Goal: Transaction & Acquisition: Purchase product/service

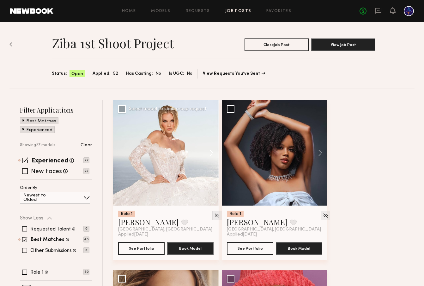
click at [202, 152] on button at bounding box center [208, 152] width 20 height 105
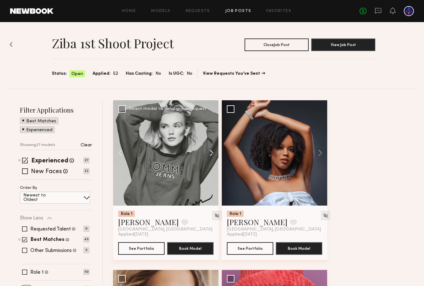
click at [205, 152] on button at bounding box center [208, 152] width 20 height 105
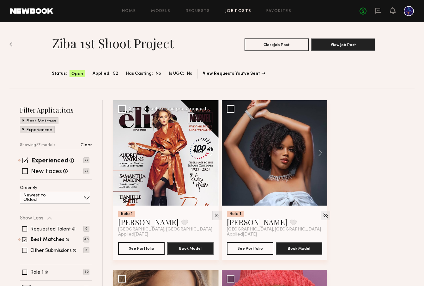
click at [205, 152] on button at bounding box center [208, 152] width 20 height 105
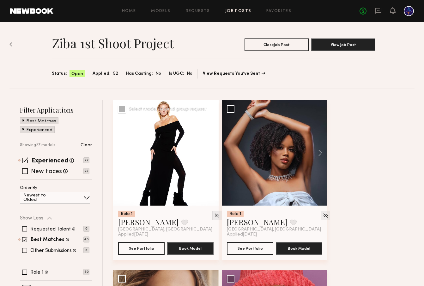
click at [205, 152] on button at bounding box center [208, 152] width 20 height 105
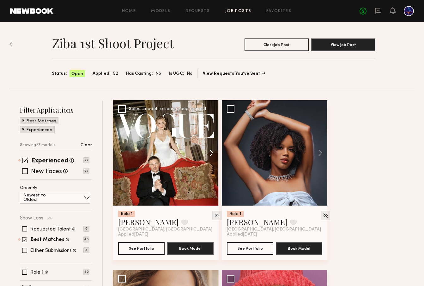
click at [205, 152] on button at bounding box center [208, 152] width 20 height 105
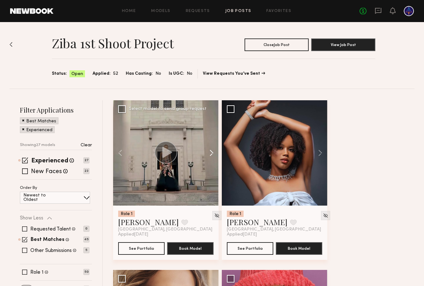
click at [205, 152] on button at bounding box center [208, 152] width 20 height 105
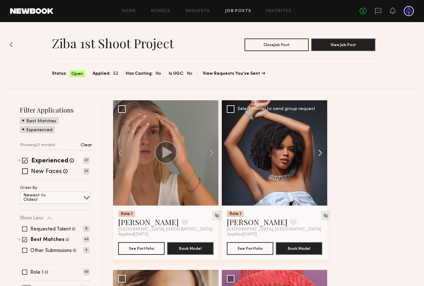
click at [326, 158] on button at bounding box center [317, 152] width 20 height 105
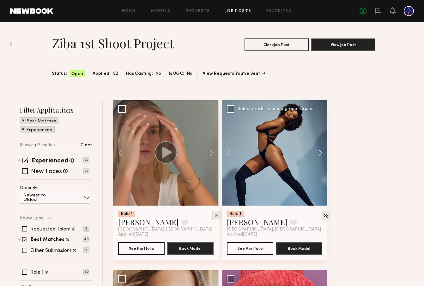
click at [320, 155] on button at bounding box center [317, 152] width 20 height 105
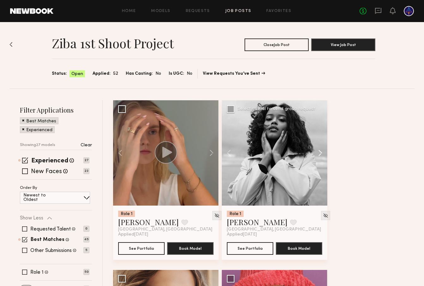
click at [320, 155] on button at bounding box center [317, 152] width 20 height 105
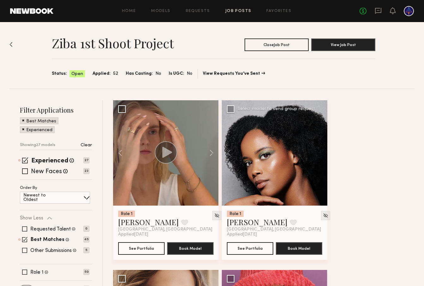
click at [320, 155] on div at bounding box center [274, 152] width 105 height 105
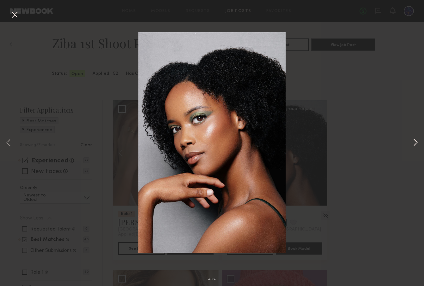
click at [415, 143] on button at bounding box center [415, 143] width 8 height 229
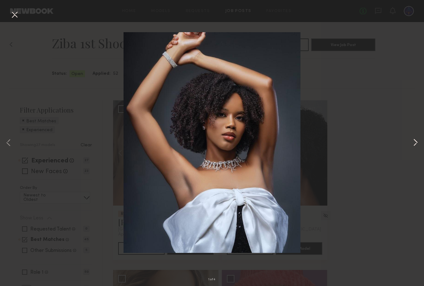
click at [415, 143] on button at bounding box center [415, 143] width 8 height 229
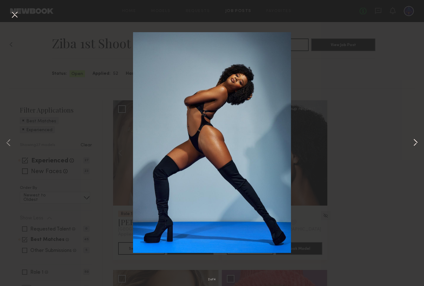
click at [415, 143] on button at bounding box center [415, 143] width 8 height 229
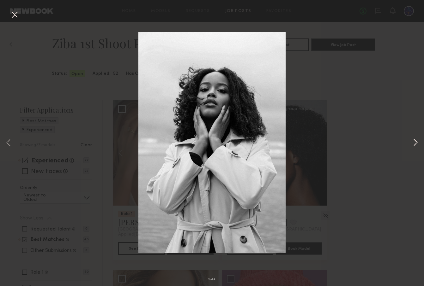
click at [415, 143] on button at bounding box center [415, 143] width 8 height 229
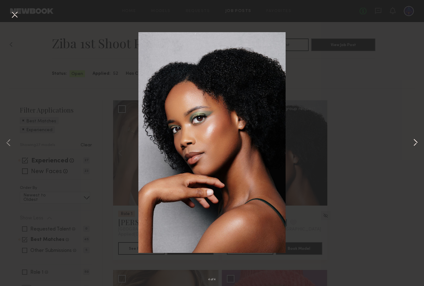
click at [415, 143] on button at bounding box center [415, 143] width 8 height 229
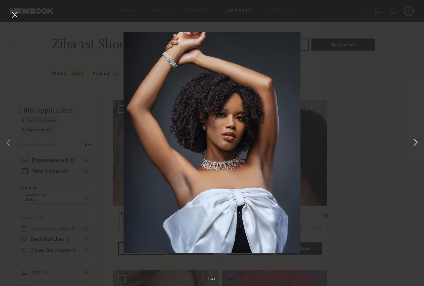
click at [415, 143] on button at bounding box center [415, 143] width 8 height 229
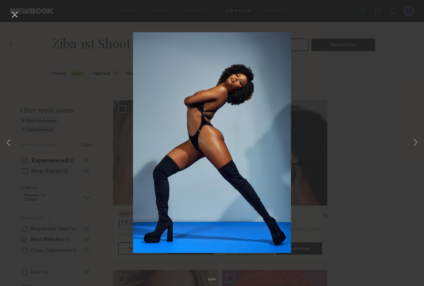
click at [400, 84] on div "2 of 4" at bounding box center [212, 143] width 424 height 286
click at [19, 13] on button at bounding box center [14, 14] width 10 height 11
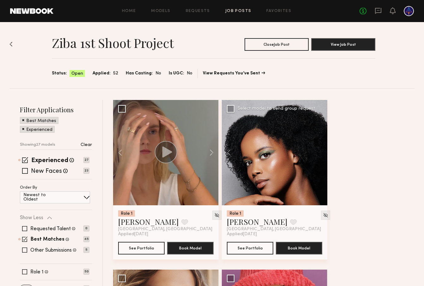
scroll to position [122, 0]
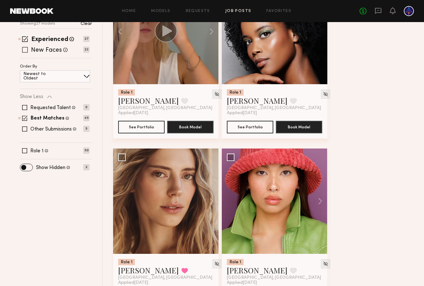
click at [26, 41] on span at bounding box center [25, 39] width 6 height 6
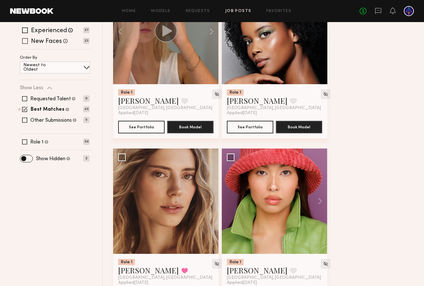
click at [28, 42] on div "New Faces Talent we've deemed to be in the early stages of their professional c…" at bounding box center [54, 41] width 69 height 5
click at [23, 40] on span at bounding box center [25, 41] width 6 height 6
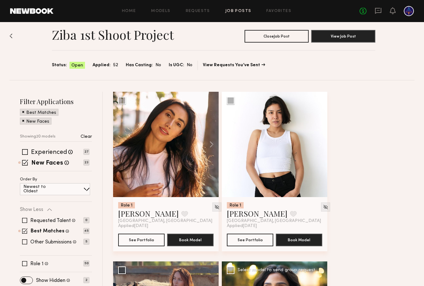
scroll to position [0, 0]
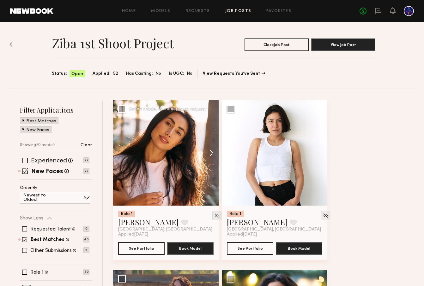
click at [212, 157] on button at bounding box center [208, 152] width 20 height 105
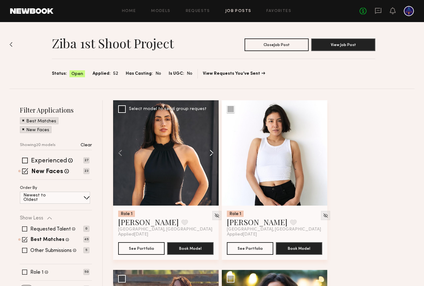
click at [212, 155] on button at bounding box center [208, 152] width 20 height 105
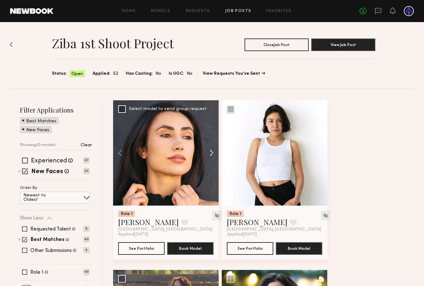
click at [212, 155] on button at bounding box center [208, 152] width 20 height 105
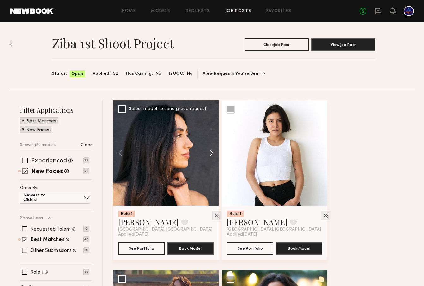
click at [212, 155] on button at bounding box center [208, 152] width 20 height 105
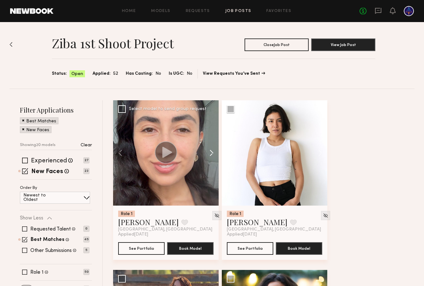
click at [212, 155] on button at bounding box center [208, 152] width 20 height 105
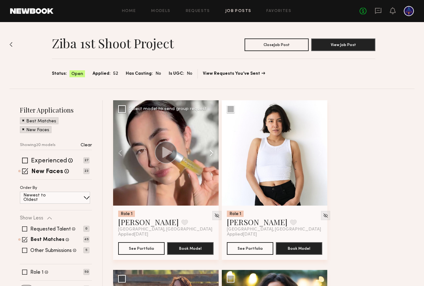
click at [212, 155] on button at bounding box center [208, 152] width 20 height 105
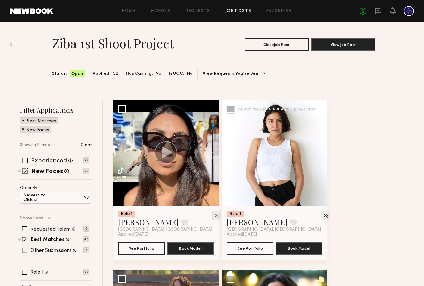
click at [322, 154] on button at bounding box center [317, 152] width 20 height 105
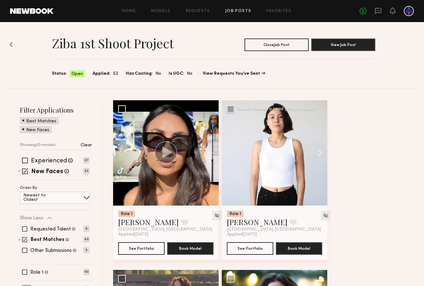
click at [322, 154] on button at bounding box center [317, 152] width 20 height 105
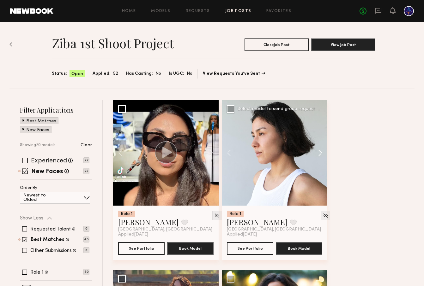
click at [322, 154] on button at bounding box center [317, 152] width 20 height 105
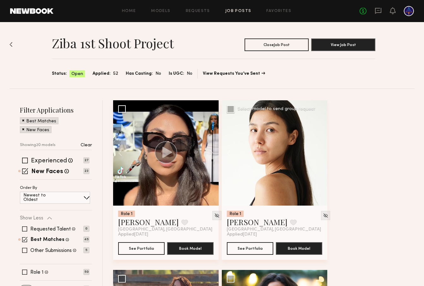
click at [322, 154] on div at bounding box center [274, 152] width 105 height 105
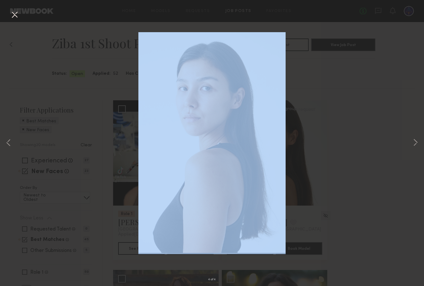
click at [322, 154] on div "4 of 4" at bounding box center [212, 143] width 424 height 286
click at [411, 146] on div "4 of 4" at bounding box center [212, 143] width 424 height 286
click at [13, 15] on button at bounding box center [14, 14] width 10 height 11
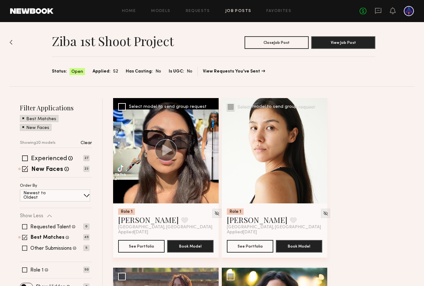
scroll to position [153, 0]
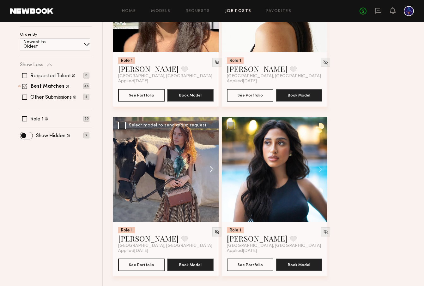
click at [212, 168] on button at bounding box center [208, 169] width 20 height 105
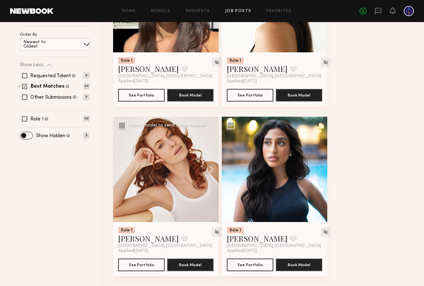
click at [212, 168] on button at bounding box center [208, 169] width 20 height 105
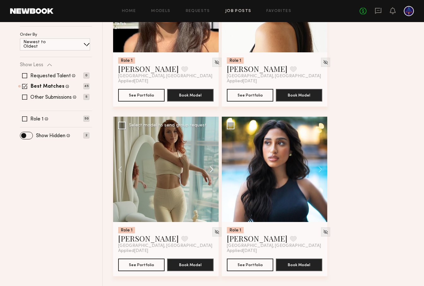
click at [212, 168] on button at bounding box center [208, 169] width 20 height 105
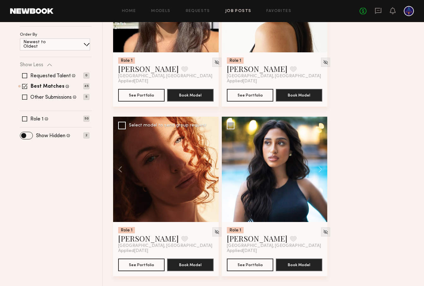
click at [212, 168] on button at bounding box center [208, 169] width 20 height 105
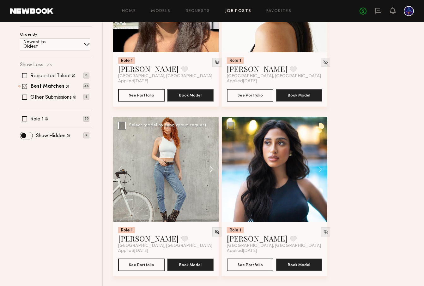
click at [212, 168] on button at bounding box center [208, 169] width 20 height 105
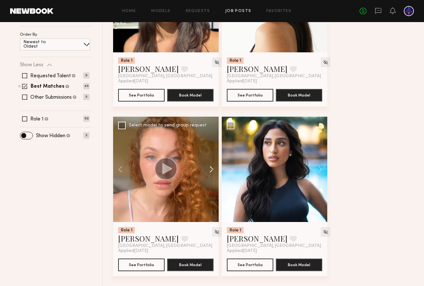
click at [212, 168] on button at bounding box center [208, 169] width 20 height 105
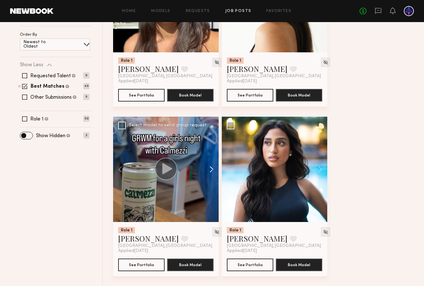
click at [212, 168] on button at bounding box center [208, 169] width 20 height 105
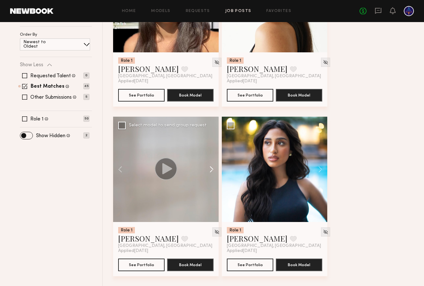
click at [212, 168] on button at bounding box center [208, 169] width 20 height 105
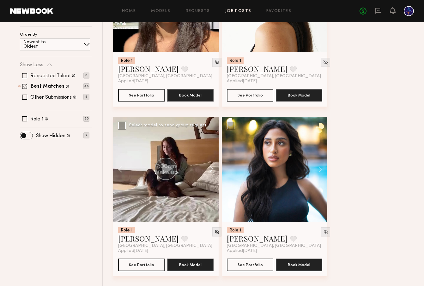
click at [212, 168] on button at bounding box center [208, 169] width 20 height 105
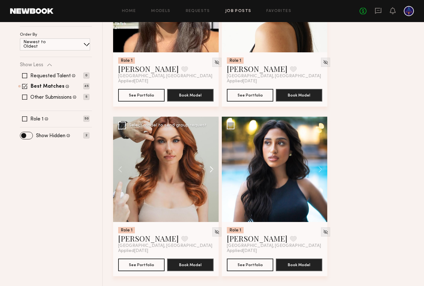
click at [212, 168] on button at bounding box center [208, 169] width 20 height 105
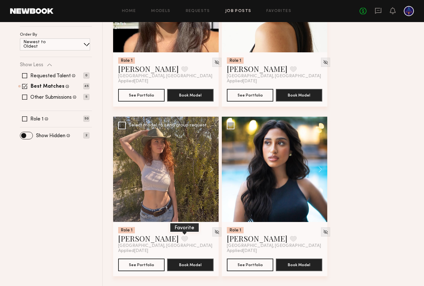
click at [181, 239] on button at bounding box center [184, 239] width 7 height 6
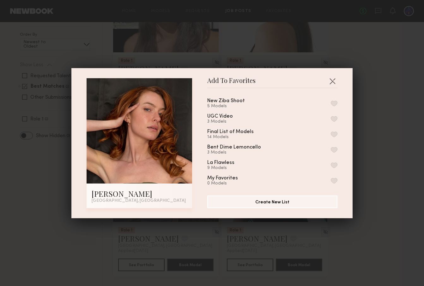
click at [333, 103] on button "button" at bounding box center [334, 104] width 7 height 6
click at [331, 80] on button "button" at bounding box center [332, 81] width 10 height 10
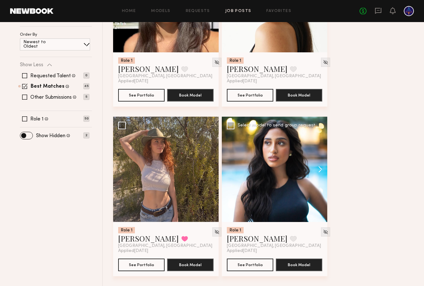
scroll to position [154, 0]
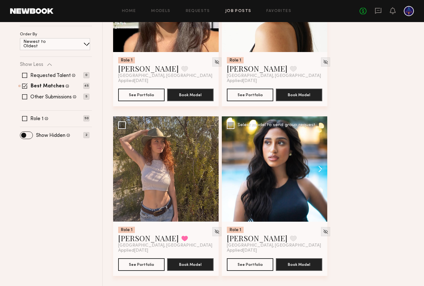
click at [320, 170] on button at bounding box center [317, 168] width 20 height 105
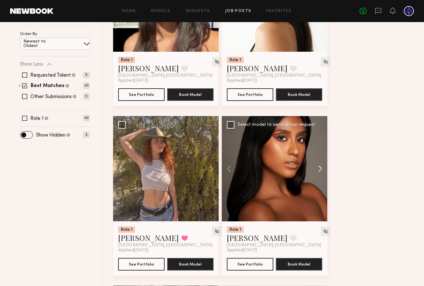
click at [320, 170] on button at bounding box center [317, 168] width 20 height 105
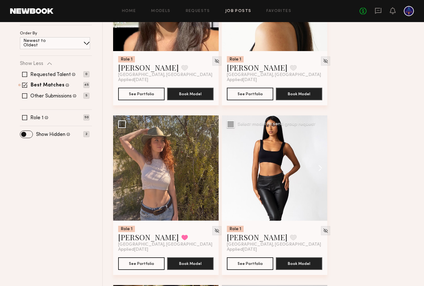
click at [320, 170] on button at bounding box center [317, 168] width 20 height 105
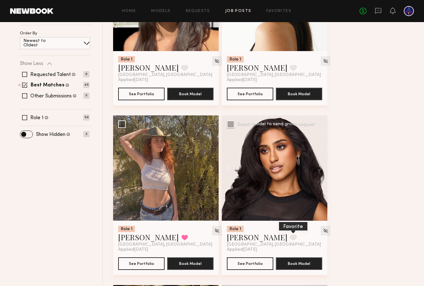
scroll to position [155, 0]
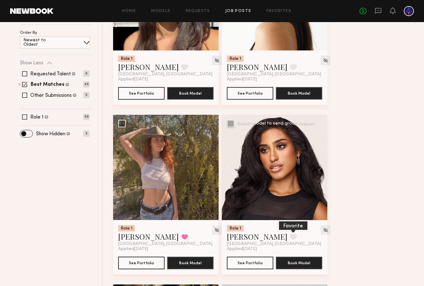
click at [290, 238] on button at bounding box center [293, 237] width 7 height 6
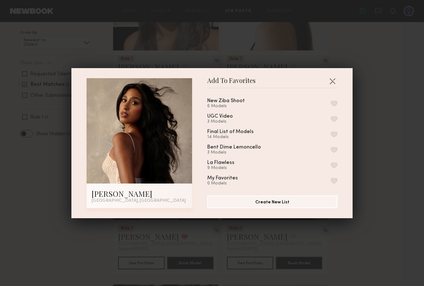
click at [331, 104] on button "button" at bounding box center [334, 104] width 7 height 6
click at [333, 79] on button "button" at bounding box center [332, 81] width 10 height 10
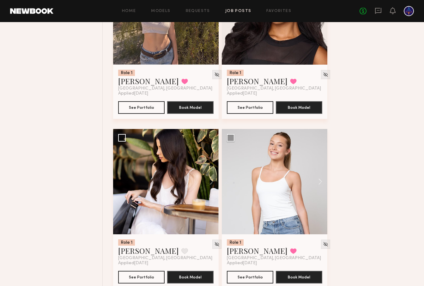
scroll to position [310, 0]
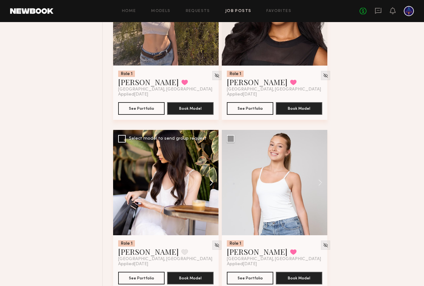
click at [212, 184] on button at bounding box center [208, 182] width 20 height 105
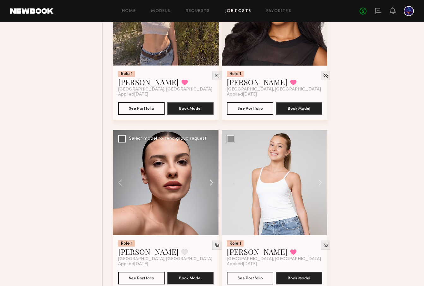
click at [212, 184] on button at bounding box center [208, 182] width 20 height 105
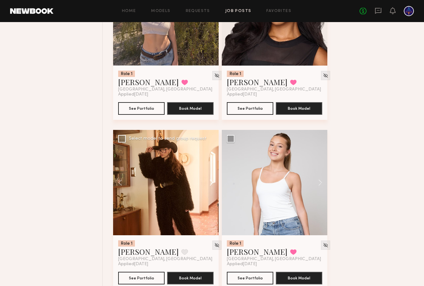
click at [212, 184] on button at bounding box center [208, 182] width 20 height 105
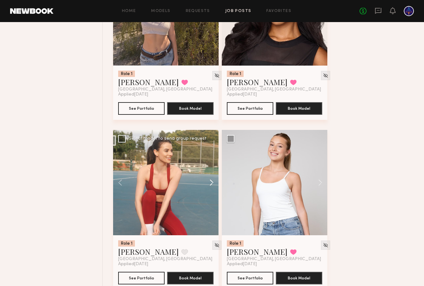
click at [212, 184] on button at bounding box center [208, 182] width 20 height 105
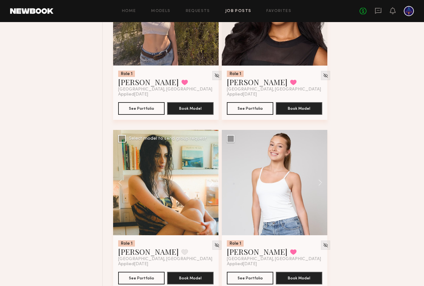
click at [212, 184] on button at bounding box center [208, 182] width 20 height 105
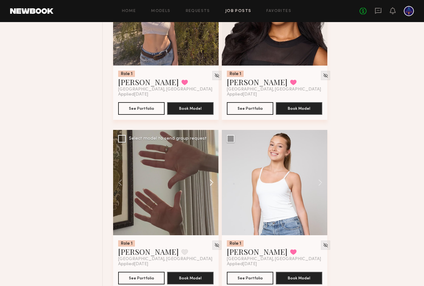
click at [212, 184] on button at bounding box center [208, 182] width 20 height 105
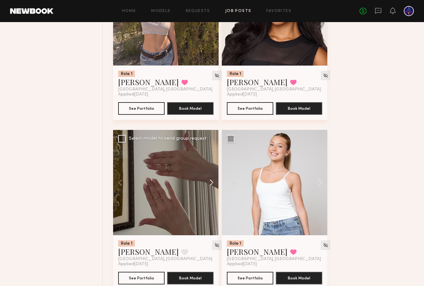
click at [212, 184] on button at bounding box center [208, 182] width 20 height 105
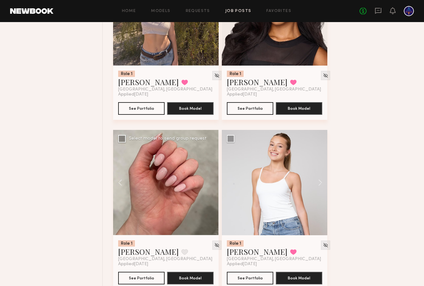
click at [212, 184] on div at bounding box center [165, 182] width 105 height 105
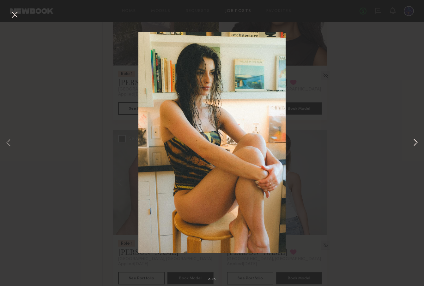
click at [412, 144] on button at bounding box center [415, 143] width 8 height 229
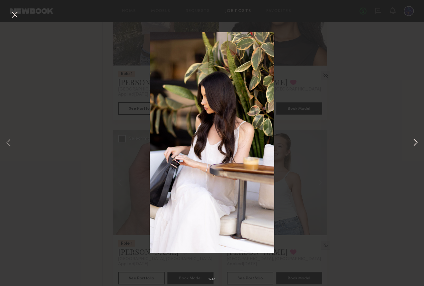
click at [413, 141] on button at bounding box center [415, 143] width 8 height 229
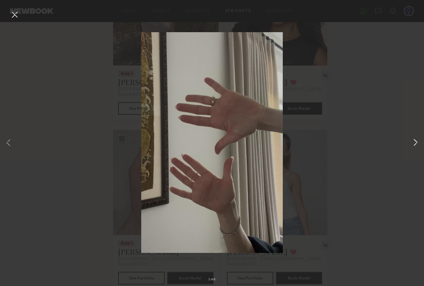
click at [413, 141] on button at bounding box center [415, 143] width 8 height 229
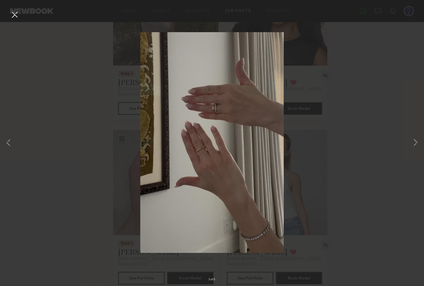
click at [15, 16] on button at bounding box center [14, 14] width 10 height 11
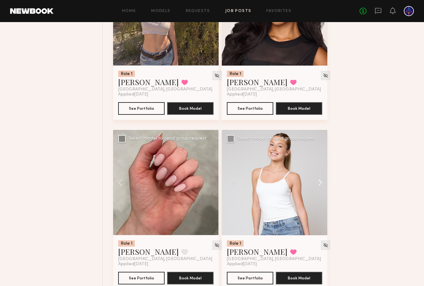
click at [320, 182] on button at bounding box center [317, 182] width 20 height 105
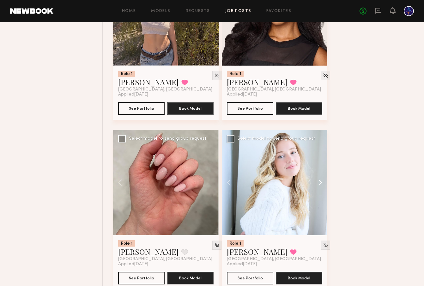
click at [319, 182] on button at bounding box center [317, 182] width 20 height 105
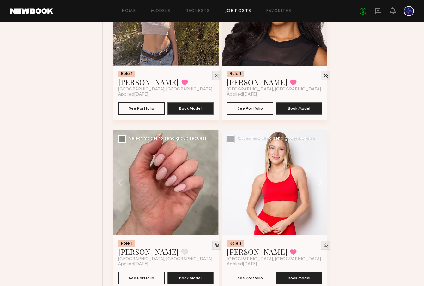
click at [319, 182] on button at bounding box center [317, 182] width 20 height 105
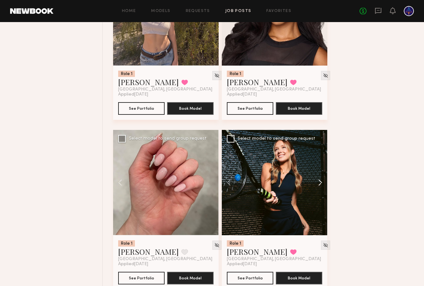
click at [319, 182] on button at bounding box center [317, 182] width 20 height 105
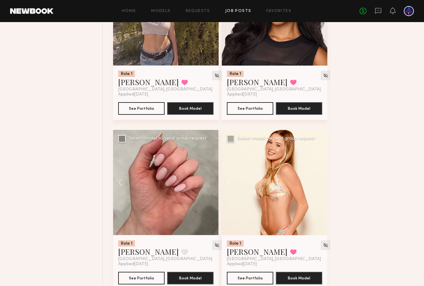
click at [319, 182] on div at bounding box center [274, 182] width 105 height 105
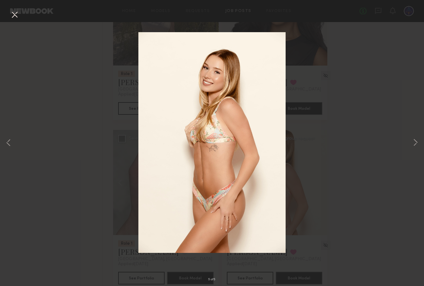
click at [15, 15] on button at bounding box center [14, 14] width 10 height 11
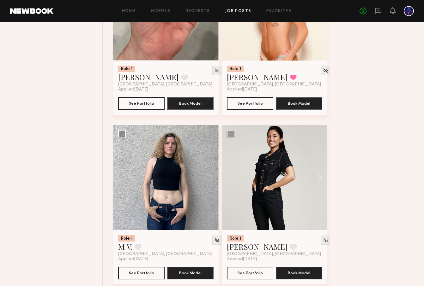
scroll to position [498, 0]
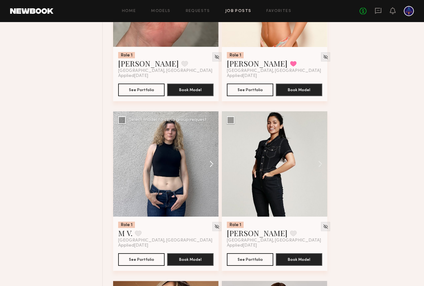
click at [211, 164] on button at bounding box center [208, 163] width 20 height 105
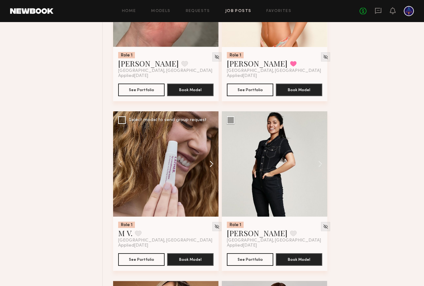
click at [211, 164] on button at bounding box center [208, 163] width 20 height 105
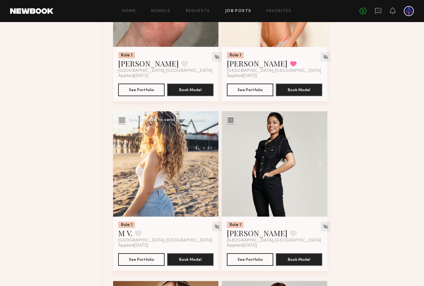
click at [211, 164] on button at bounding box center [208, 163] width 20 height 105
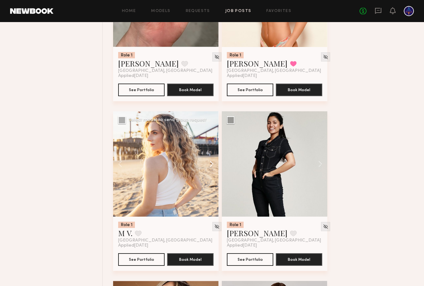
click at [211, 164] on button at bounding box center [208, 163] width 20 height 105
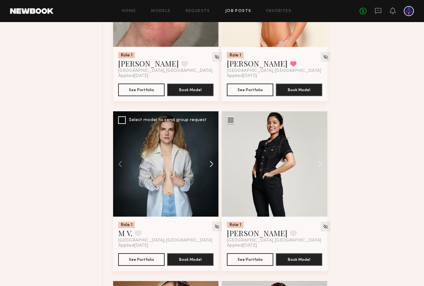
click at [211, 164] on button at bounding box center [208, 163] width 20 height 105
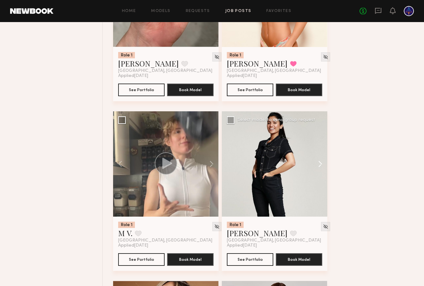
click at [319, 166] on button at bounding box center [317, 163] width 20 height 105
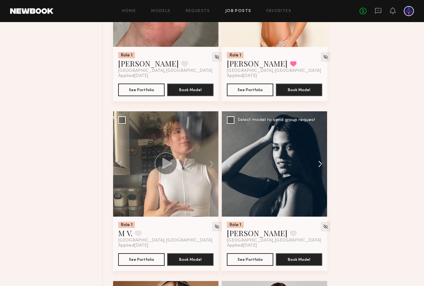
click at [319, 166] on button at bounding box center [317, 163] width 20 height 105
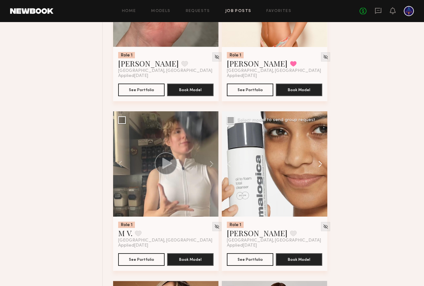
click at [319, 166] on button at bounding box center [317, 163] width 20 height 105
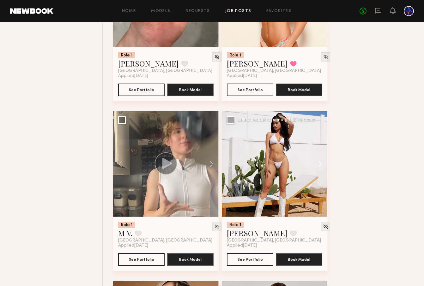
click at [319, 166] on button at bounding box center [317, 163] width 20 height 105
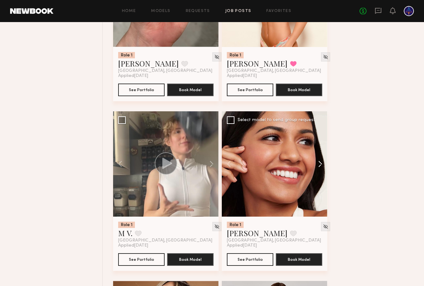
click at [319, 166] on button at bounding box center [317, 163] width 20 height 105
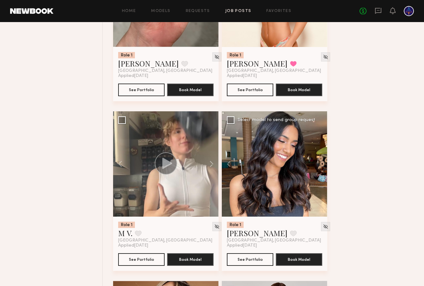
click at [319, 166] on div at bounding box center [274, 163] width 105 height 105
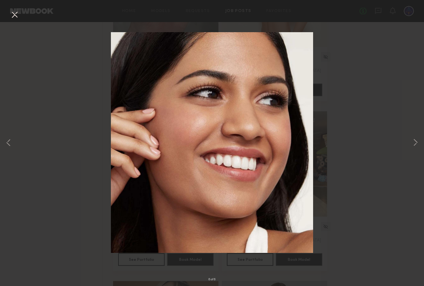
click at [12, 15] on button at bounding box center [14, 14] width 10 height 11
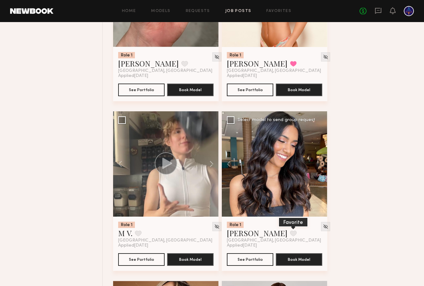
click at [290, 234] on button at bounding box center [293, 234] width 7 height 6
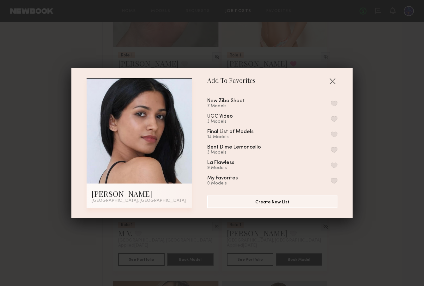
click at [334, 104] on button "button" at bounding box center [334, 104] width 7 height 6
click at [332, 80] on button "button" at bounding box center [332, 81] width 10 height 10
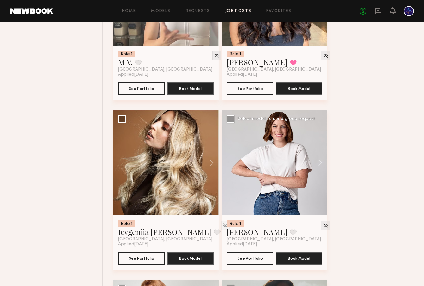
scroll to position [670, 0]
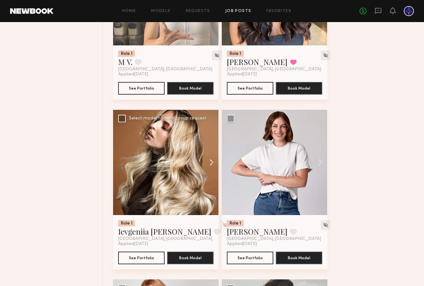
click at [214, 164] on button at bounding box center [208, 162] width 20 height 105
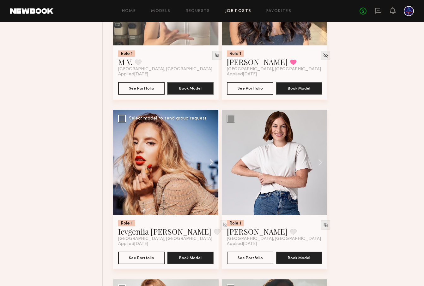
click at [214, 164] on button at bounding box center [208, 162] width 20 height 105
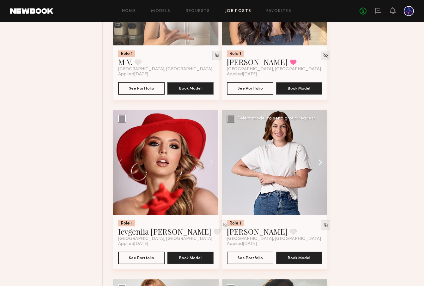
click at [319, 164] on button at bounding box center [317, 162] width 20 height 105
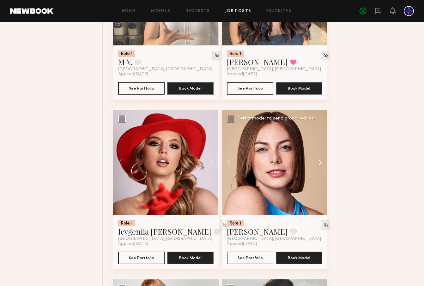
click at [319, 164] on button at bounding box center [317, 162] width 20 height 105
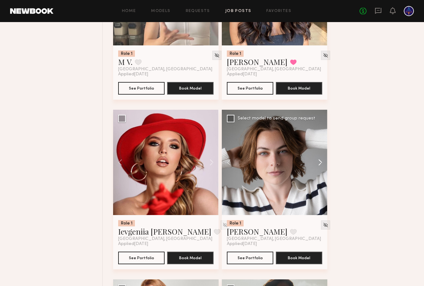
click at [319, 164] on button at bounding box center [317, 162] width 20 height 105
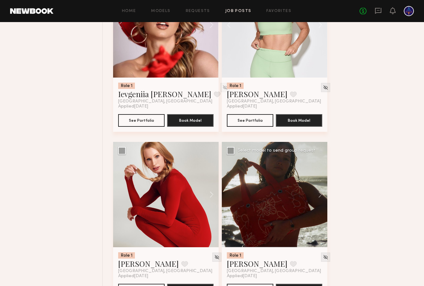
scroll to position [828, 0]
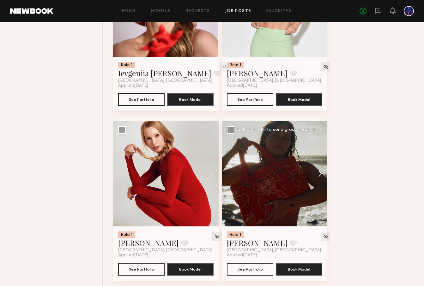
click at [322, 176] on button at bounding box center [317, 173] width 20 height 105
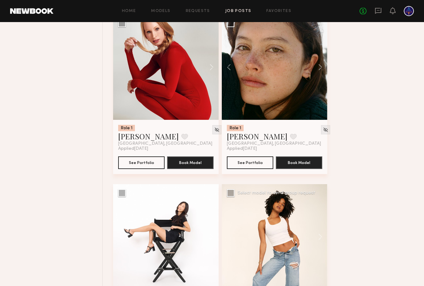
scroll to position [1005, 0]
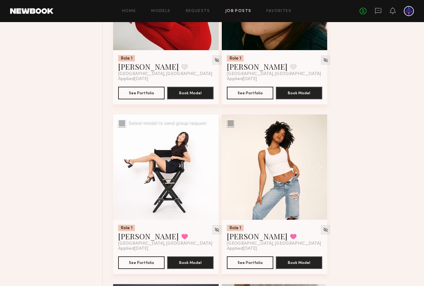
click at [212, 168] on button at bounding box center [208, 167] width 20 height 105
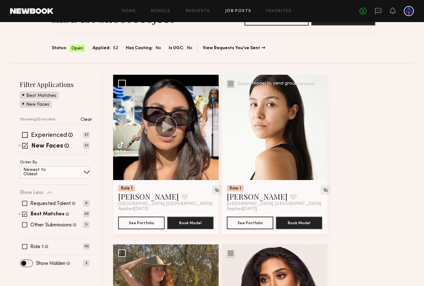
scroll to position [0, 0]
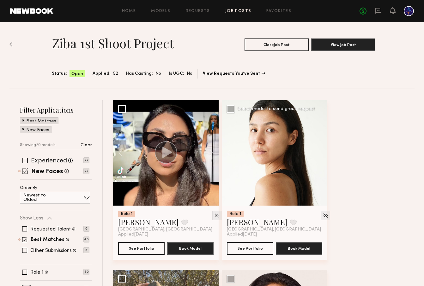
click at [26, 168] on span at bounding box center [25, 171] width 6 height 6
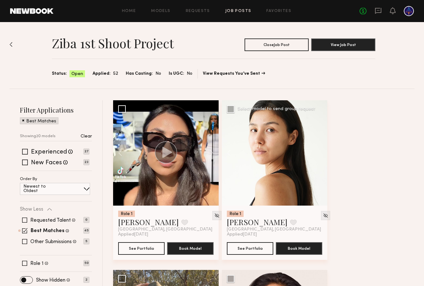
click at [26, 230] on span at bounding box center [24, 230] width 5 height 5
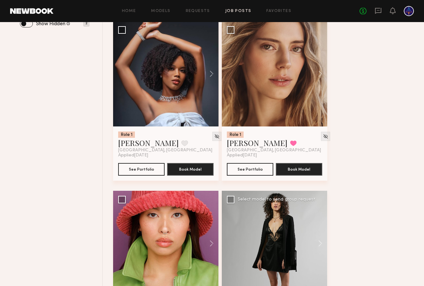
scroll to position [248, 0]
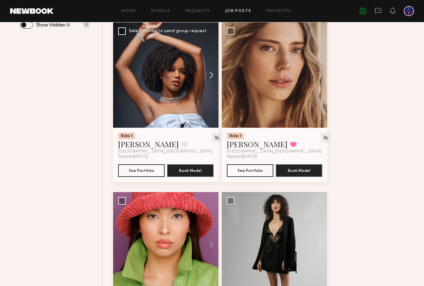
click at [211, 76] on button at bounding box center [208, 74] width 20 height 105
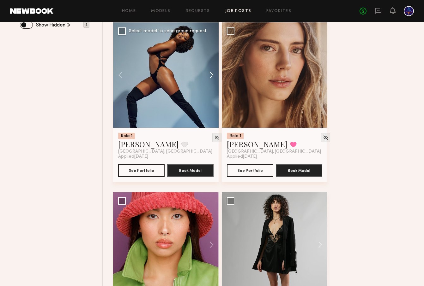
click at [211, 76] on button at bounding box center [208, 74] width 20 height 105
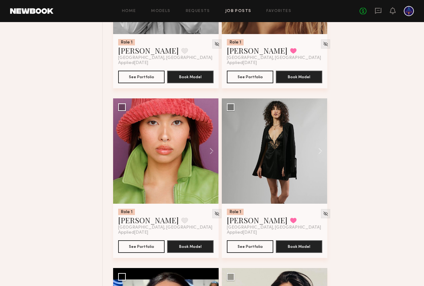
scroll to position [357, 0]
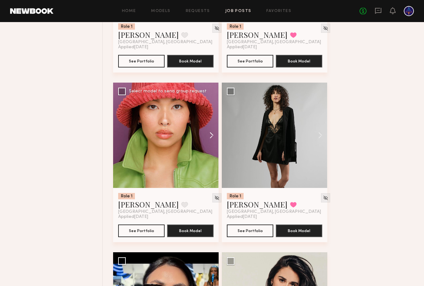
click at [213, 137] on button at bounding box center [208, 135] width 20 height 105
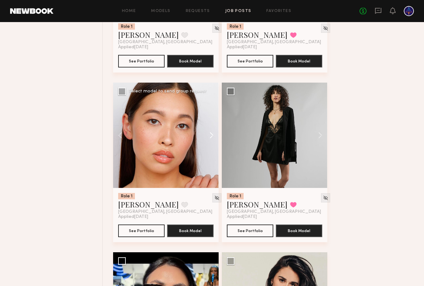
click at [213, 137] on button at bounding box center [208, 135] width 20 height 105
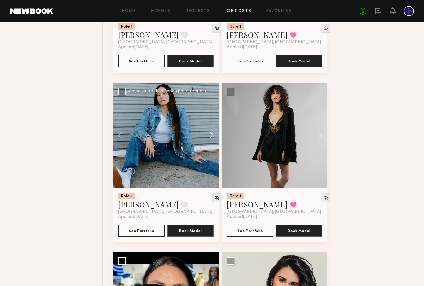
click at [213, 137] on button at bounding box center [208, 135] width 20 height 105
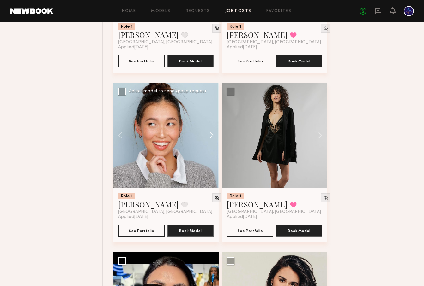
click at [213, 137] on button at bounding box center [208, 135] width 20 height 105
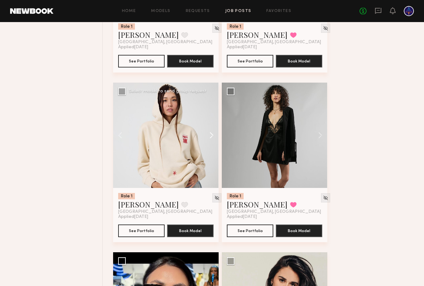
click at [213, 137] on button at bounding box center [208, 135] width 20 height 105
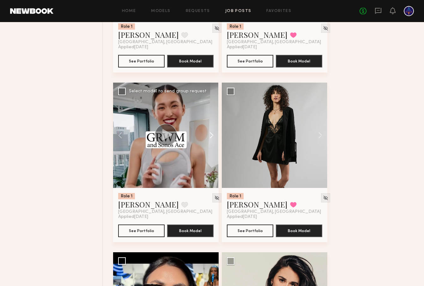
click at [213, 137] on button at bounding box center [208, 135] width 20 height 105
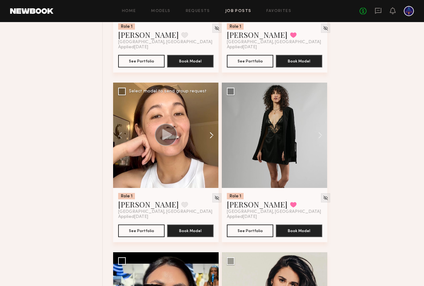
click at [213, 137] on button at bounding box center [208, 135] width 20 height 105
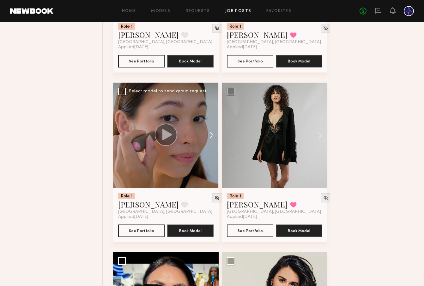
click at [213, 137] on button at bounding box center [208, 135] width 20 height 105
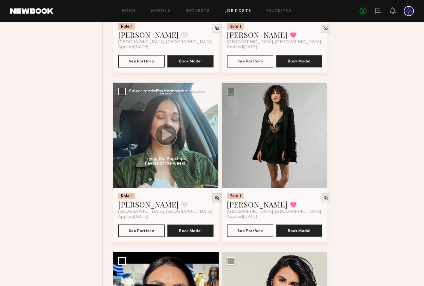
click at [214, 198] on img at bounding box center [216, 197] width 5 height 5
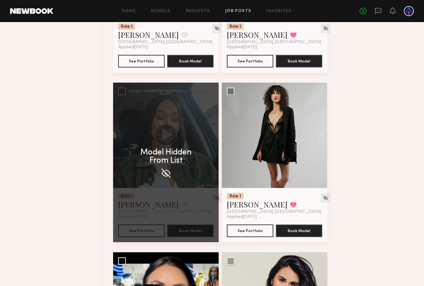
click at [158, 170] on div "Model Hidden From List" at bounding box center [165, 163] width 105 height 160
drag, startPoint x: 163, startPoint y: 172, endPoint x: 199, endPoint y: 200, distance: 46.2
click at [163, 172] on img at bounding box center [165, 173] width 11 height 11
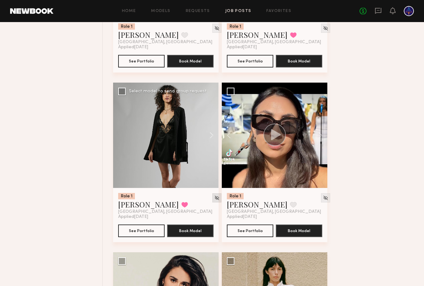
click at [212, 199] on div at bounding box center [216, 198] width 9 height 9
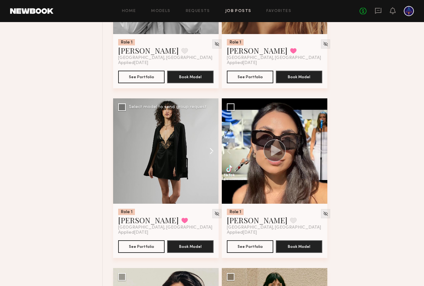
scroll to position [338, 0]
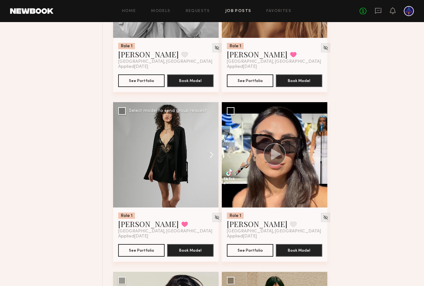
click at [215, 158] on button at bounding box center [208, 154] width 20 height 105
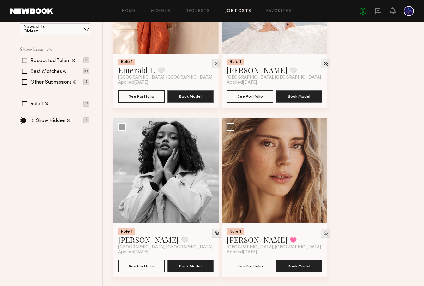
scroll to position [139, 0]
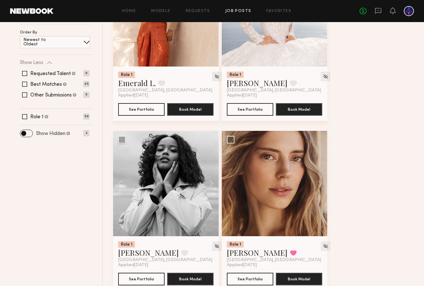
click at [56, 135] on label "Show Hidden" at bounding box center [50, 133] width 29 height 5
click at [60, 132] on label "Show Hidden" at bounding box center [50, 133] width 29 height 5
click at [51, 134] on label "Show Hidden" at bounding box center [50, 133] width 29 height 5
click at [53, 133] on label "Show Hidden" at bounding box center [50, 133] width 29 height 5
click at [27, 132] on span at bounding box center [26, 133] width 12 height 7
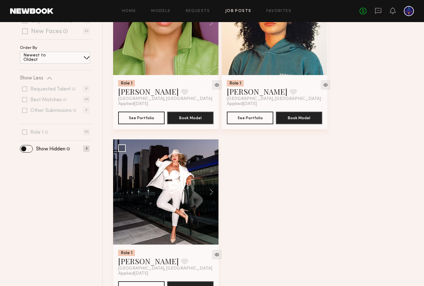
scroll to position [33, 0]
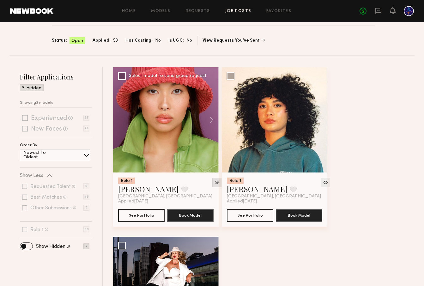
click at [214, 182] on img at bounding box center [216, 182] width 5 height 5
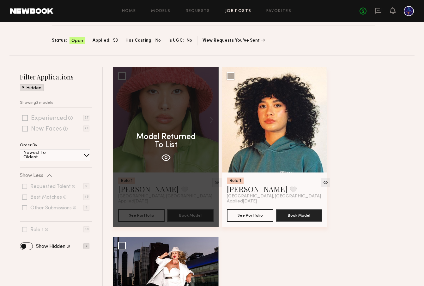
scroll to position [2, 0]
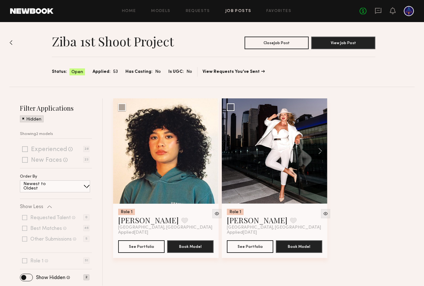
click at [20, 276] on span at bounding box center [26, 277] width 12 height 7
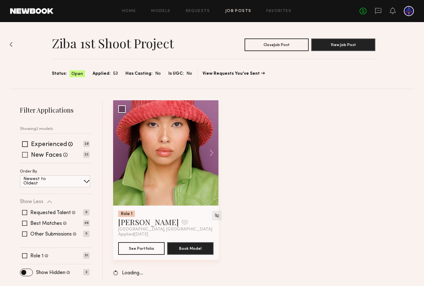
click at [42, 154] on label "New Faces" at bounding box center [46, 155] width 31 height 6
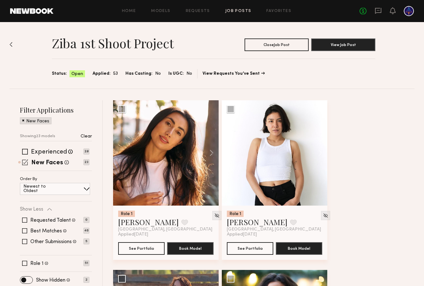
click at [25, 163] on span at bounding box center [25, 162] width 6 height 6
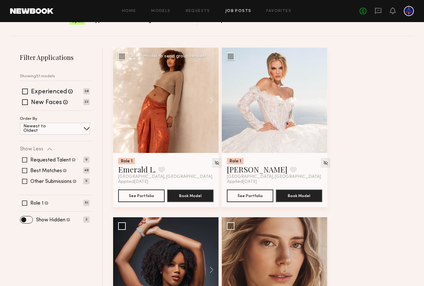
scroll to position [49, 0]
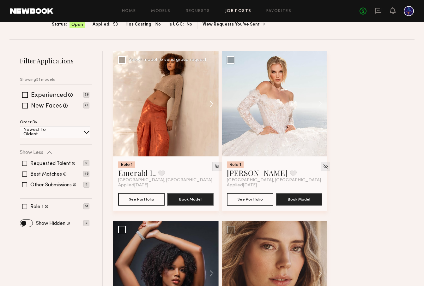
click at [208, 105] on button at bounding box center [208, 103] width 20 height 105
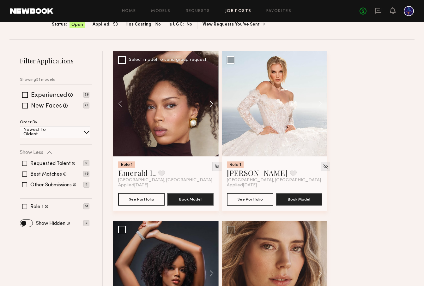
click at [208, 105] on button at bounding box center [208, 103] width 20 height 105
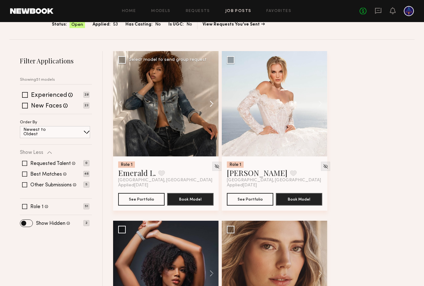
click at [208, 105] on button at bounding box center [208, 103] width 20 height 105
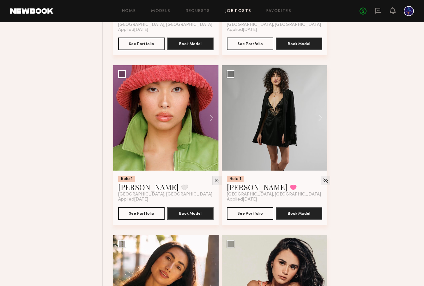
scroll to position [419, 0]
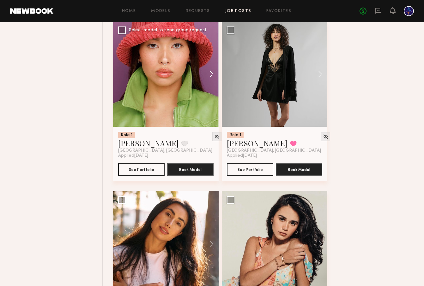
click at [209, 73] on button at bounding box center [208, 73] width 20 height 105
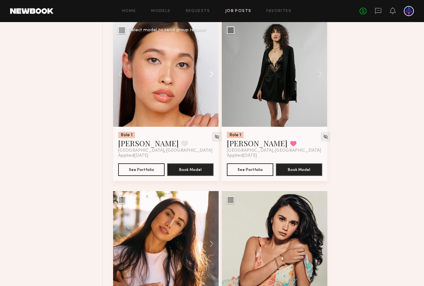
click at [209, 74] on button at bounding box center [208, 73] width 20 height 105
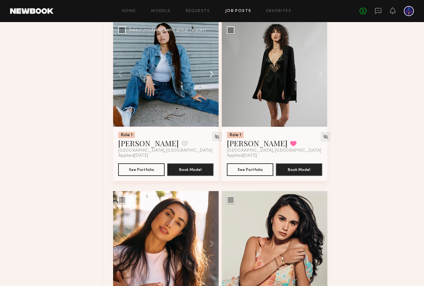
click at [209, 74] on button at bounding box center [208, 73] width 20 height 105
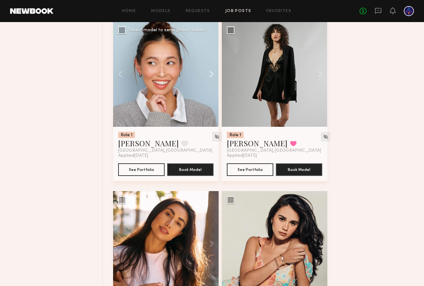
click at [209, 74] on button at bounding box center [208, 73] width 20 height 105
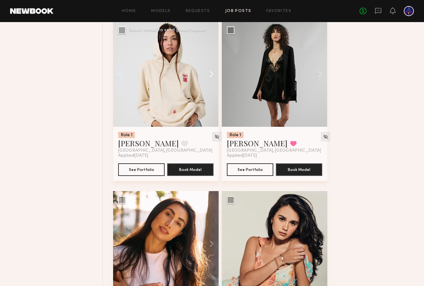
click at [209, 74] on button at bounding box center [208, 73] width 20 height 105
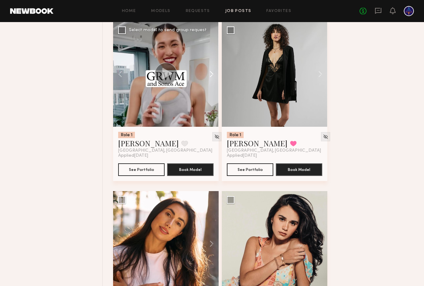
click at [209, 74] on button at bounding box center [208, 73] width 20 height 105
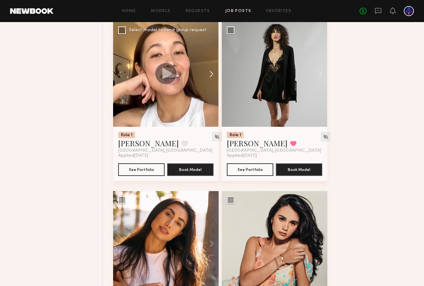
click at [209, 74] on button at bounding box center [208, 73] width 20 height 105
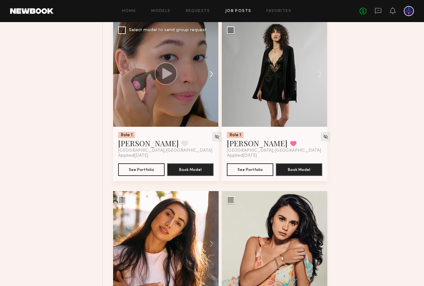
click at [209, 74] on button at bounding box center [208, 73] width 20 height 105
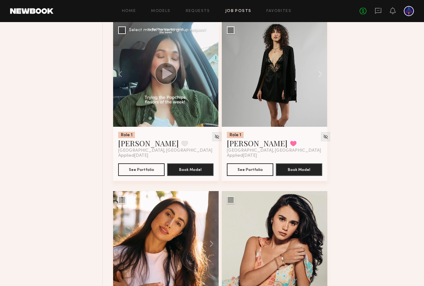
click at [209, 74] on div at bounding box center [165, 73] width 105 height 105
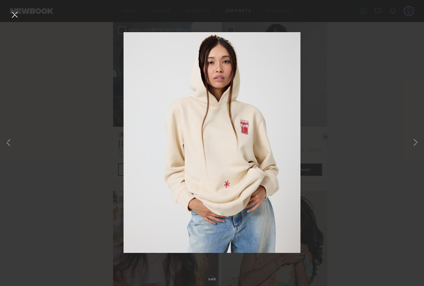
click at [16, 17] on button at bounding box center [14, 14] width 10 height 11
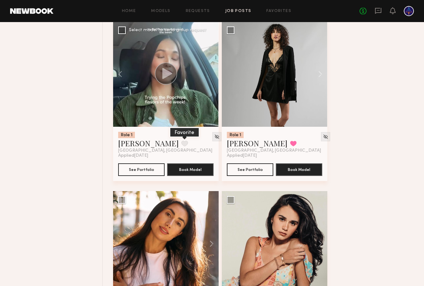
click at [181, 145] on button at bounding box center [184, 144] width 7 height 6
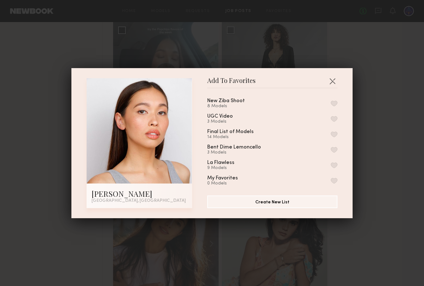
click at [335, 103] on button "button" at bounding box center [334, 104] width 7 height 6
click at [333, 81] on button "button" at bounding box center [332, 81] width 10 height 10
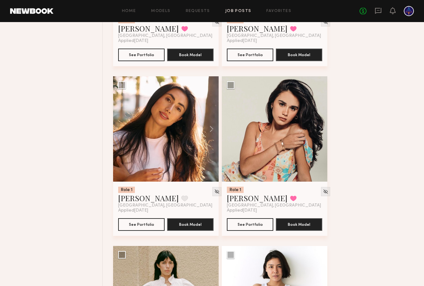
scroll to position [571, 0]
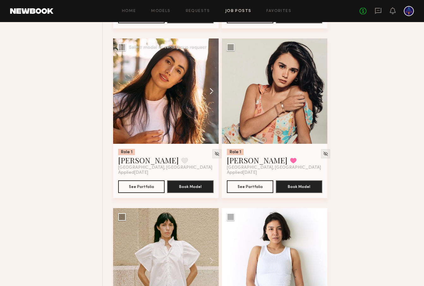
click at [210, 90] on button at bounding box center [208, 91] width 20 height 105
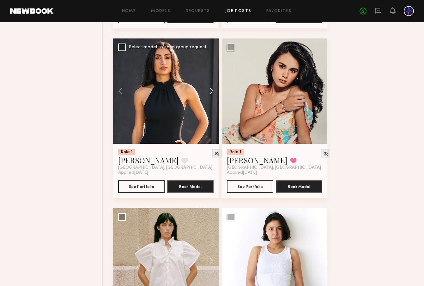
click at [210, 90] on button at bounding box center [208, 91] width 20 height 105
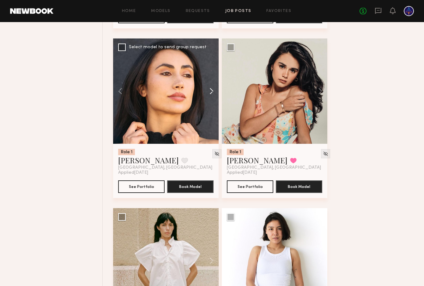
click at [210, 90] on button at bounding box center [208, 91] width 20 height 105
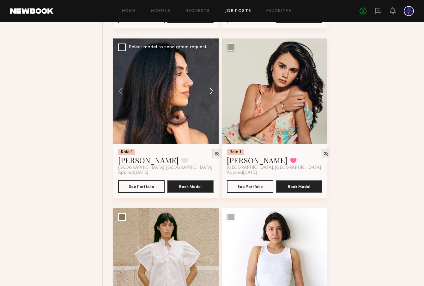
click at [210, 90] on button at bounding box center [208, 91] width 20 height 105
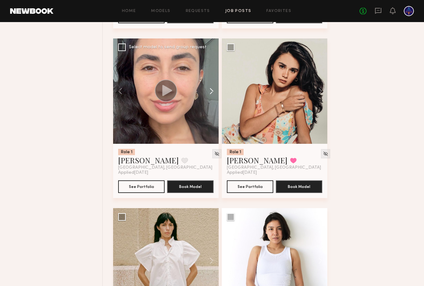
click at [210, 90] on button at bounding box center [208, 91] width 20 height 105
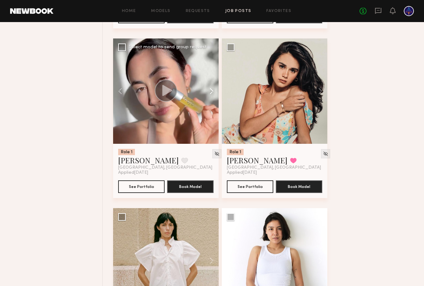
click at [210, 90] on button at bounding box center [208, 91] width 20 height 105
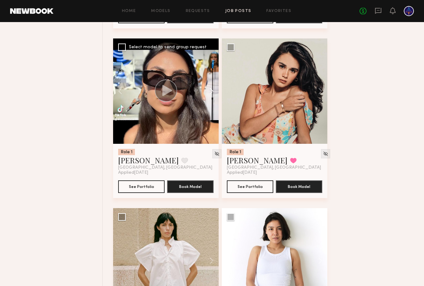
click at [210, 90] on button at bounding box center [208, 91] width 20 height 105
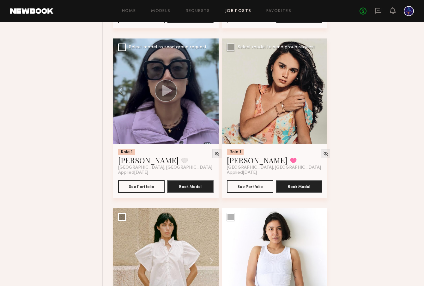
click at [319, 91] on button at bounding box center [317, 91] width 20 height 105
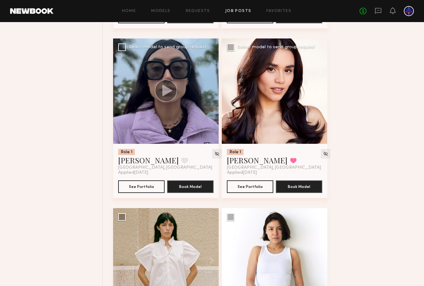
click at [319, 91] on button at bounding box center [317, 91] width 20 height 105
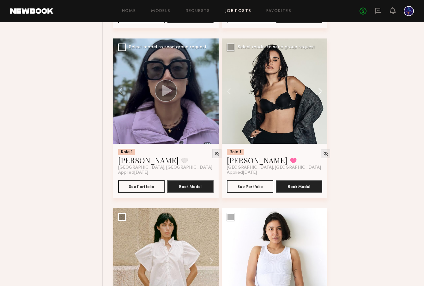
click at [319, 91] on button at bounding box center [317, 91] width 20 height 105
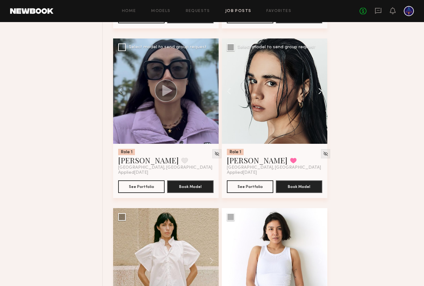
click at [319, 91] on button at bounding box center [317, 91] width 20 height 105
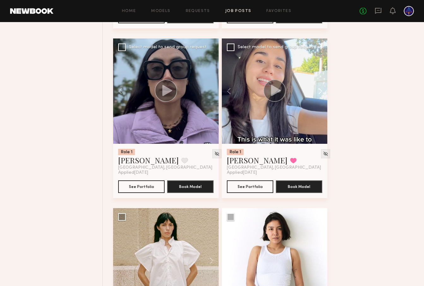
click at [319, 91] on button at bounding box center [317, 91] width 20 height 105
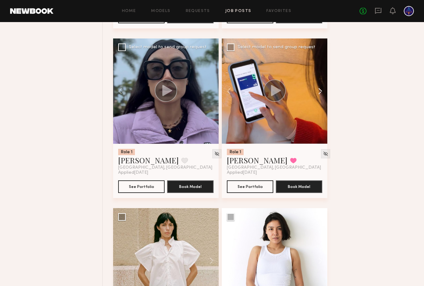
click at [319, 91] on button at bounding box center [317, 91] width 20 height 105
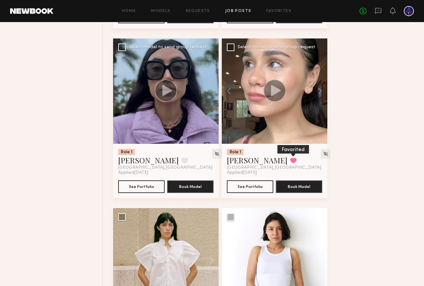
click at [290, 159] on button at bounding box center [293, 161] width 7 height 6
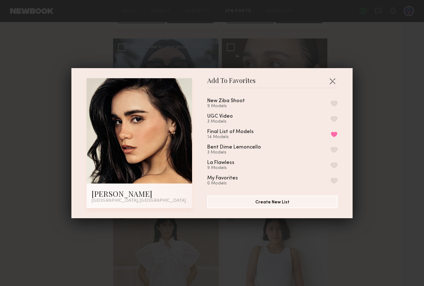
click at [331, 103] on button "button" at bounding box center [334, 104] width 7 height 6
click at [331, 80] on button "button" at bounding box center [332, 81] width 10 height 10
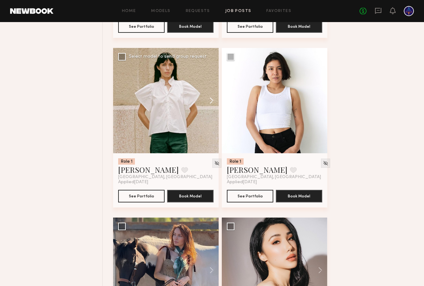
scroll to position [733, 0]
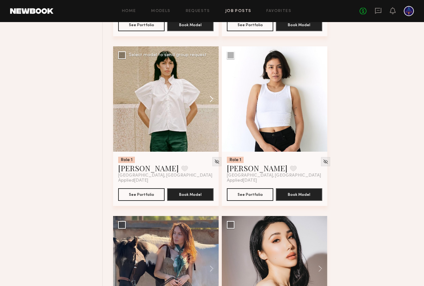
click at [207, 97] on button at bounding box center [208, 98] width 20 height 105
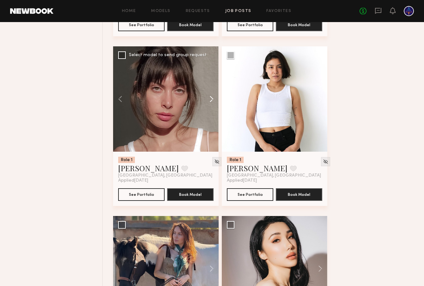
click at [207, 97] on button at bounding box center [208, 98] width 20 height 105
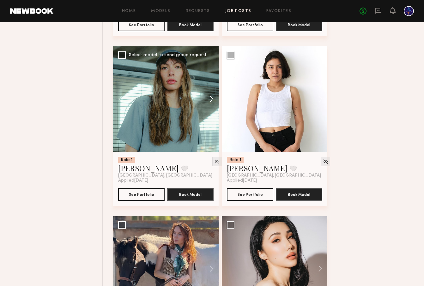
click at [207, 97] on button at bounding box center [208, 98] width 20 height 105
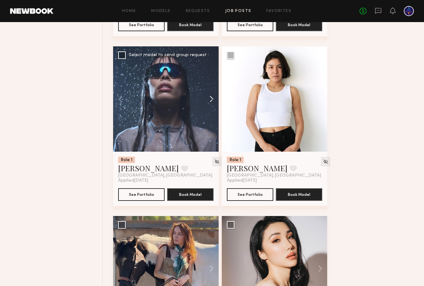
click at [213, 102] on button at bounding box center [208, 98] width 20 height 105
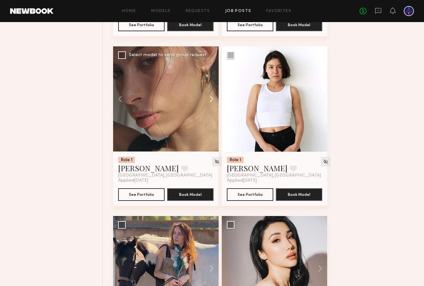
click at [213, 102] on button at bounding box center [208, 98] width 20 height 105
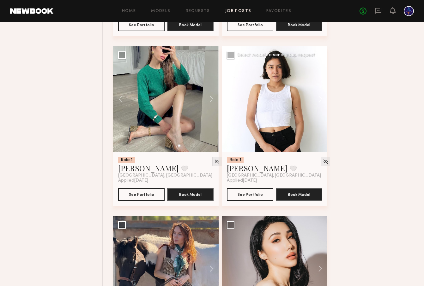
click at [317, 101] on button at bounding box center [317, 98] width 20 height 105
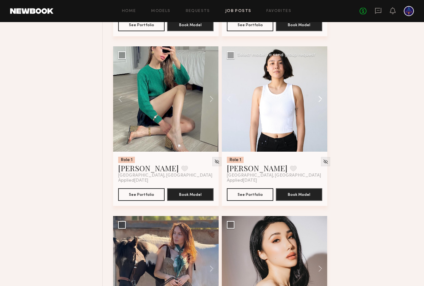
click at [317, 101] on button at bounding box center [317, 98] width 20 height 105
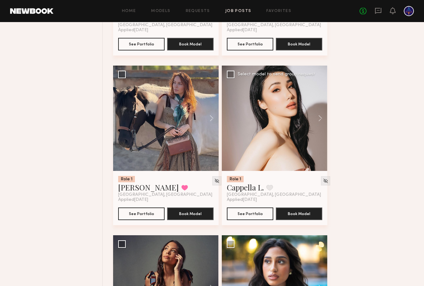
scroll to position [876, 0]
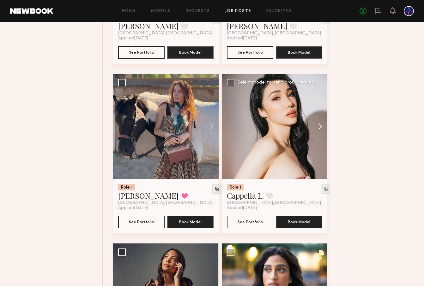
click at [320, 127] on button at bounding box center [317, 126] width 20 height 105
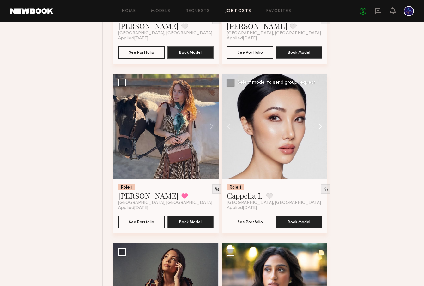
click at [320, 127] on button at bounding box center [317, 126] width 20 height 105
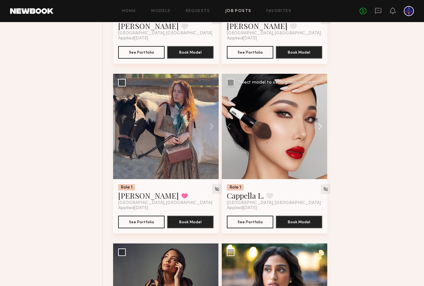
click at [320, 127] on button at bounding box center [317, 126] width 20 height 105
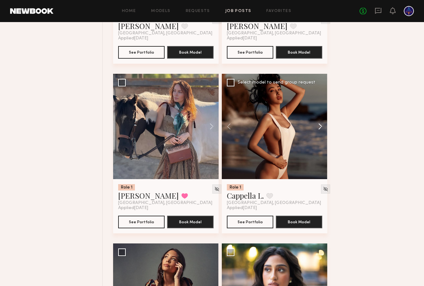
click at [320, 127] on button at bounding box center [317, 126] width 20 height 105
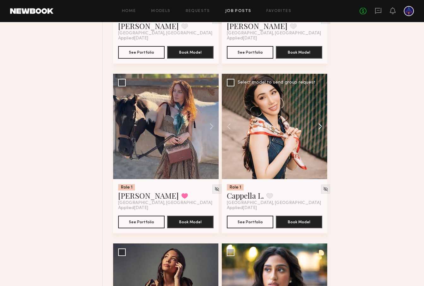
click at [320, 127] on button at bounding box center [317, 126] width 20 height 105
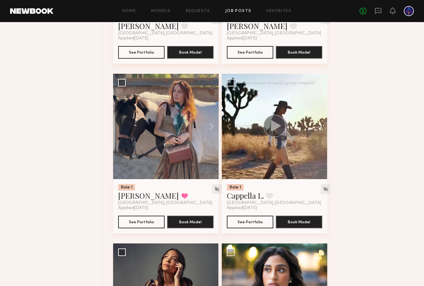
click at [320, 127] on button at bounding box center [317, 126] width 20 height 105
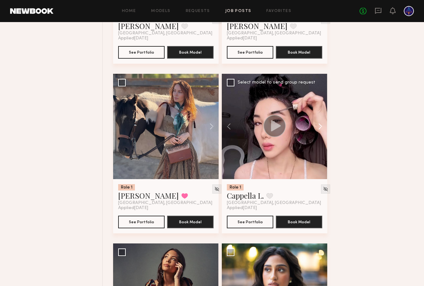
click at [320, 127] on button at bounding box center [317, 126] width 20 height 105
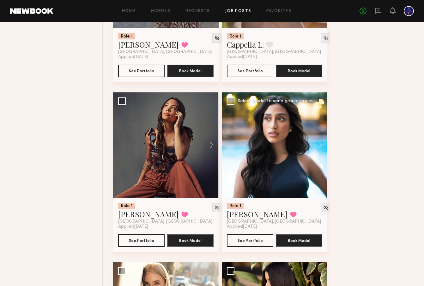
scroll to position [1028, 0]
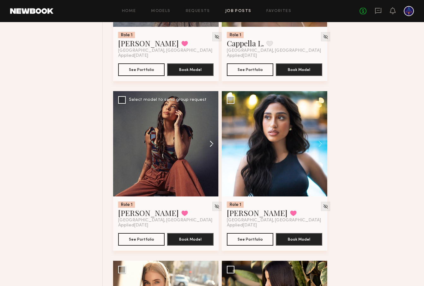
click at [206, 142] on button at bounding box center [208, 143] width 20 height 105
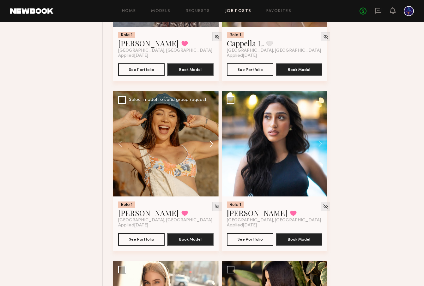
click at [206, 142] on button at bounding box center [208, 143] width 20 height 105
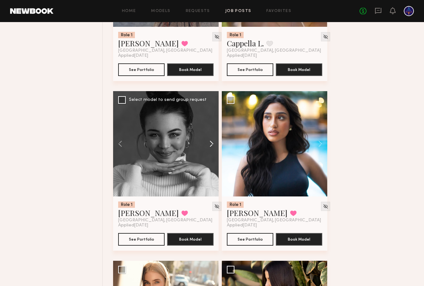
click at [206, 142] on button at bounding box center [208, 143] width 20 height 105
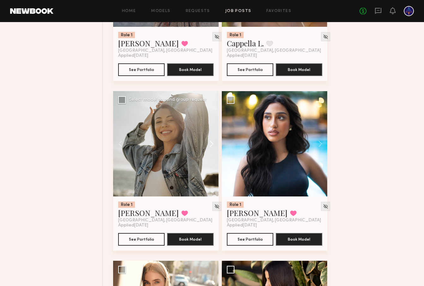
click at [206, 142] on button at bounding box center [208, 143] width 20 height 105
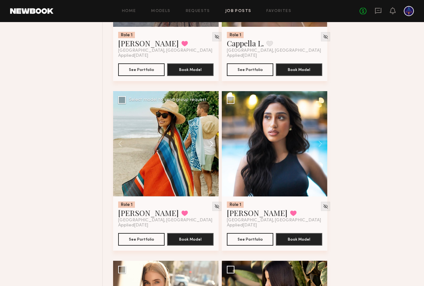
click at [206, 142] on button at bounding box center [208, 143] width 20 height 105
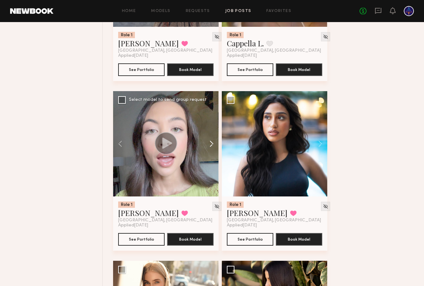
click at [206, 142] on button at bounding box center [208, 143] width 20 height 105
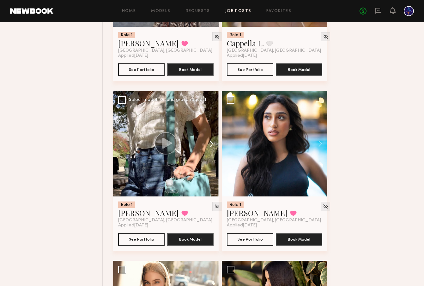
click at [206, 142] on button at bounding box center [208, 143] width 20 height 105
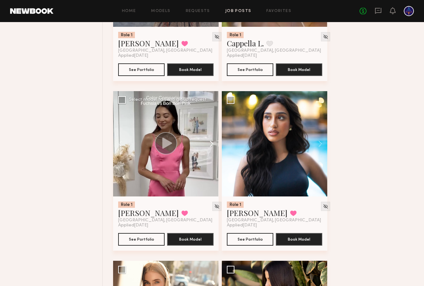
click at [206, 142] on button at bounding box center [208, 143] width 20 height 105
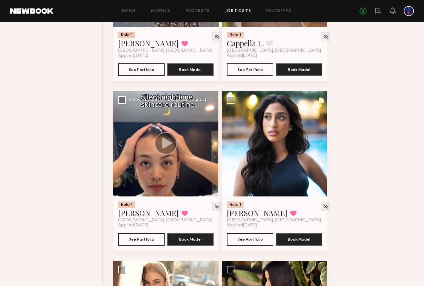
click at [206, 142] on div at bounding box center [165, 143] width 105 height 105
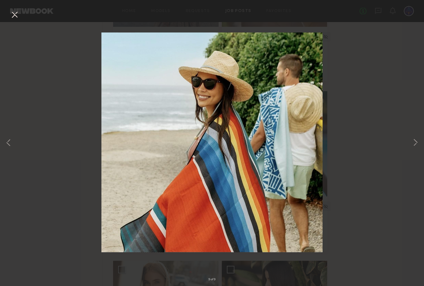
click at [13, 16] on button at bounding box center [14, 14] width 10 height 11
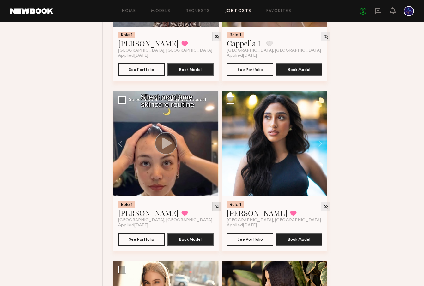
click at [214, 207] on img at bounding box center [216, 206] width 5 height 5
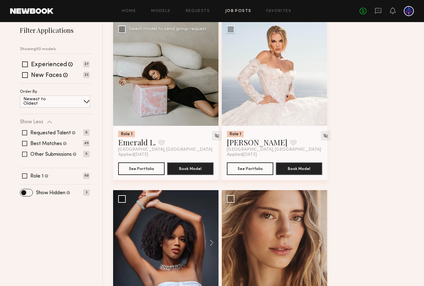
scroll to position [104, 0]
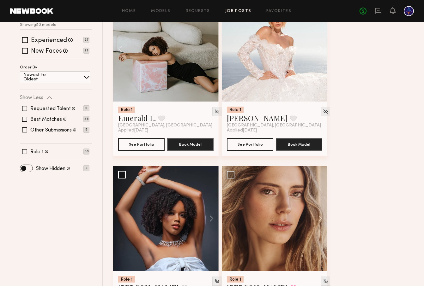
click at [26, 170] on span at bounding box center [26, 168] width 12 height 7
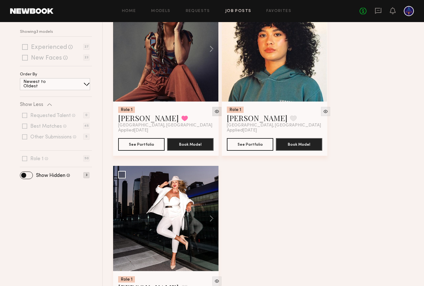
click at [214, 112] on img at bounding box center [216, 111] width 5 height 5
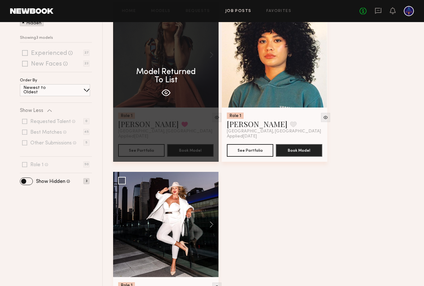
scroll to position [2, 0]
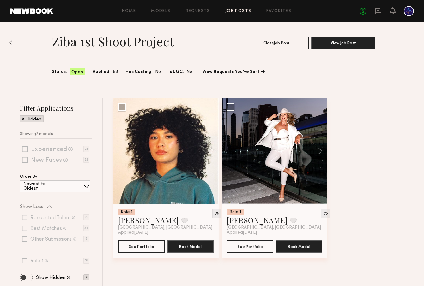
click at [28, 277] on span at bounding box center [26, 277] width 12 height 7
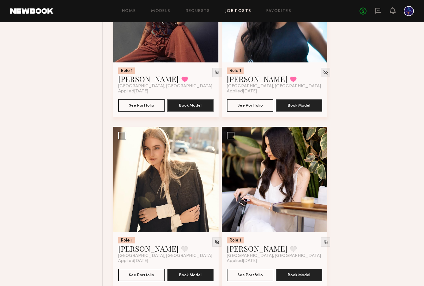
scroll to position [1170, 0]
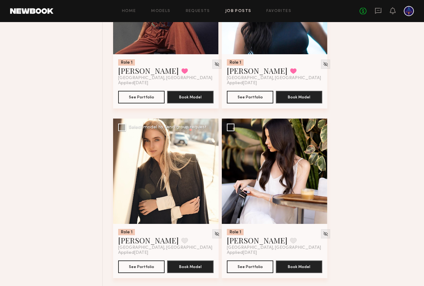
click at [212, 173] on button at bounding box center [208, 171] width 20 height 105
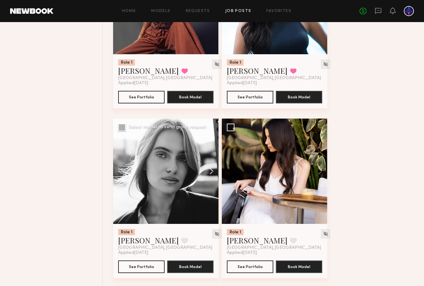
click at [212, 173] on button at bounding box center [208, 171] width 20 height 105
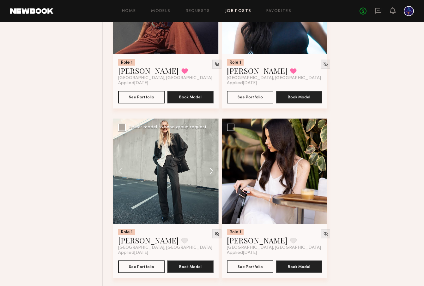
scroll to position [1171, 0]
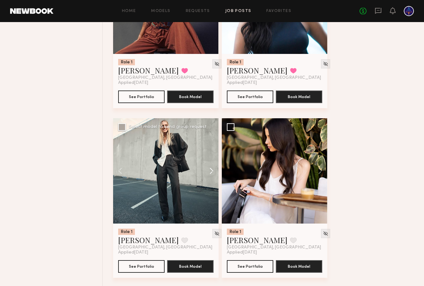
click at [212, 173] on button at bounding box center [208, 170] width 20 height 105
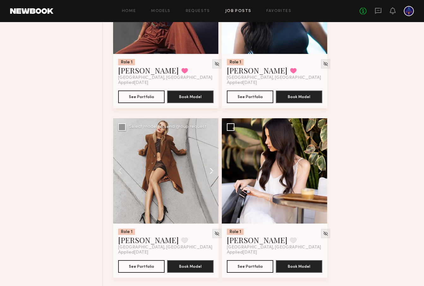
click at [212, 173] on button at bounding box center [208, 170] width 20 height 105
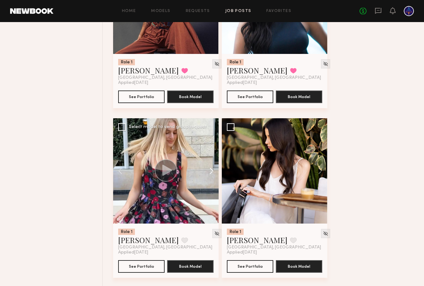
click at [212, 173] on button at bounding box center [208, 170] width 20 height 105
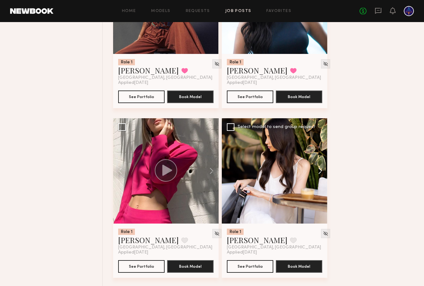
click at [322, 173] on button at bounding box center [317, 170] width 20 height 105
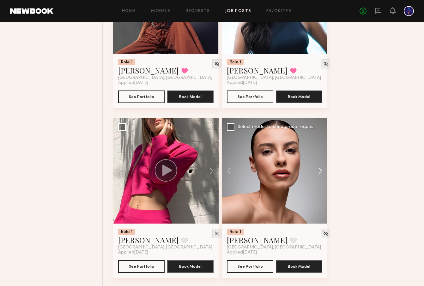
click at [322, 173] on button at bounding box center [317, 170] width 20 height 105
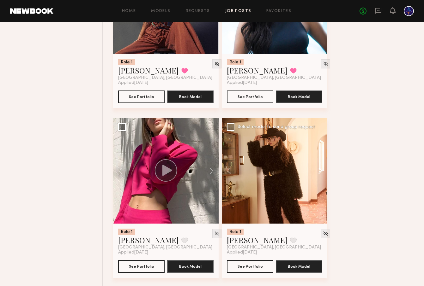
click at [322, 173] on button at bounding box center [317, 170] width 20 height 105
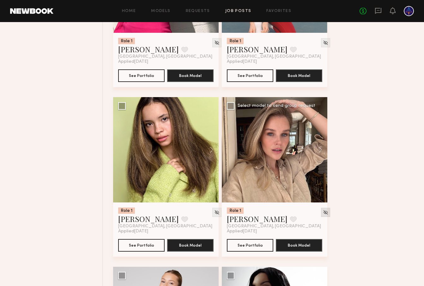
scroll to position [1401, 0]
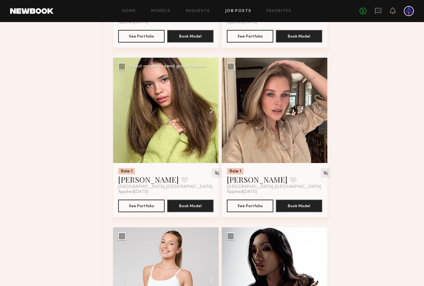
click at [211, 111] on button at bounding box center [208, 110] width 20 height 105
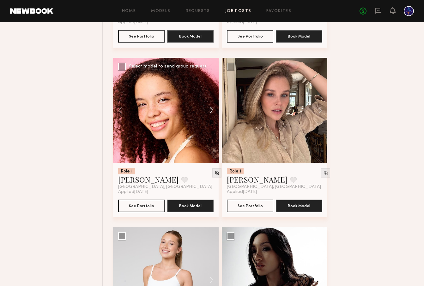
click at [211, 111] on button at bounding box center [208, 110] width 20 height 105
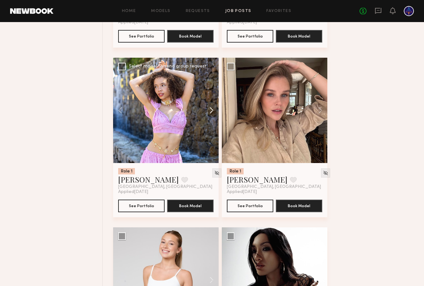
click at [211, 111] on button at bounding box center [208, 110] width 20 height 105
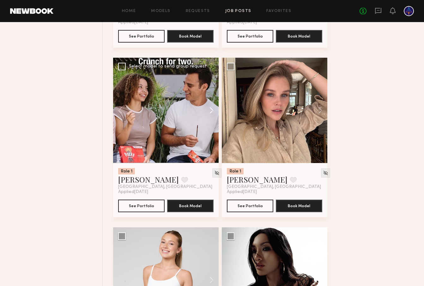
click at [211, 111] on button at bounding box center [208, 110] width 20 height 105
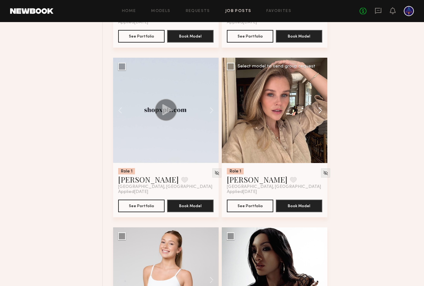
click at [317, 111] on button at bounding box center [317, 110] width 20 height 105
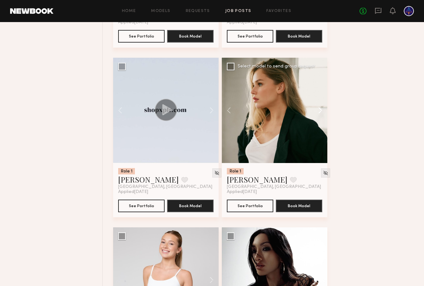
click at [317, 111] on button at bounding box center [317, 110] width 20 height 105
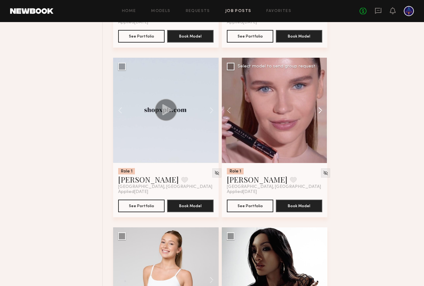
click at [317, 111] on button at bounding box center [317, 110] width 20 height 105
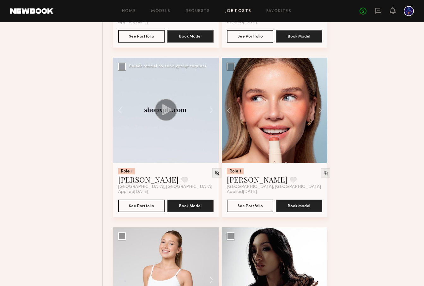
scroll to position [1516, 0]
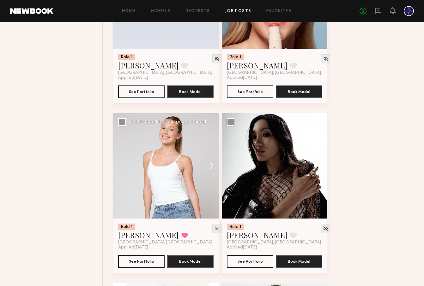
click at [213, 166] on button at bounding box center [208, 165] width 20 height 105
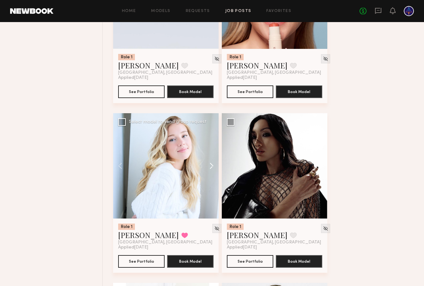
click at [212, 166] on button at bounding box center [208, 165] width 20 height 105
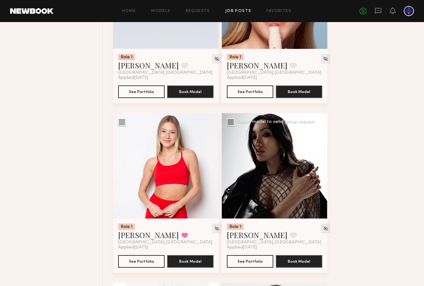
click at [319, 166] on button at bounding box center [317, 165] width 20 height 105
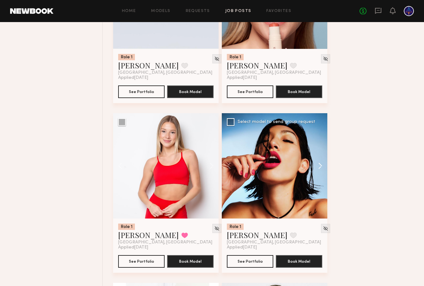
click at [319, 166] on button at bounding box center [317, 165] width 20 height 105
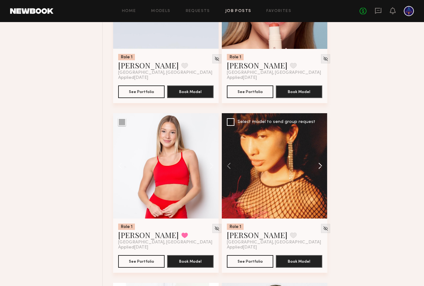
click at [319, 166] on button at bounding box center [317, 165] width 20 height 105
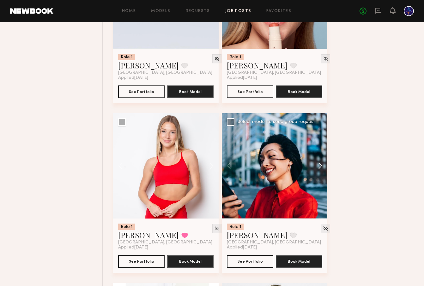
click at [319, 166] on button at bounding box center [317, 165] width 20 height 105
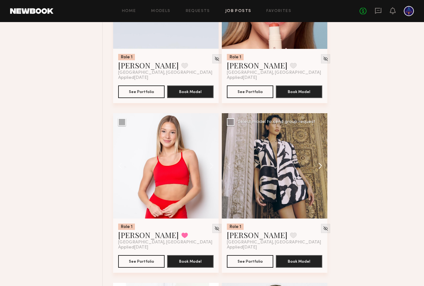
click at [319, 166] on button at bounding box center [317, 165] width 20 height 105
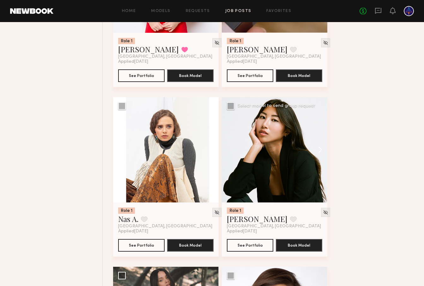
scroll to position [1713, 0]
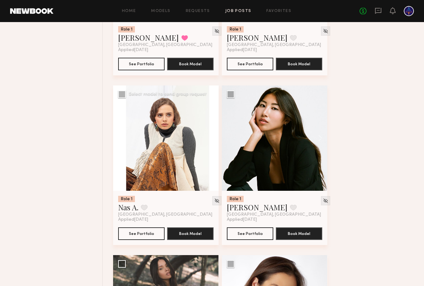
click at [211, 140] on button at bounding box center [208, 138] width 20 height 105
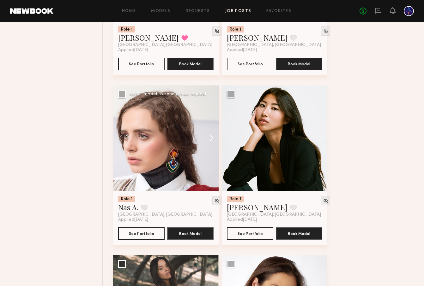
click at [211, 140] on button at bounding box center [208, 138] width 20 height 105
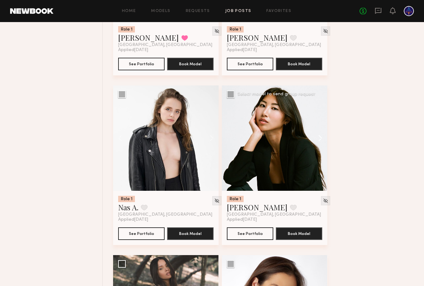
click at [317, 140] on button at bounding box center [317, 138] width 20 height 105
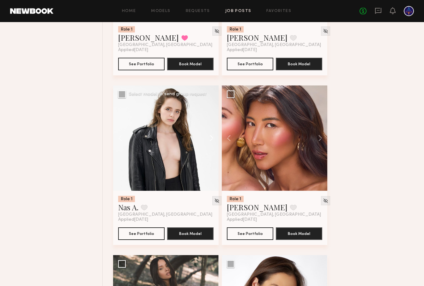
click at [214, 138] on button at bounding box center [208, 138] width 20 height 105
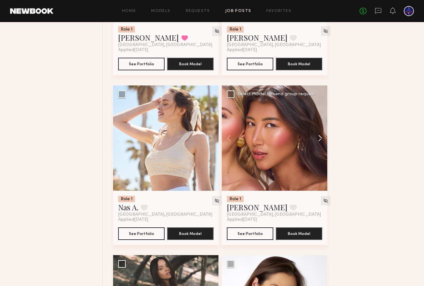
click at [319, 139] on button at bounding box center [317, 138] width 20 height 105
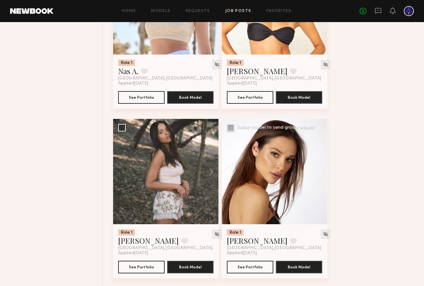
scroll to position [1860, 0]
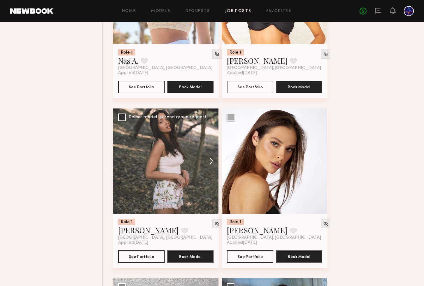
click at [209, 160] on button at bounding box center [208, 161] width 20 height 105
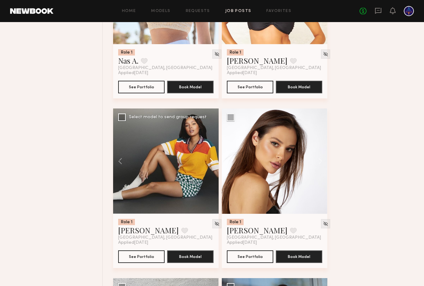
click at [211, 163] on button at bounding box center [208, 161] width 20 height 105
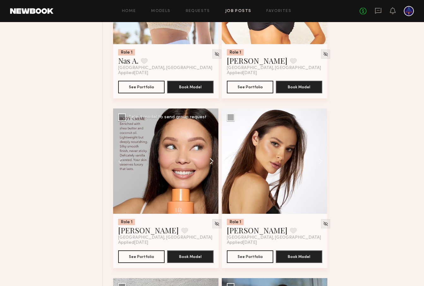
click at [210, 161] on button at bounding box center [208, 161] width 20 height 105
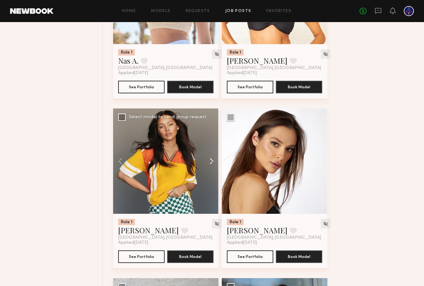
click at [210, 161] on button at bounding box center [208, 161] width 20 height 105
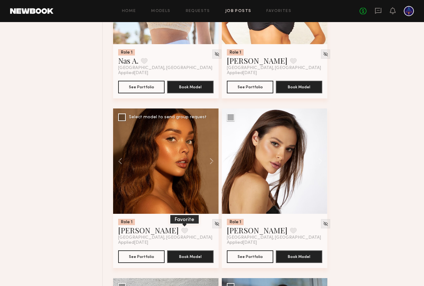
click at [181, 230] on button at bounding box center [184, 231] width 7 height 6
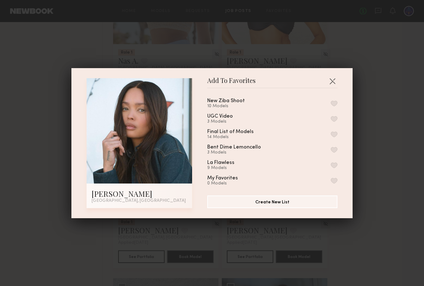
click at [333, 105] on button "button" at bounding box center [334, 104] width 7 height 6
click at [331, 81] on button "button" at bounding box center [332, 81] width 10 height 10
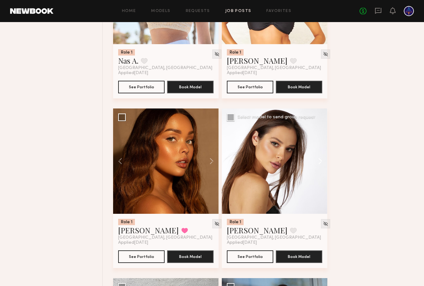
click at [316, 161] on button at bounding box center [317, 161] width 20 height 105
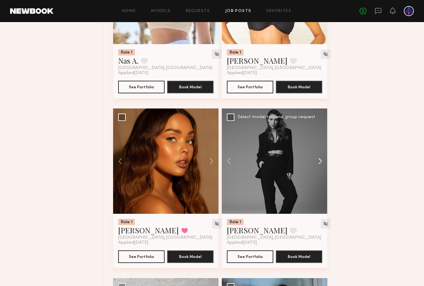
click at [316, 161] on button at bounding box center [317, 161] width 20 height 105
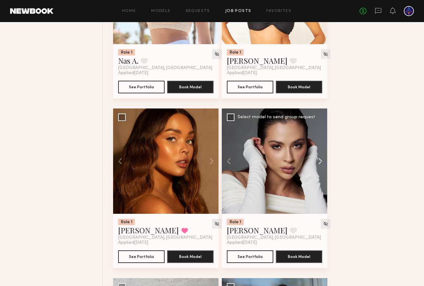
click at [316, 161] on button at bounding box center [317, 161] width 20 height 105
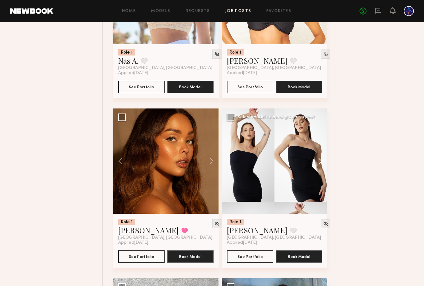
click at [316, 161] on button at bounding box center [317, 161] width 20 height 105
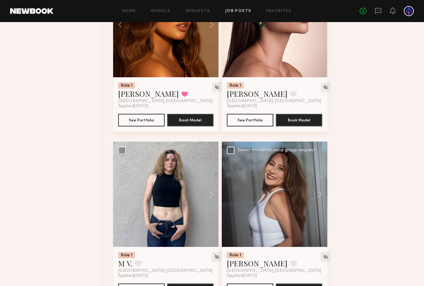
scroll to position [2009, 0]
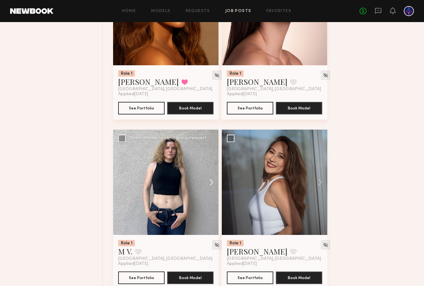
click at [208, 185] on button at bounding box center [208, 182] width 20 height 105
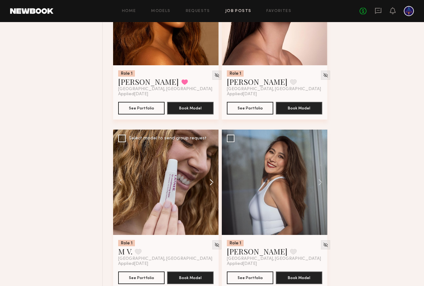
click at [208, 185] on button at bounding box center [208, 182] width 20 height 105
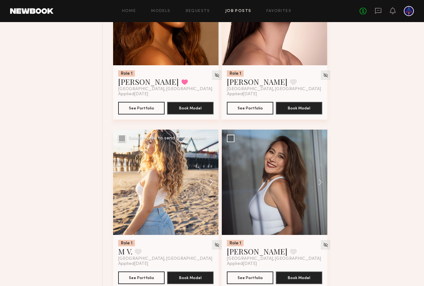
click at [208, 185] on button at bounding box center [208, 182] width 20 height 105
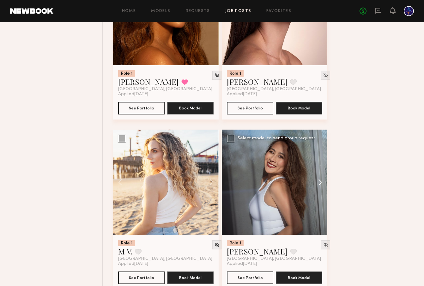
click at [316, 182] on button at bounding box center [317, 182] width 20 height 105
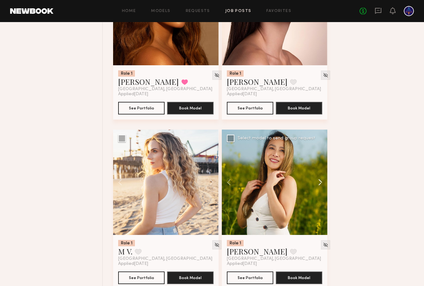
click at [316, 182] on button at bounding box center [317, 182] width 20 height 105
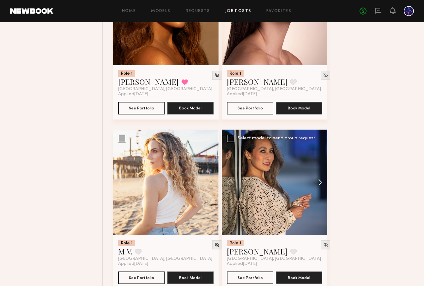
click at [316, 182] on button at bounding box center [317, 182] width 20 height 105
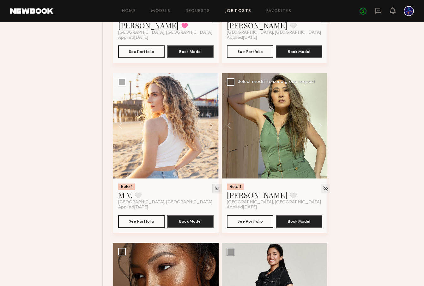
scroll to position [2195, 0]
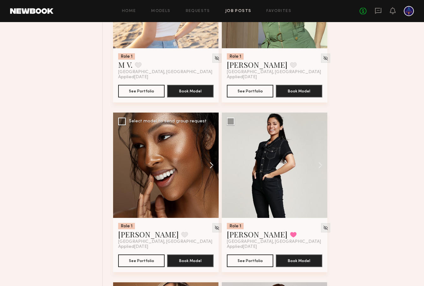
click at [210, 168] on button at bounding box center [208, 165] width 20 height 105
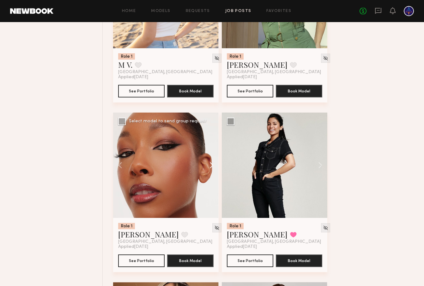
click at [210, 168] on button at bounding box center [208, 165] width 20 height 105
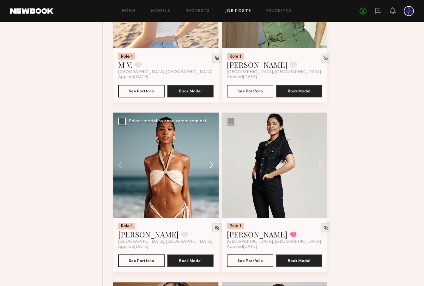
click at [210, 168] on button at bounding box center [208, 165] width 20 height 105
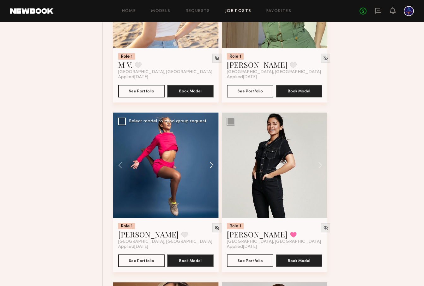
click at [210, 168] on button at bounding box center [208, 165] width 20 height 105
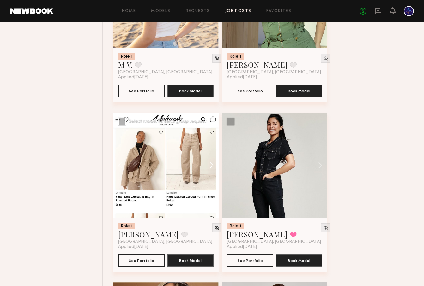
click at [210, 168] on button at bounding box center [208, 165] width 20 height 105
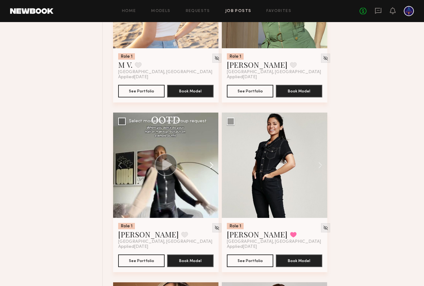
click at [210, 168] on button at bounding box center [208, 165] width 20 height 105
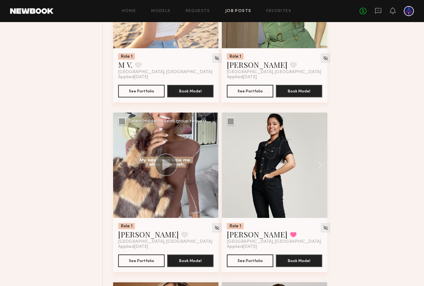
click at [210, 168] on div at bounding box center [165, 165] width 105 height 105
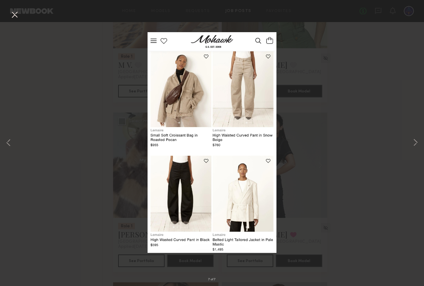
click at [18, 16] on button at bounding box center [14, 14] width 10 height 11
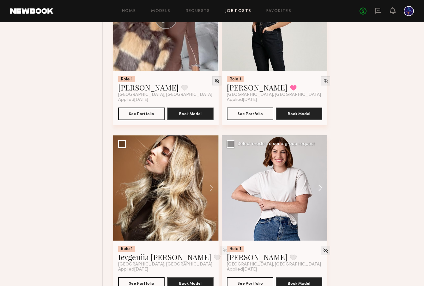
scroll to position [2375, 0]
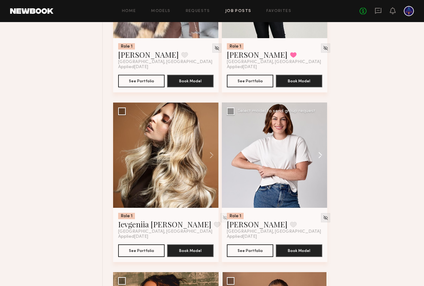
click at [318, 156] on button at bounding box center [317, 155] width 20 height 105
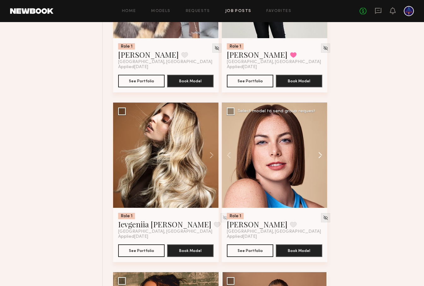
click at [318, 156] on button at bounding box center [317, 155] width 20 height 105
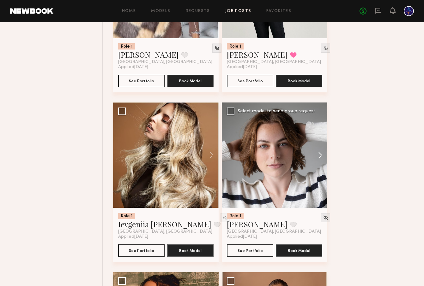
click at [318, 156] on button at bounding box center [317, 155] width 20 height 105
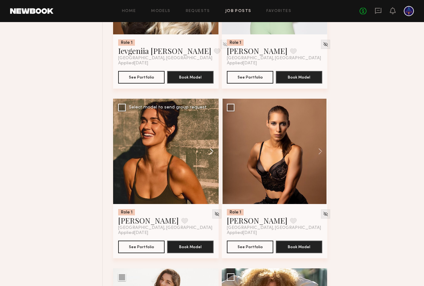
scroll to position [2562, 0]
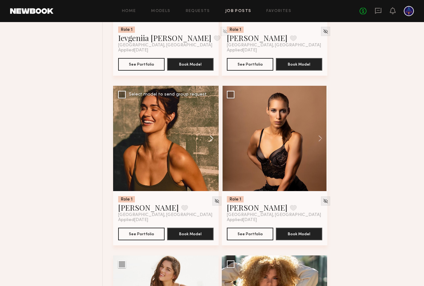
click at [209, 139] on button at bounding box center [208, 138] width 20 height 105
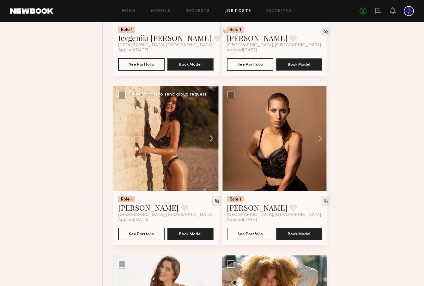
click at [208, 140] on button at bounding box center [208, 138] width 20 height 105
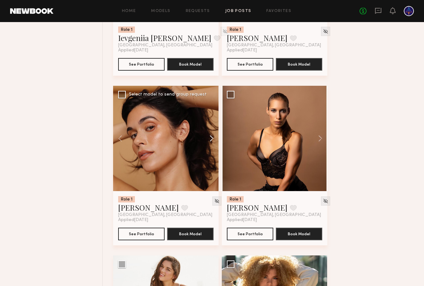
click at [208, 140] on button at bounding box center [208, 138] width 20 height 105
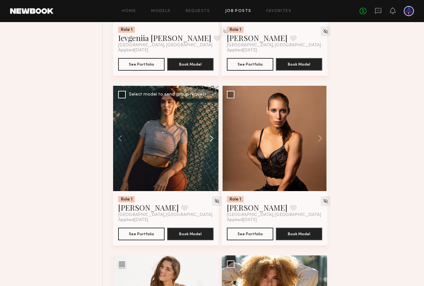
click at [208, 140] on button at bounding box center [208, 138] width 20 height 105
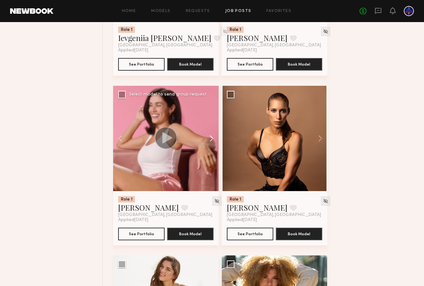
click at [208, 140] on button at bounding box center [208, 138] width 20 height 105
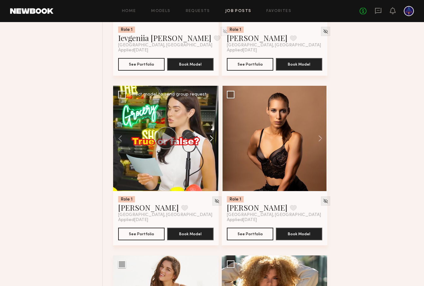
click at [208, 140] on button at bounding box center [208, 138] width 20 height 105
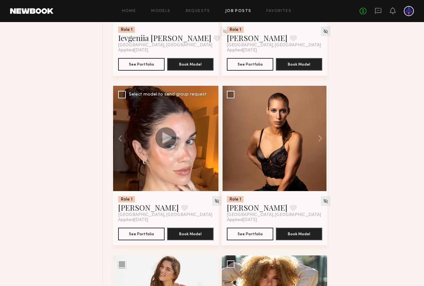
click at [208, 140] on div at bounding box center [165, 138] width 105 height 105
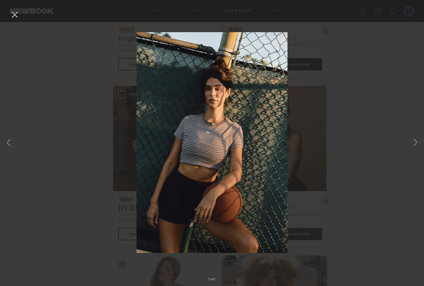
click at [16, 16] on button at bounding box center [14, 14] width 10 height 11
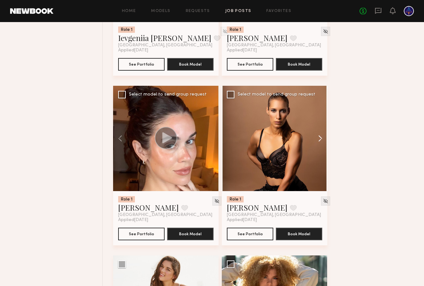
click at [322, 140] on button at bounding box center [317, 138] width 20 height 105
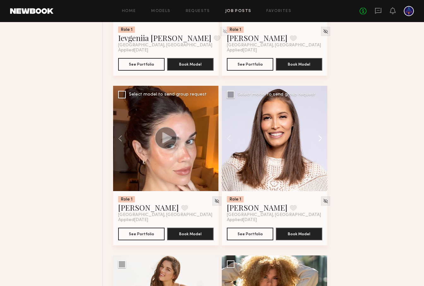
click at [320, 140] on button at bounding box center [317, 138] width 20 height 105
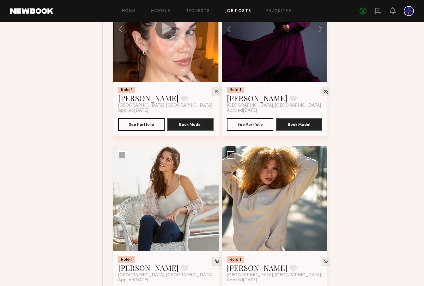
scroll to position [2748, 0]
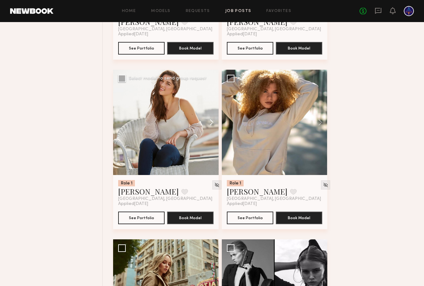
click at [207, 123] on button at bounding box center [208, 122] width 20 height 105
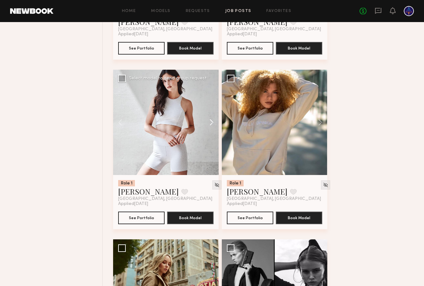
click at [207, 123] on button at bounding box center [208, 122] width 20 height 105
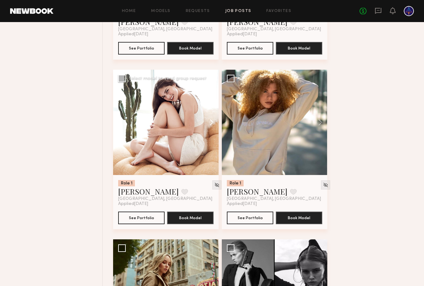
click at [207, 123] on button at bounding box center [208, 122] width 20 height 105
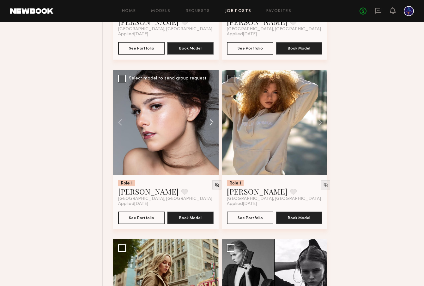
click at [207, 123] on button at bounding box center [208, 122] width 20 height 105
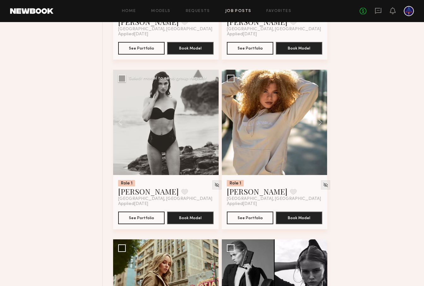
click at [207, 123] on div at bounding box center [165, 122] width 105 height 105
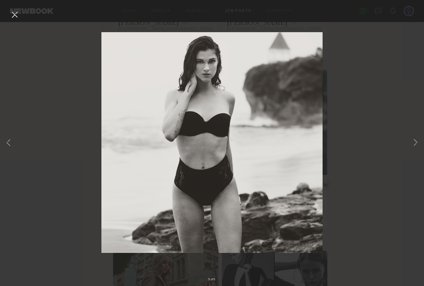
click at [11, 17] on button at bounding box center [14, 14] width 10 height 11
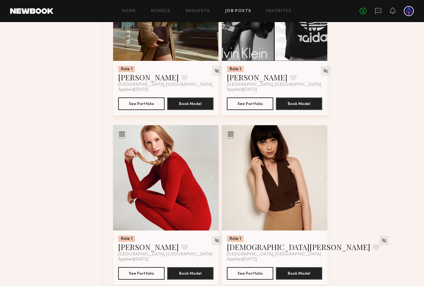
scroll to position [3047, 0]
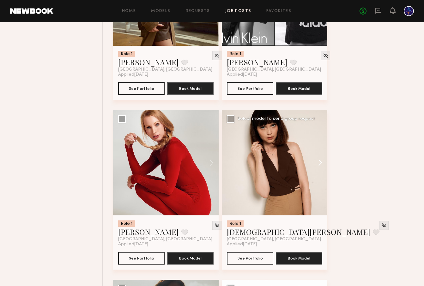
click at [318, 163] on button at bounding box center [317, 162] width 20 height 105
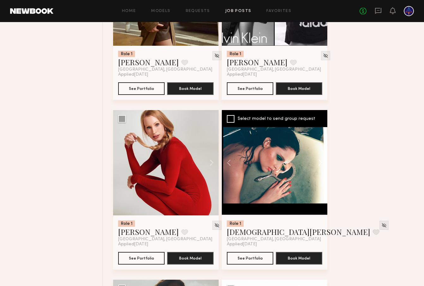
click at [318, 163] on button at bounding box center [317, 162] width 20 height 105
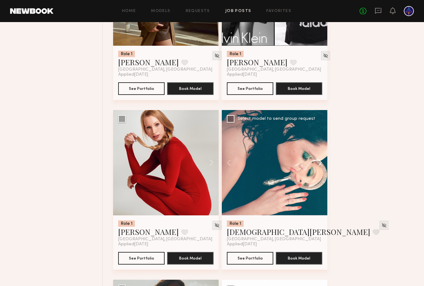
click at [318, 163] on button at bounding box center [317, 162] width 20 height 105
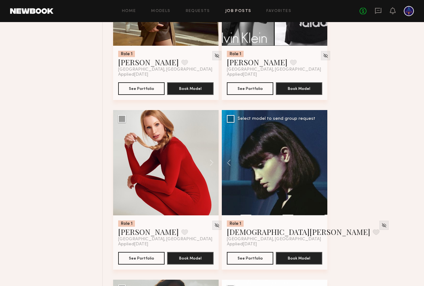
click at [318, 164] on div at bounding box center [274, 162] width 105 height 105
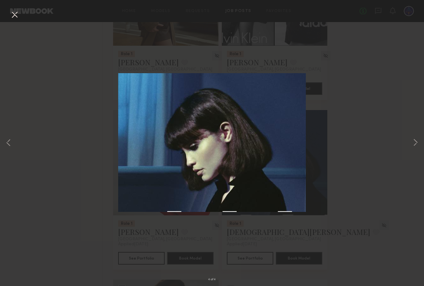
click at [15, 19] on button at bounding box center [14, 14] width 10 height 11
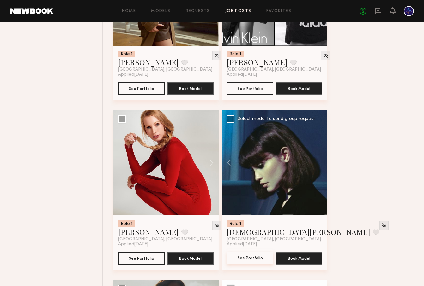
click at [261, 258] on button "See Portfolio" at bounding box center [250, 258] width 46 height 13
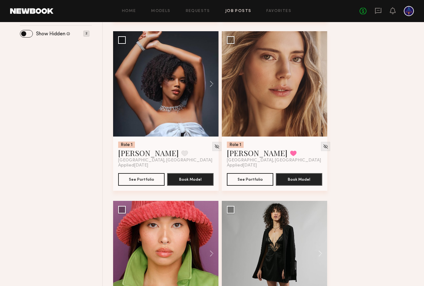
scroll to position [0, 0]
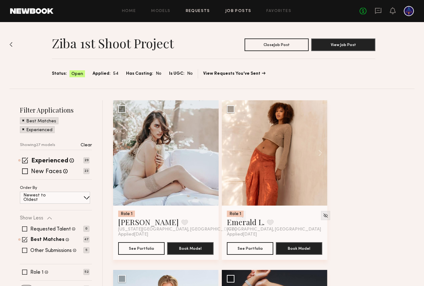
scroll to position [0, 0]
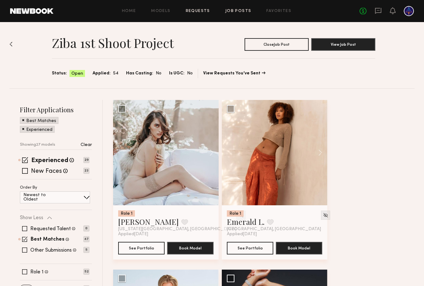
click at [208, 13] on link "Requests" at bounding box center [198, 11] width 24 height 4
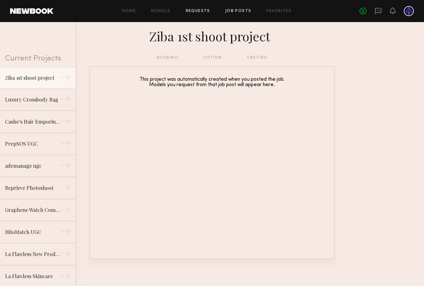
click at [227, 12] on link "Job Posts" at bounding box center [238, 11] width 26 height 4
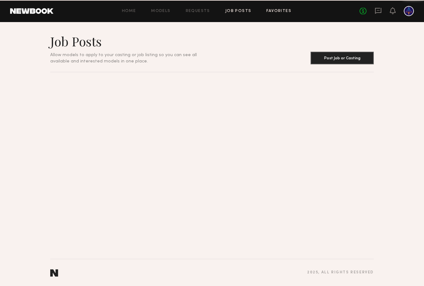
click at [276, 12] on link "Favorites" at bounding box center [278, 11] width 25 height 4
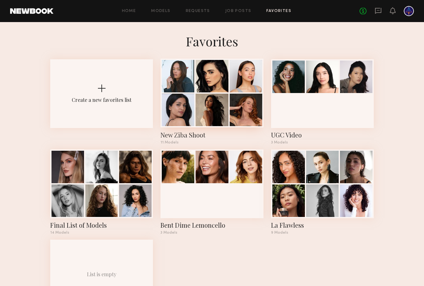
click at [216, 96] on div at bounding box center [211, 110] width 33 height 33
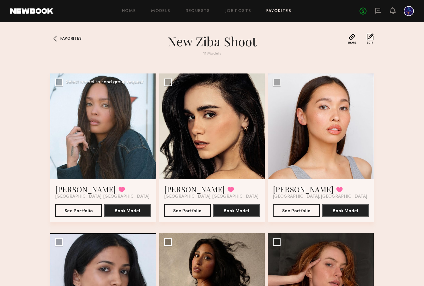
click at [120, 141] on div at bounding box center [103, 127] width 106 height 106
click at [67, 38] on span "Favorites" at bounding box center [70, 39] width 21 height 4
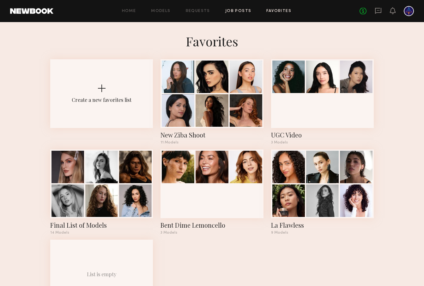
click at [239, 11] on link "Job Posts" at bounding box center [238, 11] width 26 height 4
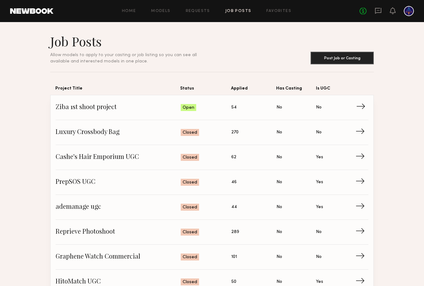
click at [97, 102] on link "Ziba 1st shoot project Status: Open Applied: 54 Has Casting: No Is UGC: No →" at bounding box center [212, 107] width 313 height 25
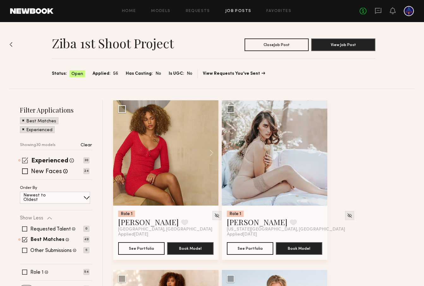
click at [24, 159] on span at bounding box center [25, 161] width 6 height 6
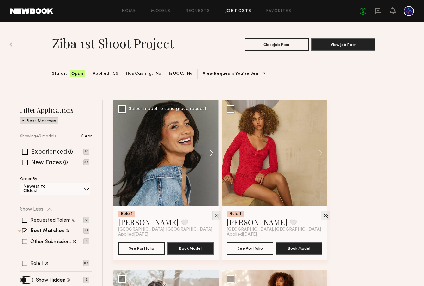
click at [209, 153] on button at bounding box center [208, 152] width 20 height 105
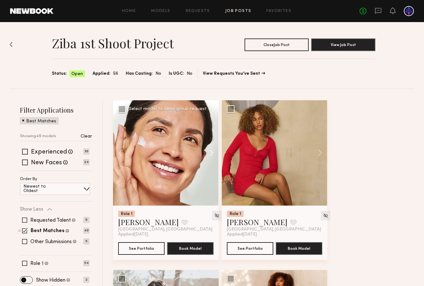
click at [209, 154] on button at bounding box center [208, 152] width 20 height 105
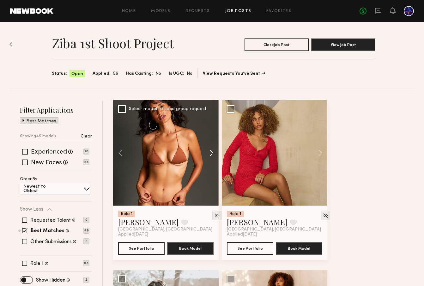
click at [209, 154] on button at bounding box center [208, 152] width 20 height 105
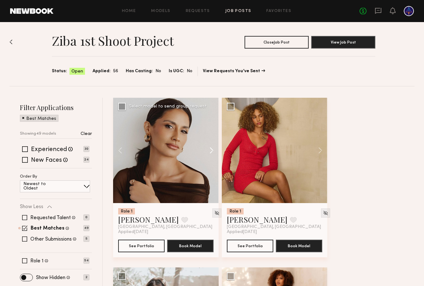
click at [210, 154] on button at bounding box center [208, 150] width 20 height 105
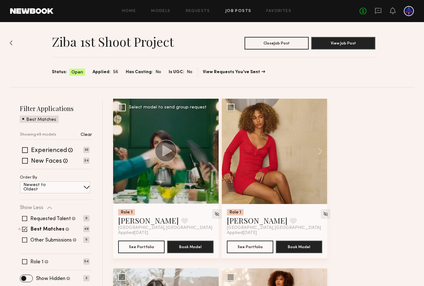
scroll to position [4, 0]
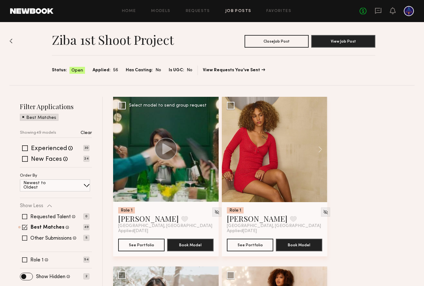
click at [210, 154] on div at bounding box center [165, 149] width 105 height 105
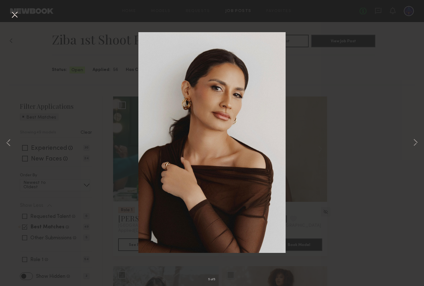
click at [14, 14] on button at bounding box center [14, 14] width 10 height 11
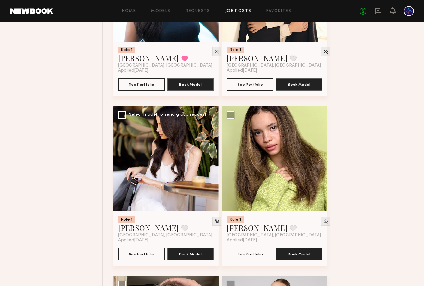
scroll to position [1528, 0]
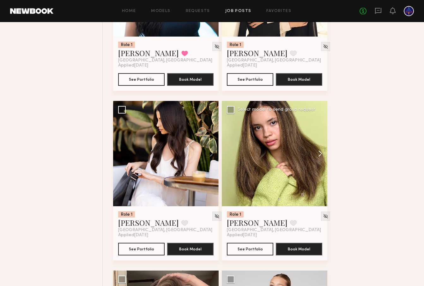
click at [319, 156] on button at bounding box center [317, 153] width 20 height 105
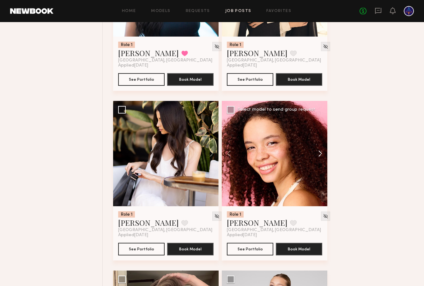
click at [319, 156] on button at bounding box center [317, 153] width 20 height 105
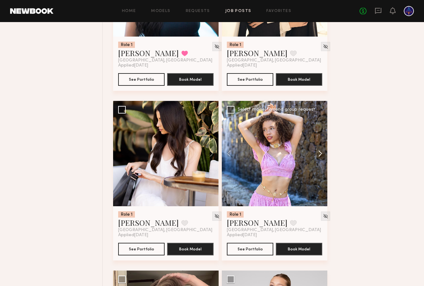
click at [319, 156] on button at bounding box center [317, 153] width 20 height 105
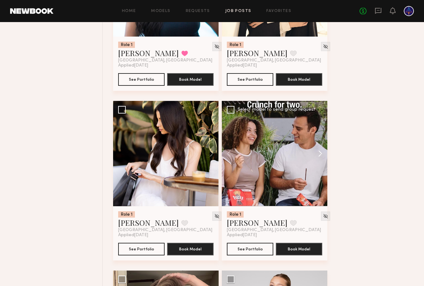
click at [319, 156] on button at bounding box center [317, 153] width 20 height 105
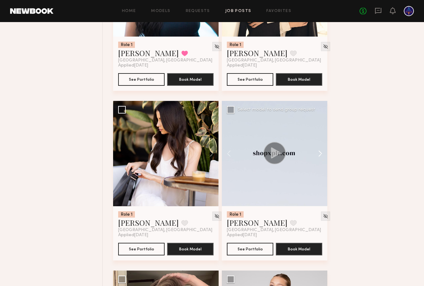
click at [319, 156] on button at bounding box center [317, 153] width 20 height 105
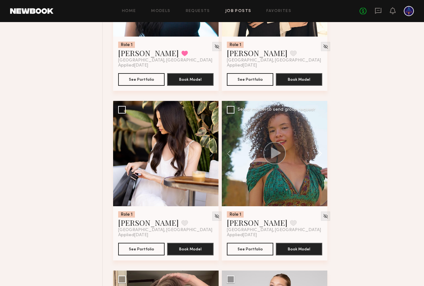
click at [319, 156] on button at bounding box center [317, 153] width 20 height 105
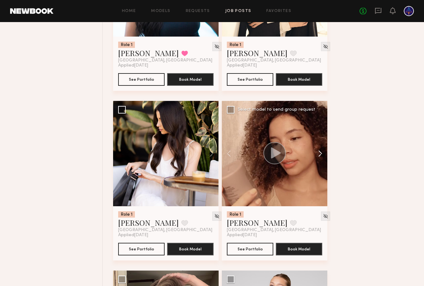
click at [319, 156] on button at bounding box center [317, 153] width 20 height 105
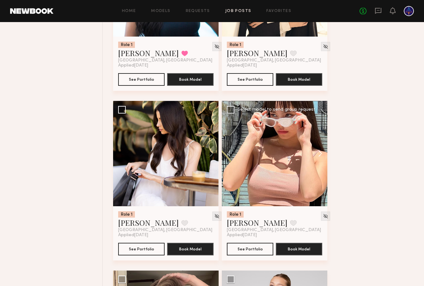
click at [319, 156] on button at bounding box center [317, 153] width 20 height 105
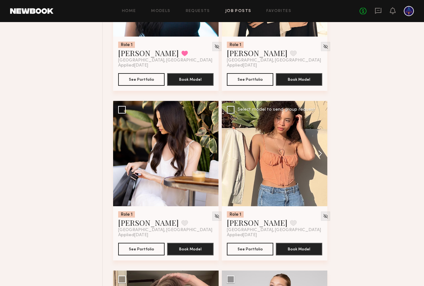
click at [319, 156] on button at bounding box center [317, 153] width 20 height 105
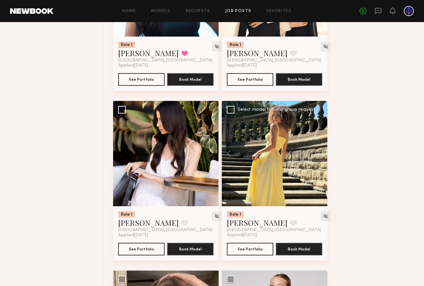
click at [319, 156] on div at bounding box center [274, 153] width 105 height 105
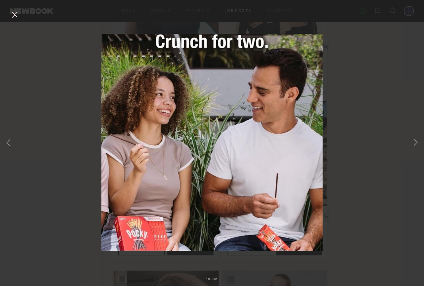
click at [12, 12] on button at bounding box center [14, 14] width 10 height 11
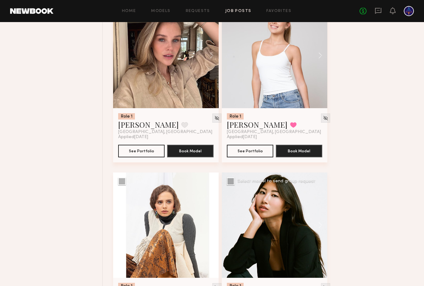
scroll to position [1858, 0]
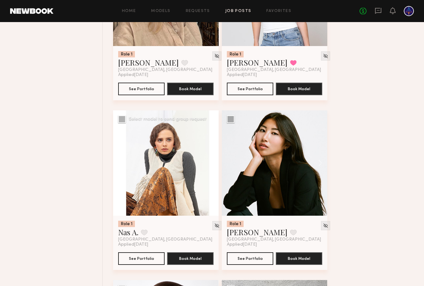
click at [211, 162] on button at bounding box center [208, 162] width 20 height 105
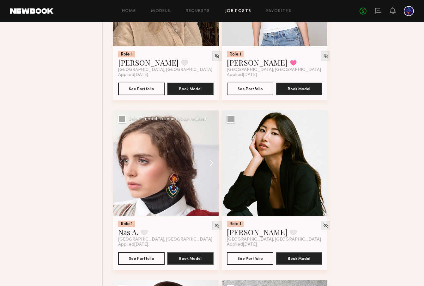
click at [211, 162] on button at bounding box center [208, 162] width 20 height 105
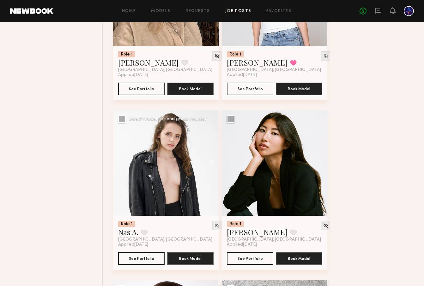
click at [211, 162] on button at bounding box center [208, 162] width 20 height 105
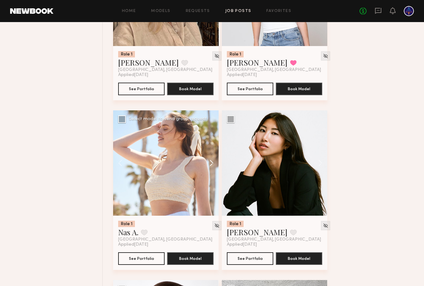
click at [211, 162] on button at bounding box center [208, 162] width 20 height 105
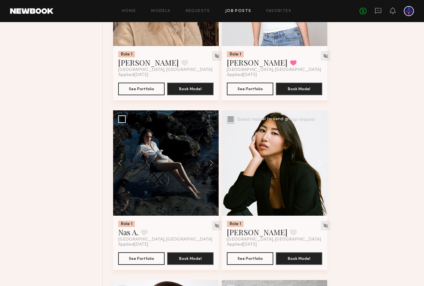
click at [321, 163] on button at bounding box center [317, 162] width 20 height 105
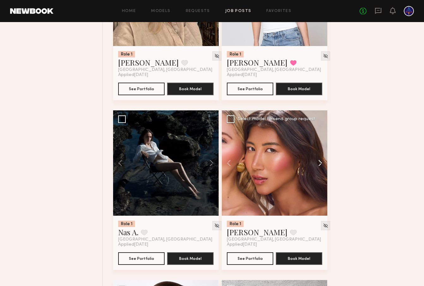
click at [321, 164] on button at bounding box center [317, 162] width 20 height 105
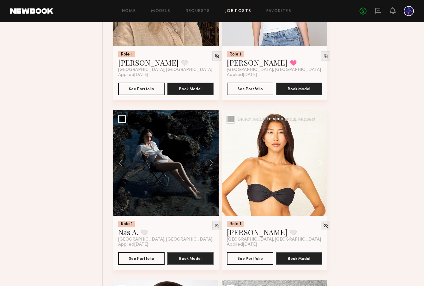
click at [321, 164] on button at bounding box center [317, 162] width 20 height 105
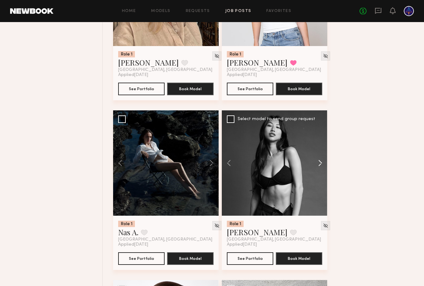
click at [321, 164] on button at bounding box center [317, 162] width 20 height 105
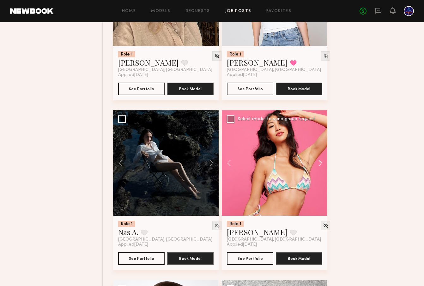
click at [321, 164] on button at bounding box center [317, 162] width 20 height 105
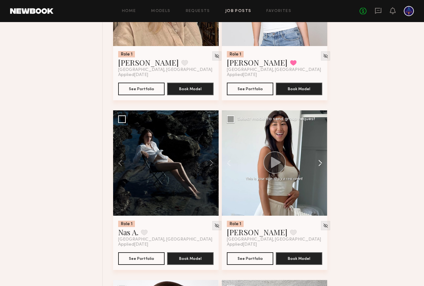
click at [321, 164] on button at bounding box center [317, 162] width 20 height 105
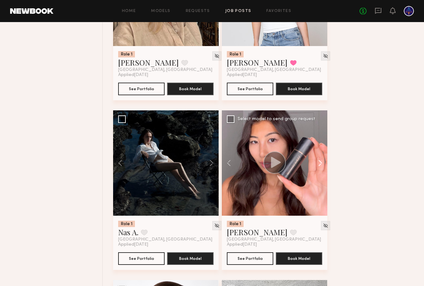
click at [321, 164] on button at bounding box center [317, 162] width 20 height 105
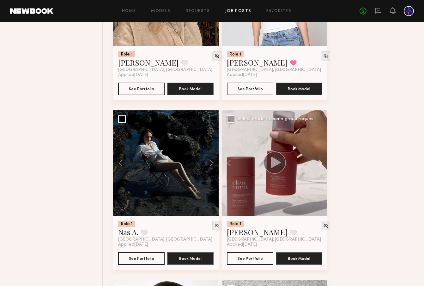
click at [321, 164] on button at bounding box center [317, 162] width 20 height 105
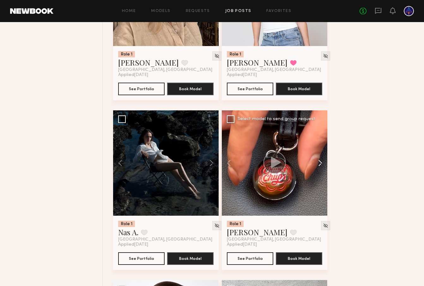
click at [321, 164] on button at bounding box center [317, 162] width 20 height 105
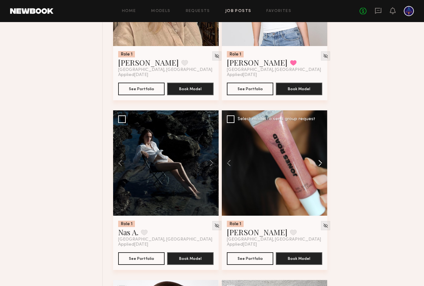
click at [321, 164] on button at bounding box center [317, 162] width 20 height 105
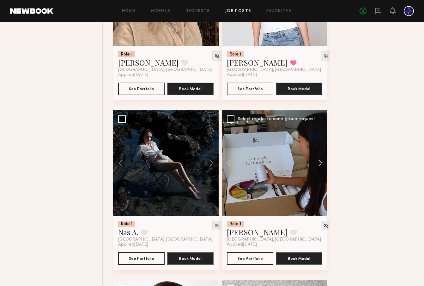
click at [321, 164] on button at bounding box center [317, 162] width 20 height 105
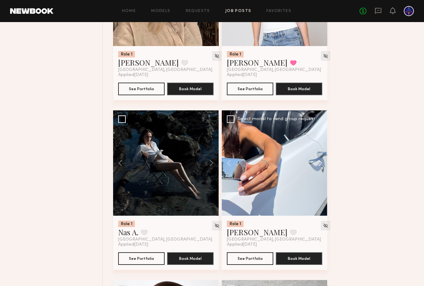
click at [321, 164] on button at bounding box center [317, 162] width 20 height 105
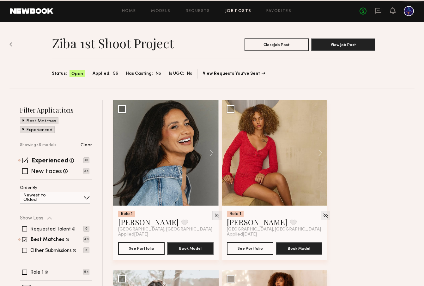
scroll to position [1858, 0]
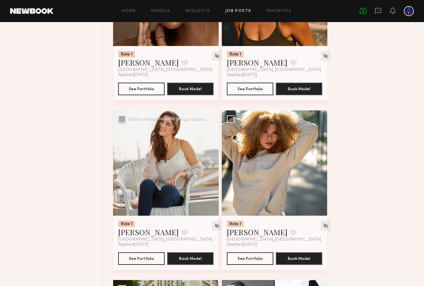
click at [215, 166] on button at bounding box center [208, 162] width 20 height 105
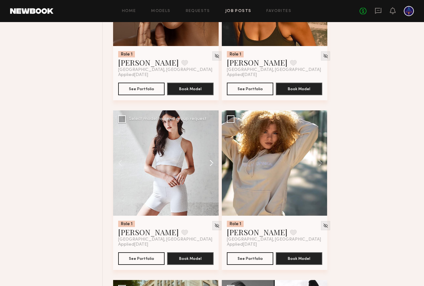
click at [215, 166] on button at bounding box center [208, 162] width 20 height 105
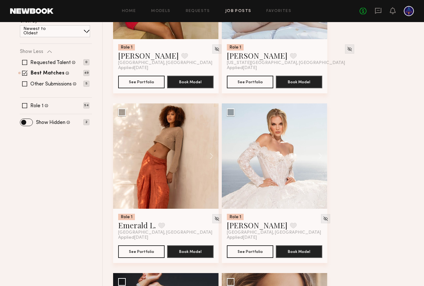
scroll to position [0, 0]
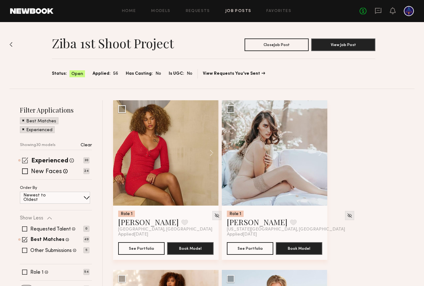
click at [23, 160] on span at bounding box center [25, 161] width 6 height 6
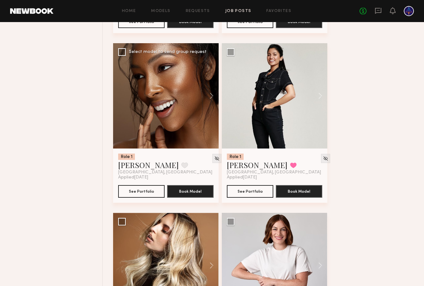
scroll to position [2231, 0]
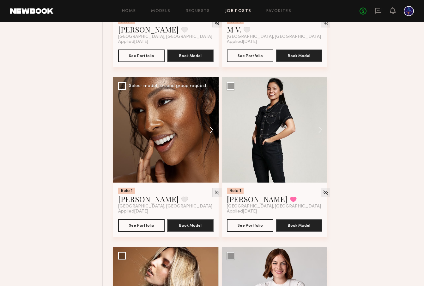
click at [211, 130] on button at bounding box center [208, 129] width 20 height 105
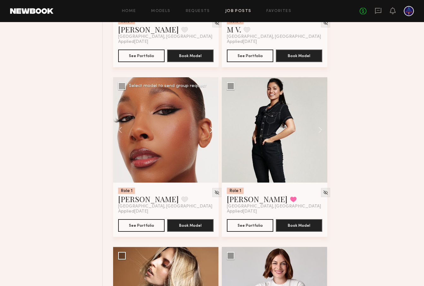
click at [211, 132] on button at bounding box center [208, 129] width 20 height 105
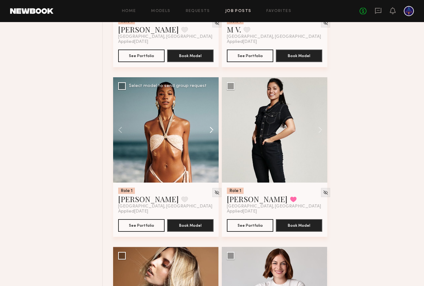
click at [211, 132] on button at bounding box center [208, 129] width 20 height 105
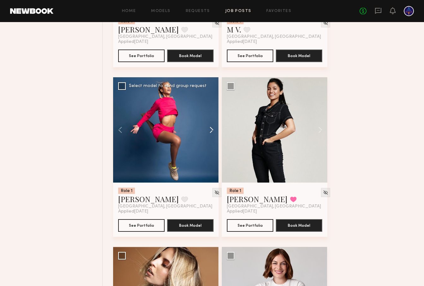
click at [211, 132] on button at bounding box center [208, 129] width 20 height 105
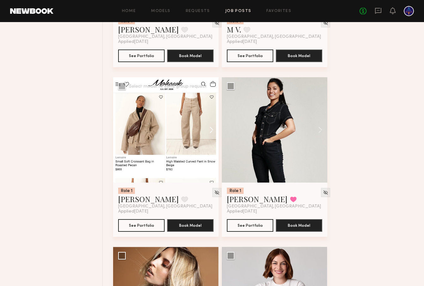
click at [211, 132] on button at bounding box center [208, 129] width 20 height 105
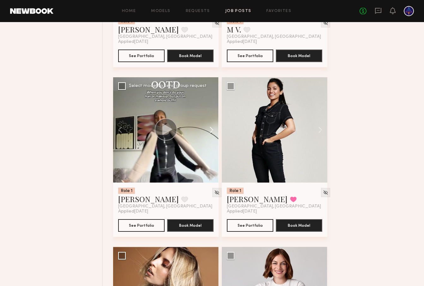
click at [211, 132] on button at bounding box center [208, 129] width 20 height 105
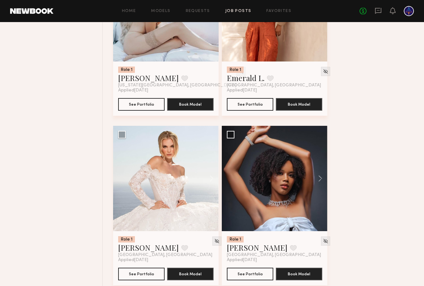
scroll to position [0, 0]
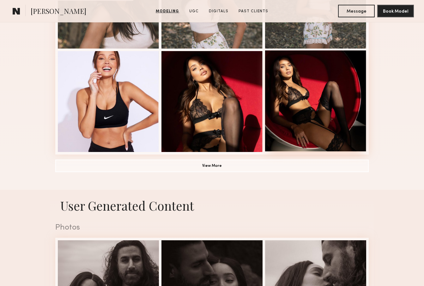
scroll to position [412, 0]
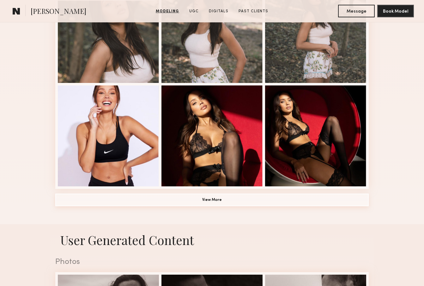
click at [243, 199] on button "View More" at bounding box center [211, 200] width 313 height 13
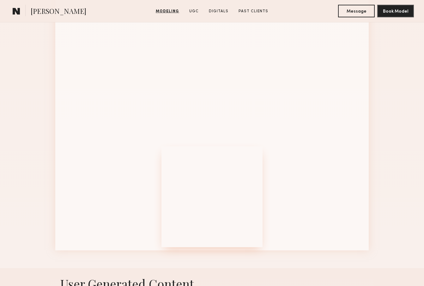
scroll to position [765, 0]
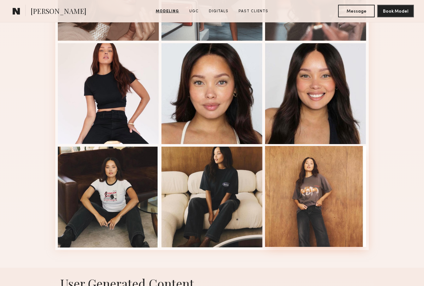
click at [310, 210] on div at bounding box center [315, 196] width 101 height 101
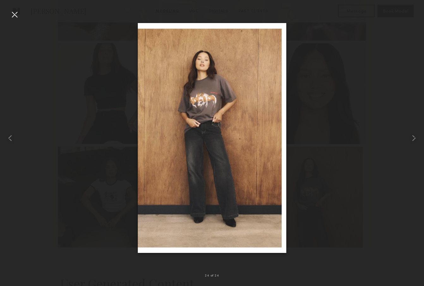
click at [15, 14] on div at bounding box center [14, 14] width 10 height 10
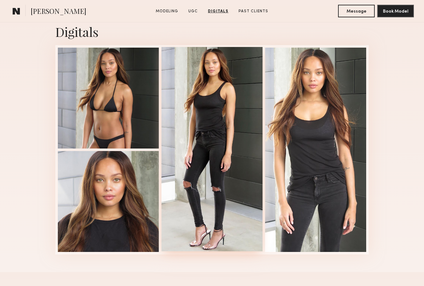
scroll to position [1139, 0]
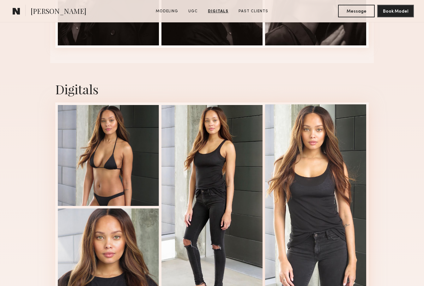
click at [337, 192] on div at bounding box center [315, 206] width 101 height 205
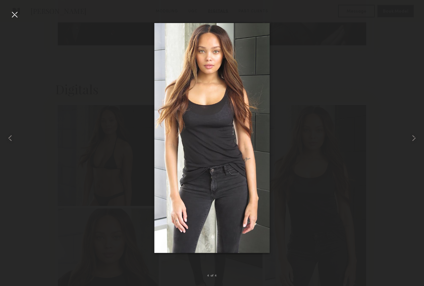
click at [15, 17] on div at bounding box center [14, 14] width 10 height 10
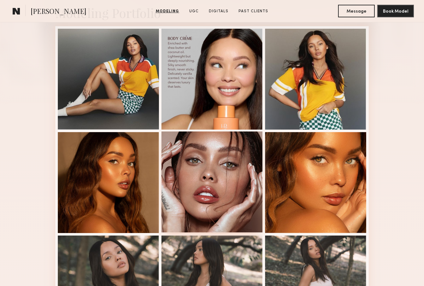
scroll to position [100, 0]
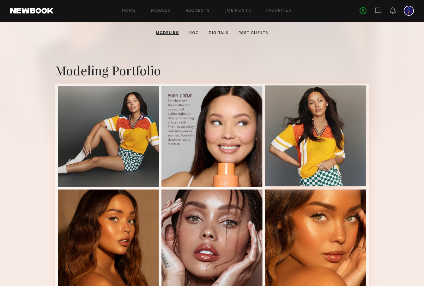
click at [330, 145] on div at bounding box center [315, 136] width 101 height 101
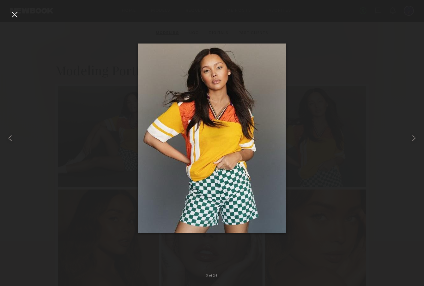
click at [18, 15] on div at bounding box center [14, 14] width 10 height 10
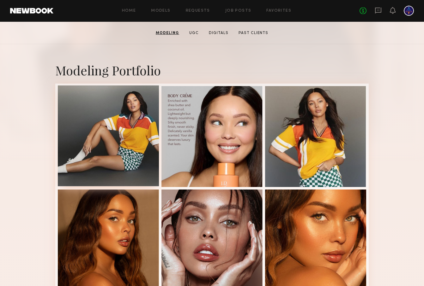
click at [128, 132] on div at bounding box center [108, 136] width 101 height 101
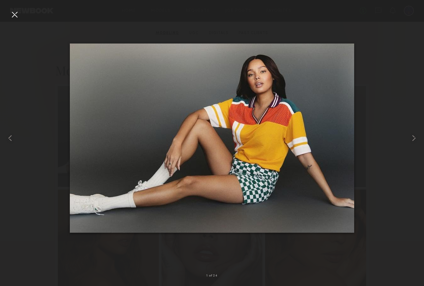
click at [15, 14] on div at bounding box center [14, 14] width 10 height 10
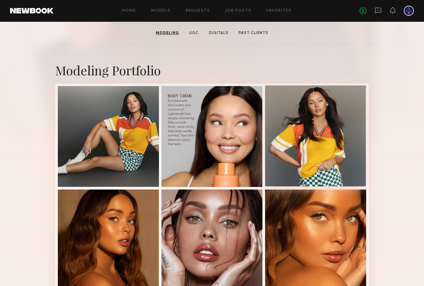
click at [319, 136] on div at bounding box center [315, 136] width 101 height 101
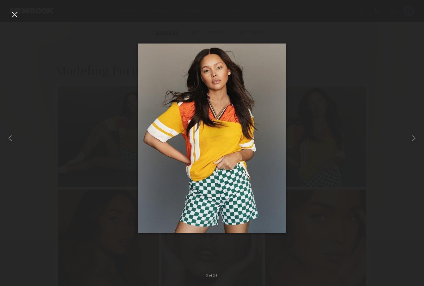
click at [17, 16] on div at bounding box center [14, 14] width 10 height 10
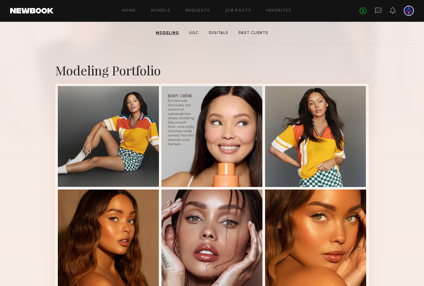
scroll to position [0, 0]
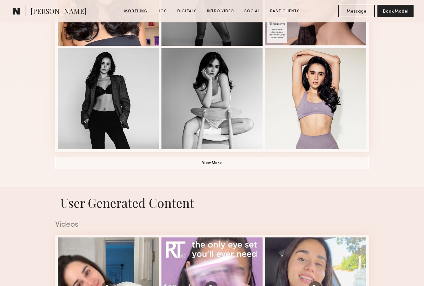
scroll to position [470, 0]
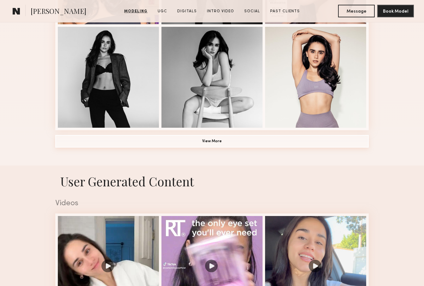
click at [217, 142] on button "View More" at bounding box center [211, 141] width 313 height 13
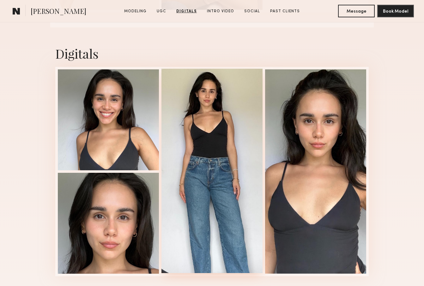
scroll to position [1826, 0]
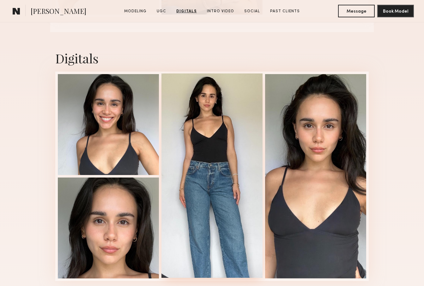
click at [219, 124] on div at bounding box center [211, 176] width 101 height 205
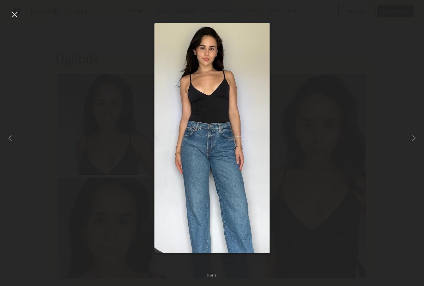
click at [9, 14] on div at bounding box center [14, 14] width 10 height 10
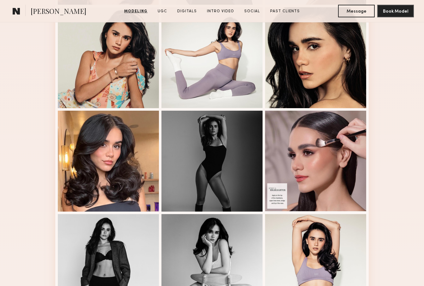
scroll to position [324, 0]
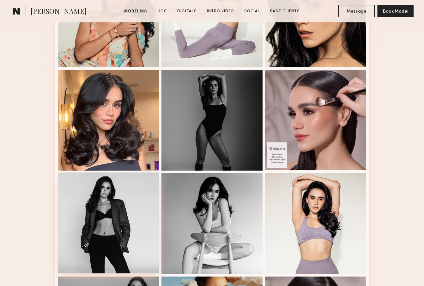
click at [129, 211] on div at bounding box center [108, 223] width 101 height 101
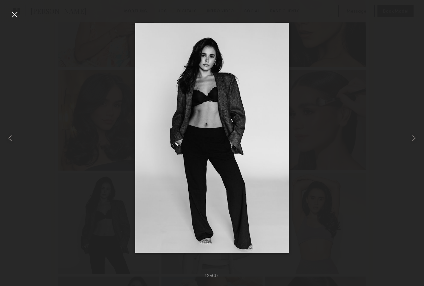
click at [16, 13] on div at bounding box center [14, 14] width 10 height 10
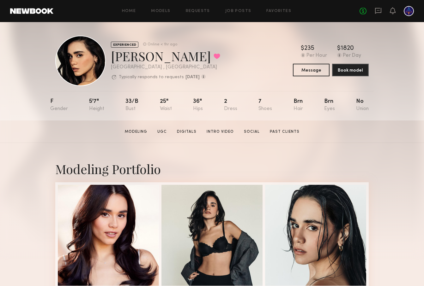
scroll to position [0, 0]
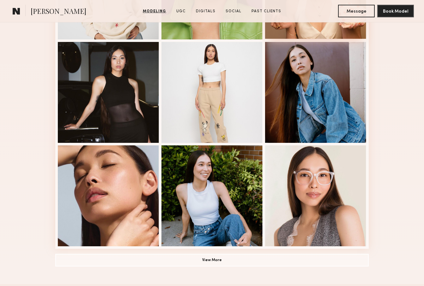
scroll to position [323, 0]
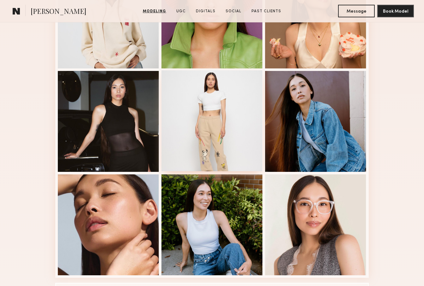
click at [252, 132] on div at bounding box center [211, 120] width 101 height 101
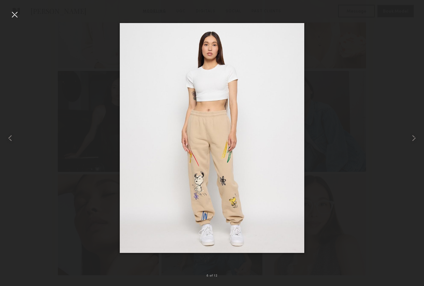
click at [15, 19] on div at bounding box center [14, 14] width 10 height 10
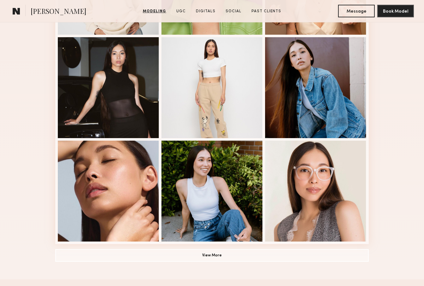
scroll to position [510, 0]
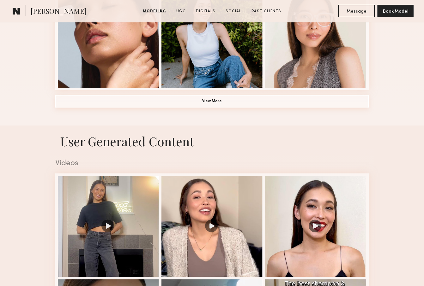
click at [209, 105] on button "View More" at bounding box center [211, 101] width 313 height 13
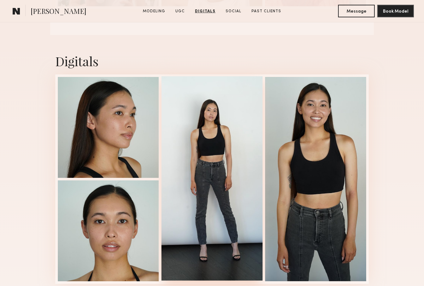
scroll to position [1277, 0]
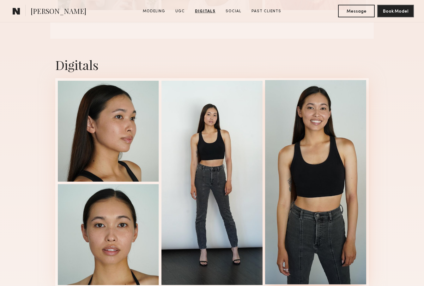
click at [333, 161] on div at bounding box center [315, 182] width 101 height 205
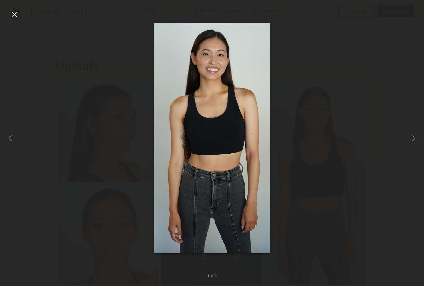
click at [15, 16] on div at bounding box center [14, 14] width 10 height 10
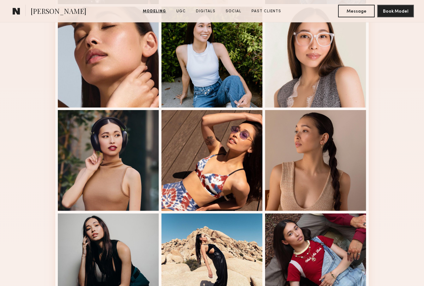
scroll to position [483, 0]
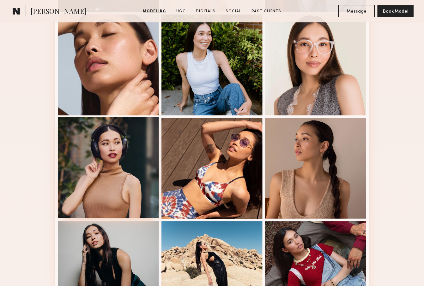
click at [130, 154] on div at bounding box center [108, 167] width 101 height 101
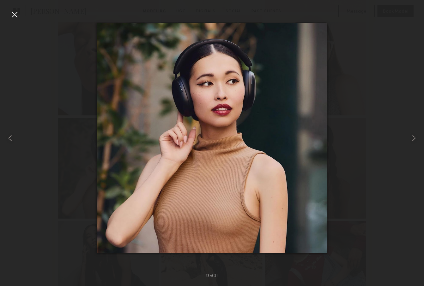
click at [10, 16] on div at bounding box center [14, 14] width 10 height 10
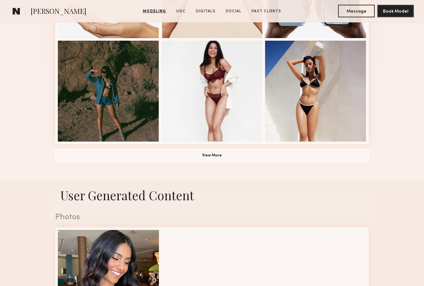
scroll to position [472, 0]
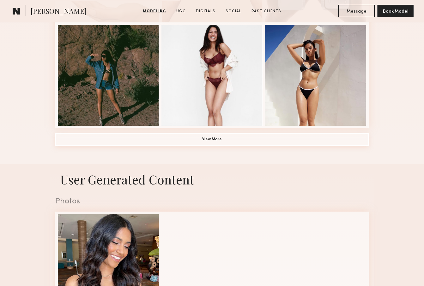
click at [215, 138] on button "View More" at bounding box center [211, 139] width 313 height 13
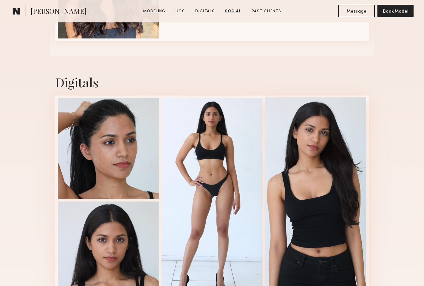
scroll to position [1143, 0]
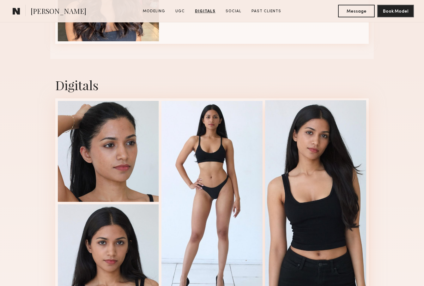
click at [350, 169] on div at bounding box center [315, 202] width 101 height 205
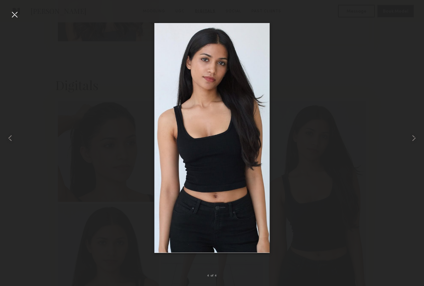
click at [11, 16] on div at bounding box center [14, 14] width 10 height 10
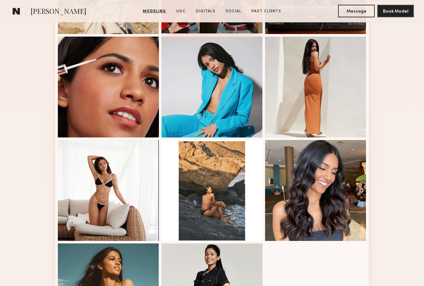
scroll to position [655, 0]
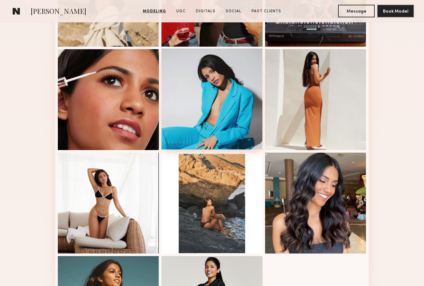
click at [214, 115] on div at bounding box center [211, 99] width 101 height 101
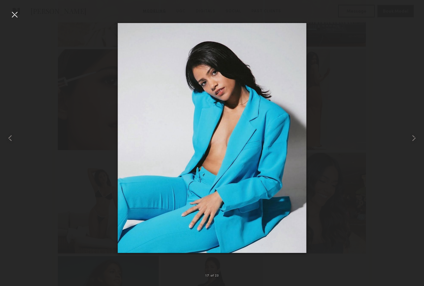
click at [15, 14] on div at bounding box center [14, 14] width 10 height 10
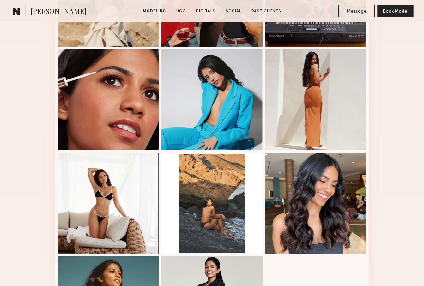
scroll to position [816, 0]
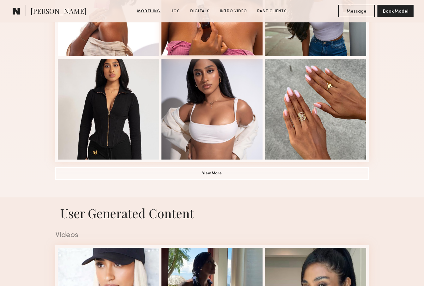
scroll to position [472, 0]
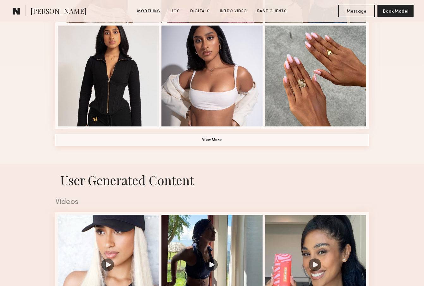
drag, startPoint x: 229, startPoint y: 137, endPoint x: 232, endPoint y: 135, distance: 3.9
click at [229, 137] on button "View More" at bounding box center [211, 140] width 313 height 13
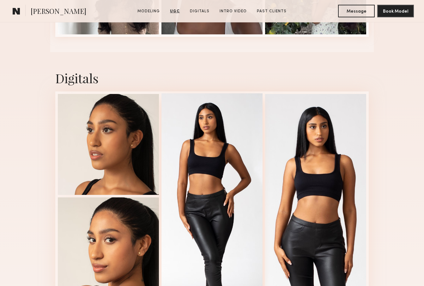
scroll to position [1919, 0]
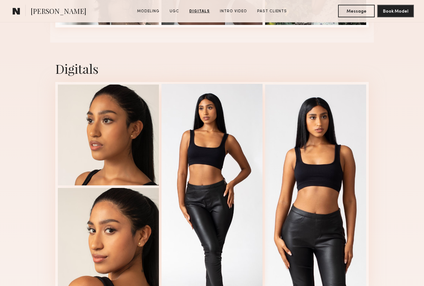
click at [222, 111] on div at bounding box center [211, 186] width 101 height 205
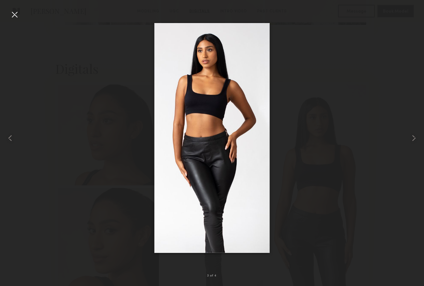
click at [15, 15] on div at bounding box center [14, 14] width 10 height 10
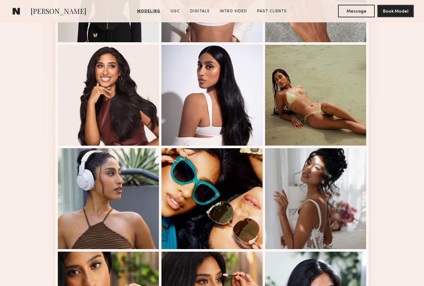
scroll to position [547, 0]
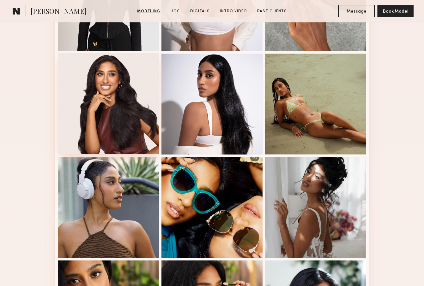
click at [139, 111] on div at bounding box center [108, 103] width 101 height 101
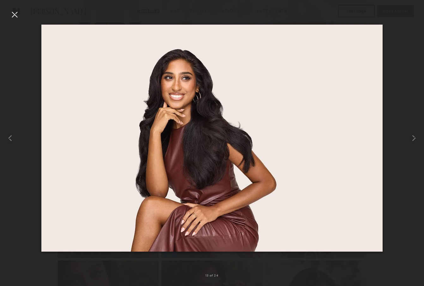
click at [15, 14] on div at bounding box center [14, 14] width 10 height 10
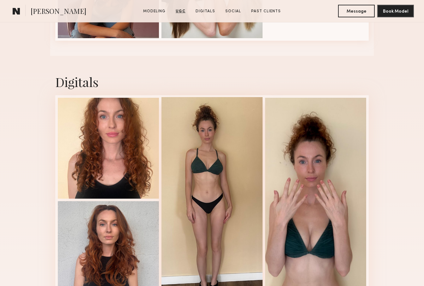
scroll to position [1431, 0]
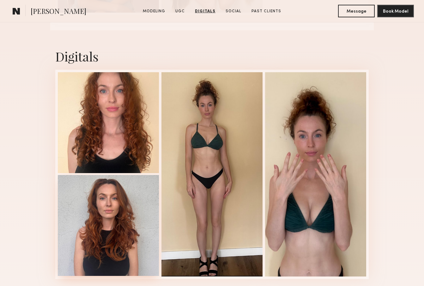
click at [111, 227] on div at bounding box center [108, 225] width 101 height 101
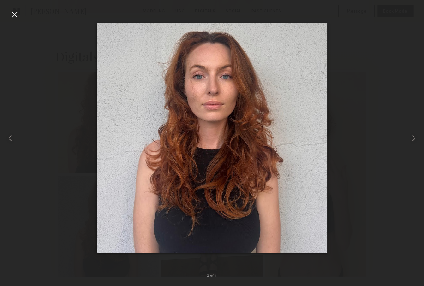
click at [15, 14] on div at bounding box center [14, 14] width 10 height 10
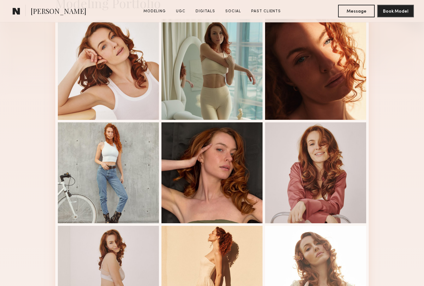
scroll to position [205, 0]
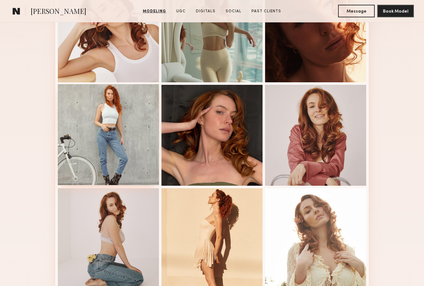
click at [90, 131] on div at bounding box center [108, 134] width 101 height 101
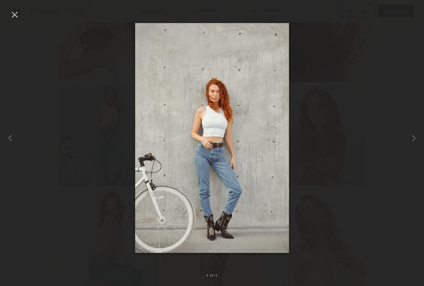
click at [13, 15] on div at bounding box center [14, 14] width 10 height 10
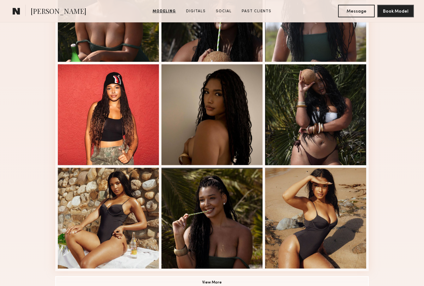
scroll to position [419, 0]
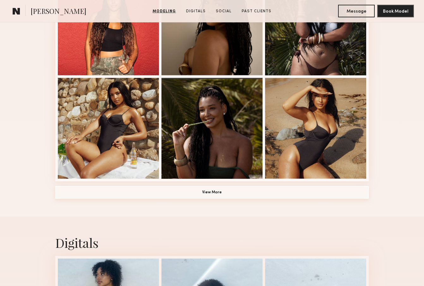
click at [217, 193] on button "View More" at bounding box center [211, 192] width 313 height 13
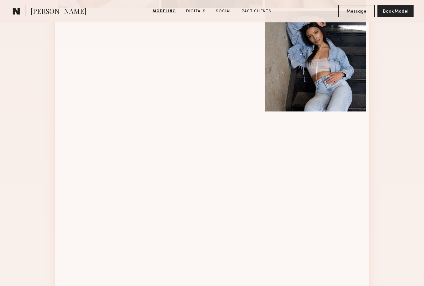
scroll to position [560, 0]
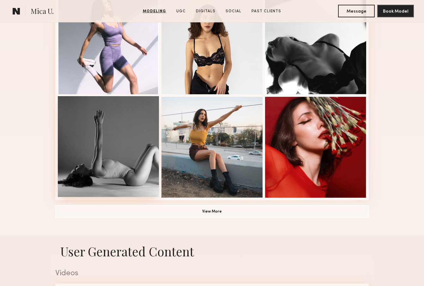
scroll to position [516, 0]
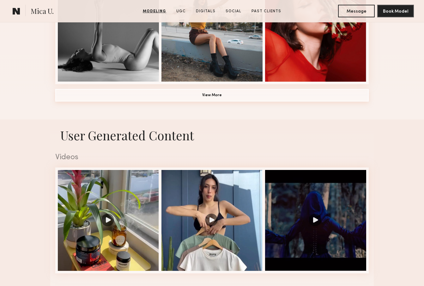
click at [214, 95] on button "View More" at bounding box center [211, 95] width 313 height 13
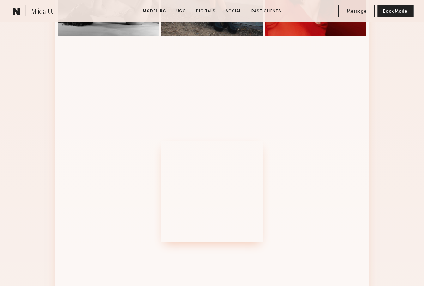
scroll to position [556, 0]
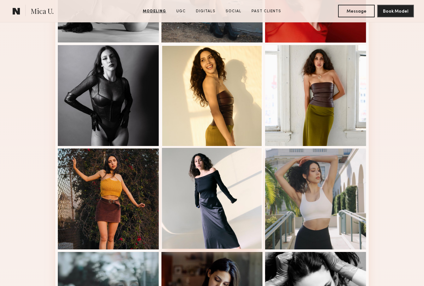
click at [212, 99] on div at bounding box center [211, 95] width 101 height 101
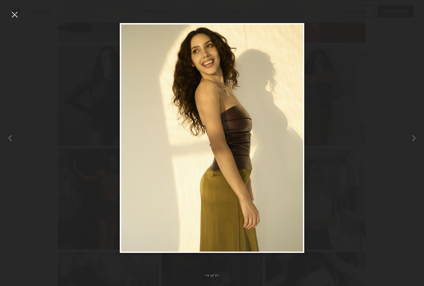
click at [15, 15] on div at bounding box center [14, 14] width 10 height 10
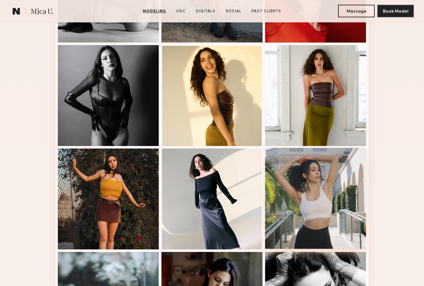
click at [312, 193] on div at bounding box center [315, 198] width 101 height 101
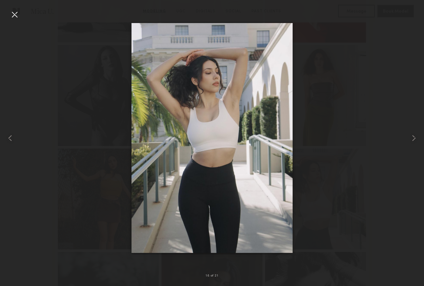
click at [12, 16] on div at bounding box center [14, 14] width 10 height 10
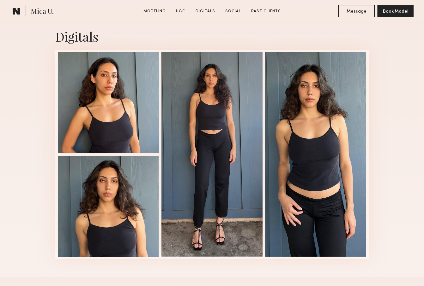
scroll to position [1093, 0]
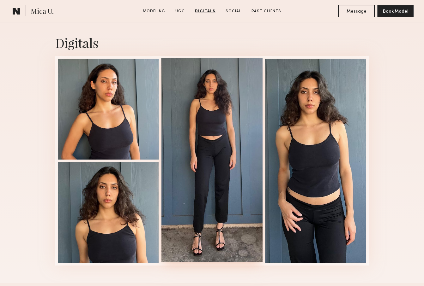
click at [214, 120] on div at bounding box center [211, 160] width 101 height 205
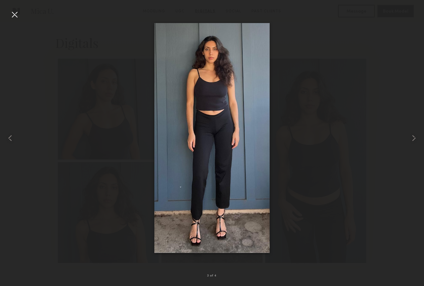
click at [17, 16] on div at bounding box center [14, 14] width 10 height 10
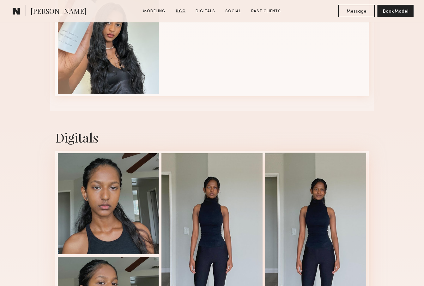
scroll to position [800, 0]
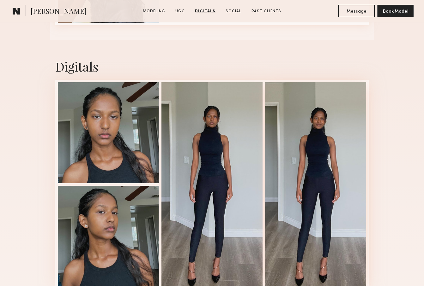
click at [321, 133] on div at bounding box center [315, 184] width 101 height 205
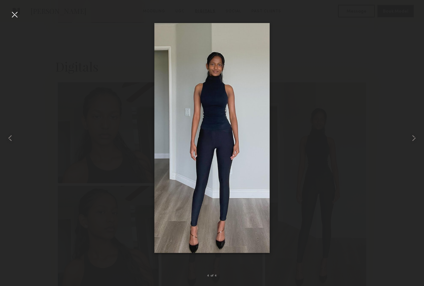
click at [20, 19] on div at bounding box center [212, 138] width 424 height 256
click at [15, 14] on div at bounding box center [14, 14] width 10 height 10
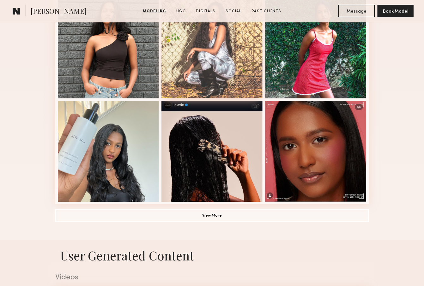
scroll to position [319, 0]
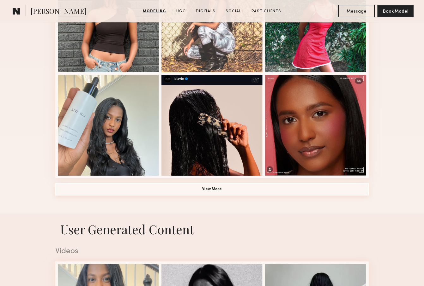
click at [207, 187] on button "View More" at bounding box center [211, 189] width 313 height 13
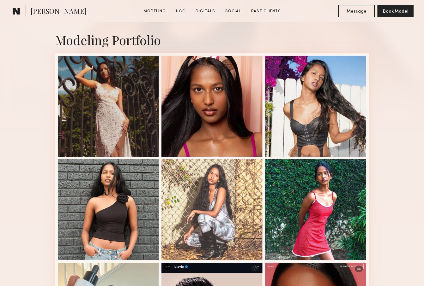
scroll to position [158, 0]
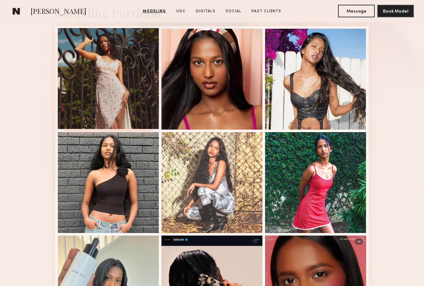
click at [124, 86] on div at bounding box center [108, 78] width 101 height 101
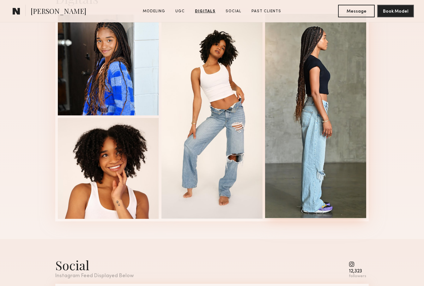
scroll to position [824, 0]
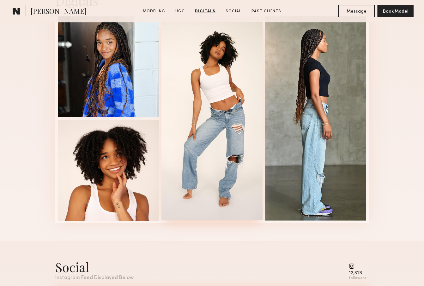
click at [232, 107] on div at bounding box center [211, 118] width 101 height 205
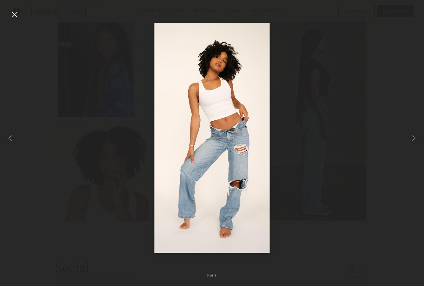
click at [15, 14] on div at bounding box center [14, 14] width 10 height 10
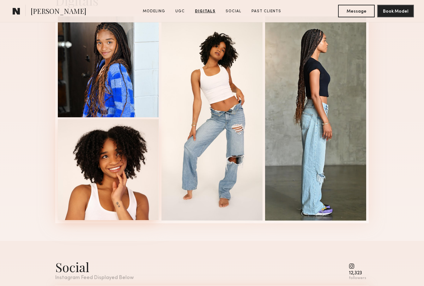
click at [127, 172] on div at bounding box center [108, 169] width 101 height 101
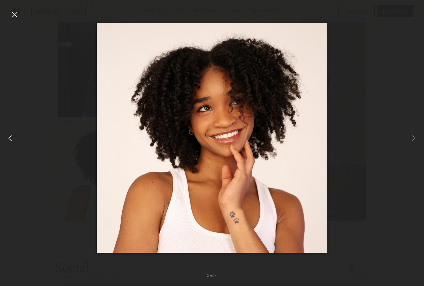
click at [9, 15] on div at bounding box center [8, 138] width 17 height 256
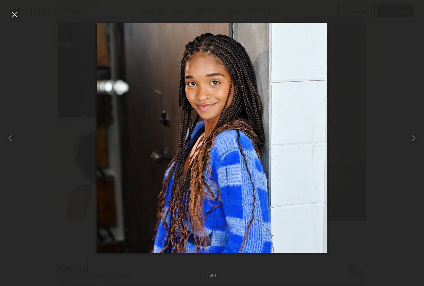
click at [15, 15] on div at bounding box center [14, 14] width 10 height 10
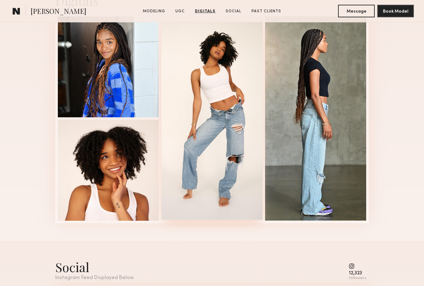
click at [227, 86] on div at bounding box center [211, 118] width 101 height 205
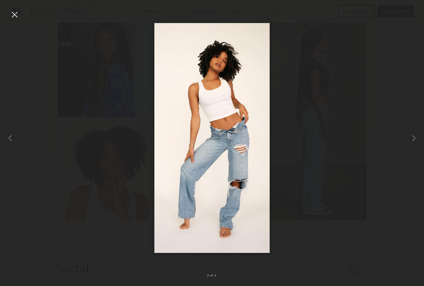
click at [19, 16] on div at bounding box center [14, 14] width 10 height 10
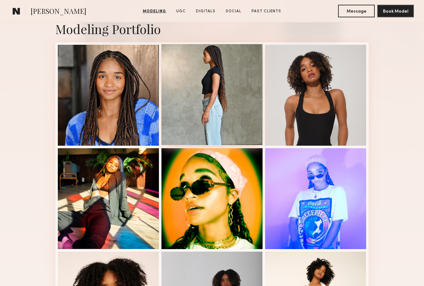
scroll to position [147, 0]
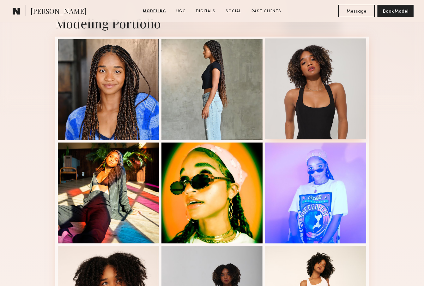
click at [332, 99] on div at bounding box center [315, 89] width 101 height 101
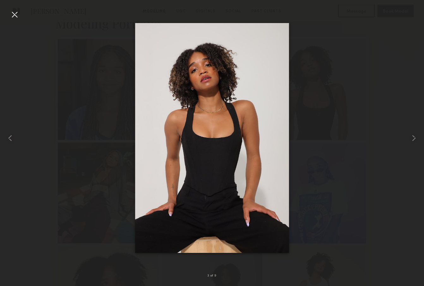
click at [15, 15] on div at bounding box center [14, 14] width 10 height 10
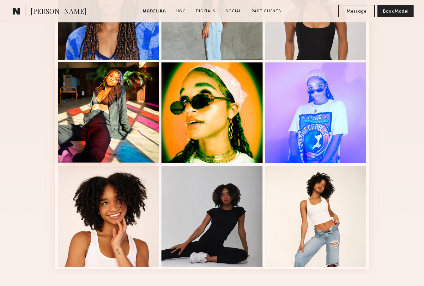
scroll to position [231, 0]
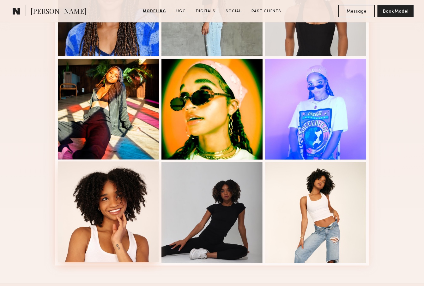
click at [132, 194] on div at bounding box center [108, 212] width 101 height 101
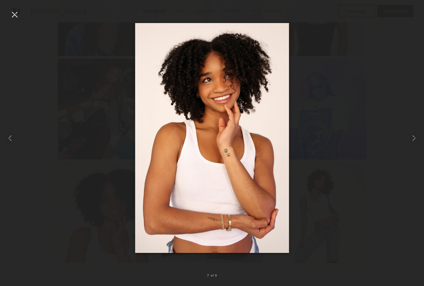
click at [19, 13] on div at bounding box center [14, 14] width 10 height 10
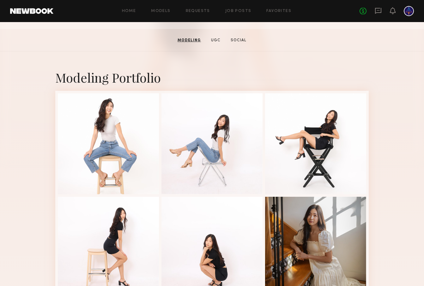
scroll to position [91, 0]
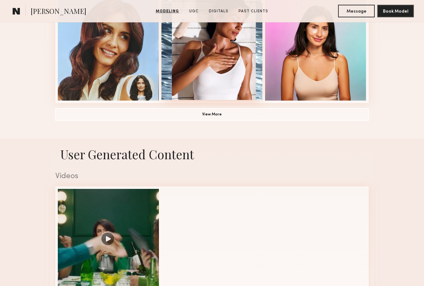
scroll to position [615, 0]
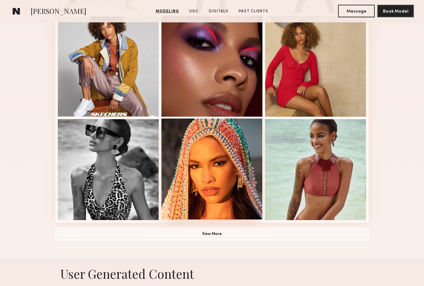
scroll to position [339, 0]
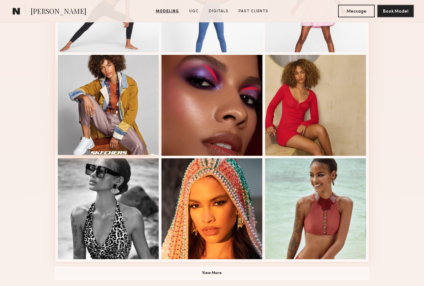
click at [110, 101] on div at bounding box center [108, 104] width 101 height 101
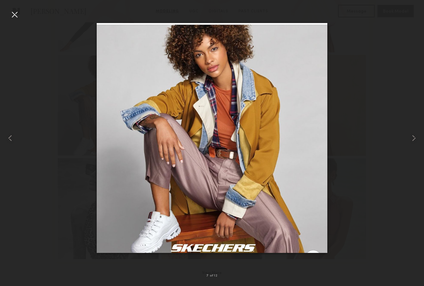
click at [15, 16] on div at bounding box center [14, 14] width 10 height 10
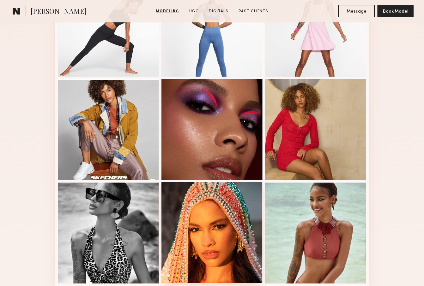
scroll to position [405, 0]
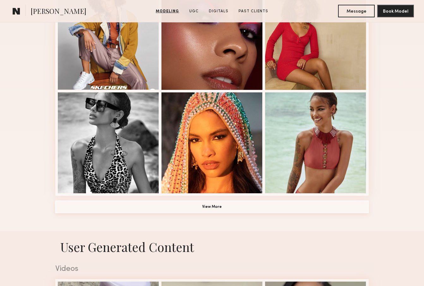
click at [213, 210] on button "View More" at bounding box center [211, 207] width 313 height 13
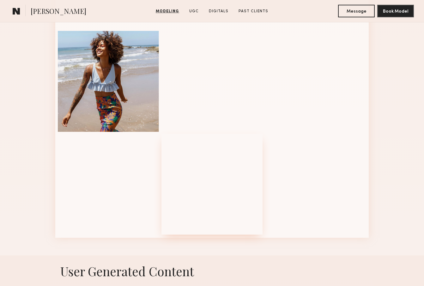
scroll to position [681, 0]
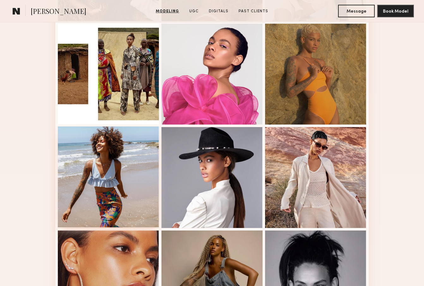
click at [131, 179] on div at bounding box center [108, 177] width 101 height 101
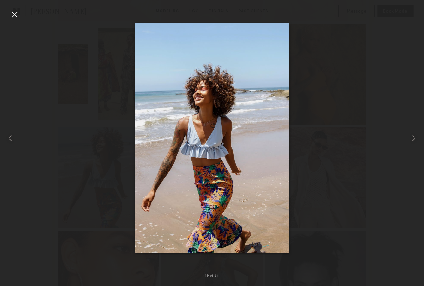
click at [17, 14] on div at bounding box center [14, 14] width 10 height 10
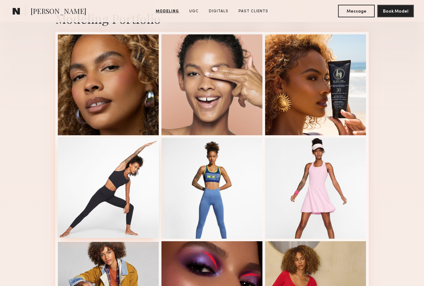
scroll to position [180, 0]
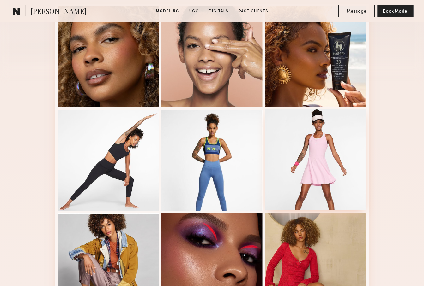
click at [316, 153] on div at bounding box center [315, 159] width 101 height 101
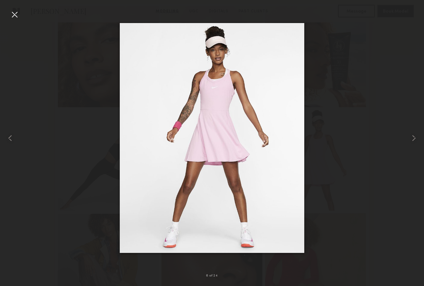
click at [11, 13] on div at bounding box center [14, 14] width 10 height 10
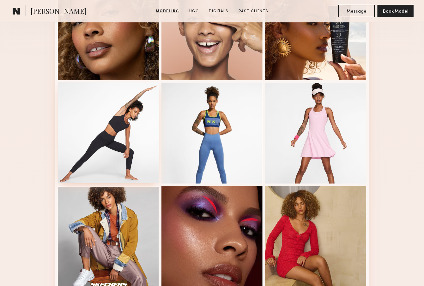
scroll to position [241, 0]
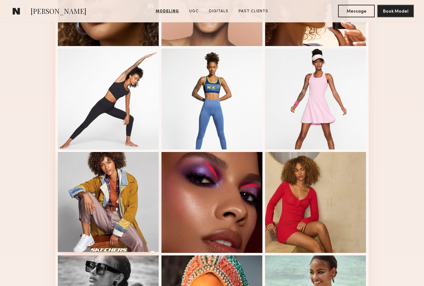
click at [123, 195] on div at bounding box center [108, 202] width 101 height 101
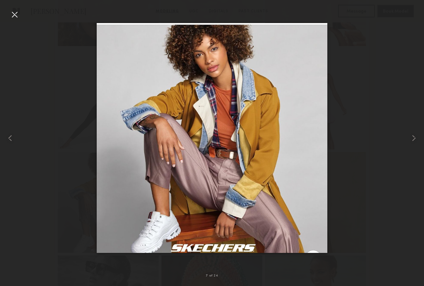
click at [14, 15] on div at bounding box center [14, 14] width 10 height 10
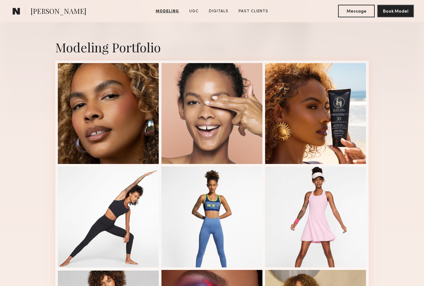
scroll to position [120, 0]
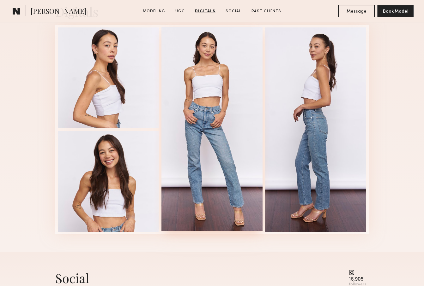
scroll to position [1123, 0]
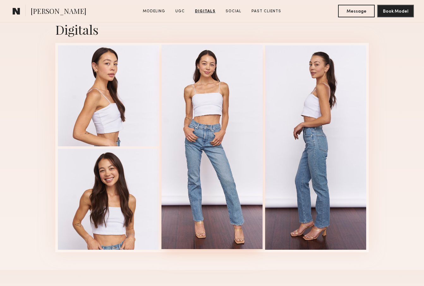
click at [221, 123] on div at bounding box center [211, 147] width 101 height 205
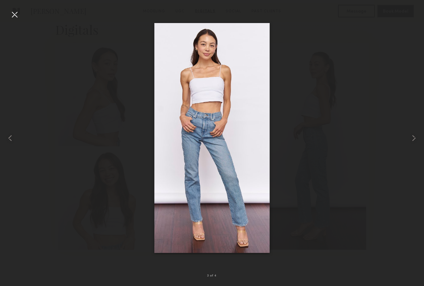
click at [22, 18] on div at bounding box center [212, 138] width 424 height 256
click at [18, 16] on div at bounding box center [14, 14] width 10 height 10
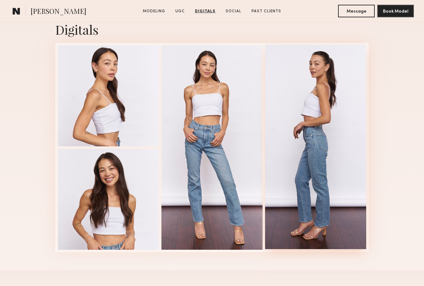
click at [334, 100] on div at bounding box center [315, 147] width 101 height 205
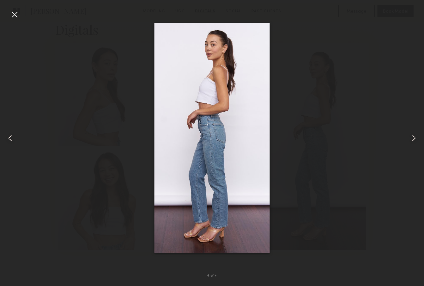
click at [8, 15] on div at bounding box center [8, 138] width 17 height 256
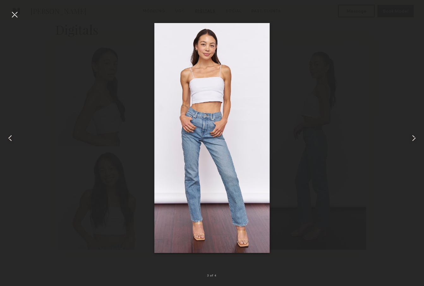
click at [9, 15] on div at bounding box center [14, 14] width 10 height 10
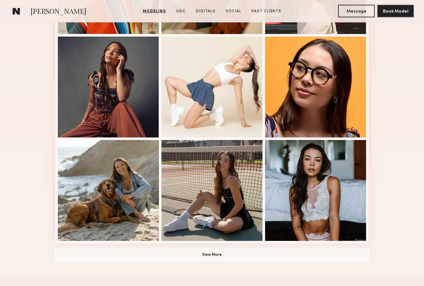
scroll to position [397, 0]
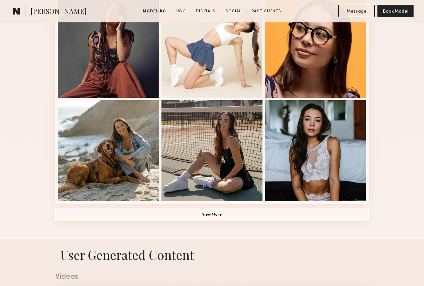
click at [225, 212] on button "View More" at bounding box center [211, 215] width 313 height 13
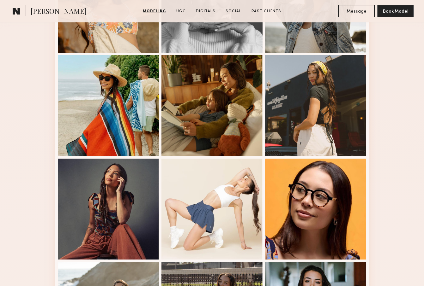
scroll to position [241, 0]
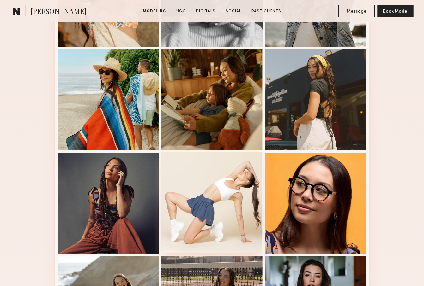
click at [234, 199] on div at bounding box center [211, 202] width 101 height 101
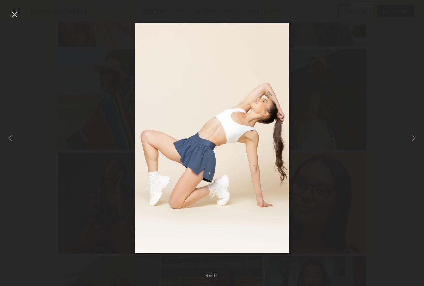
scroll to position [239, 0]
click at [7, 8] on nb-gallery-light "8 of 24" at bounding box center [212, 143] width 424 height 286
click at [15, 18] on div at bounding box center [14, 14] width 10 height 10
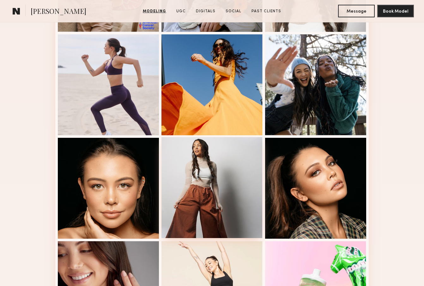
scroll to position [720, 0]
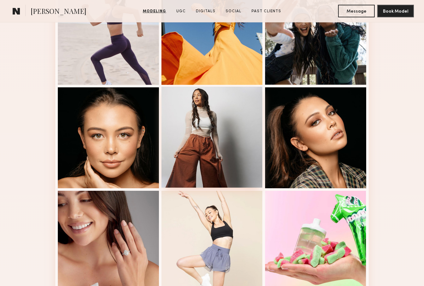
click at [215, 148] on div at bounding box center [211, 137] width 101 height 101
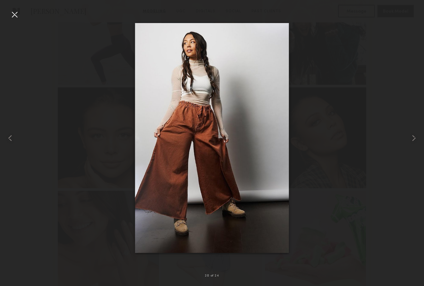
click at [18, 16] on div at bounding box center [14, 14] width 10 height 10
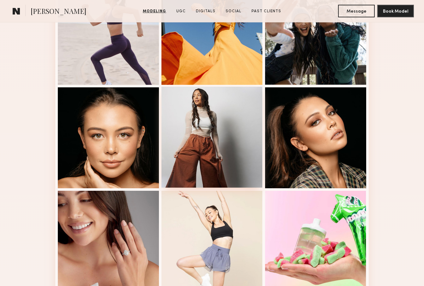
click at [181, 128] on div at bounding box center [211, 137] width 101 height 101
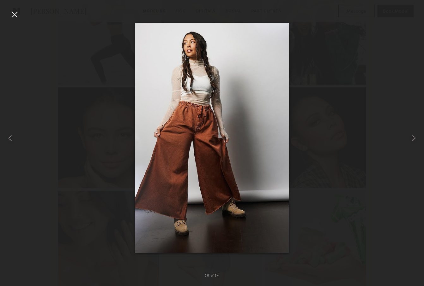
click at [18, 15] on div at bounding box center [14, 14] width 10 height 10
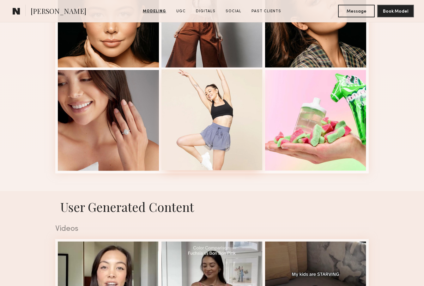
scroll to position [836, 0]
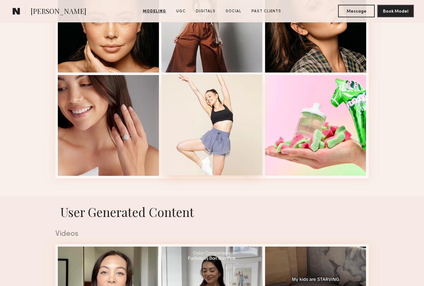
click at [214, 115] on div at bounding box center [211, 124] width 101 height 101
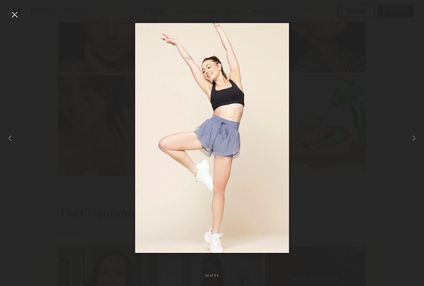
click at [18, 15] on div at bounding box center [14, 14] width 10 height 10
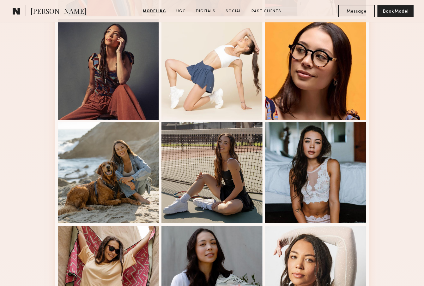
scroll to position [374, 0]
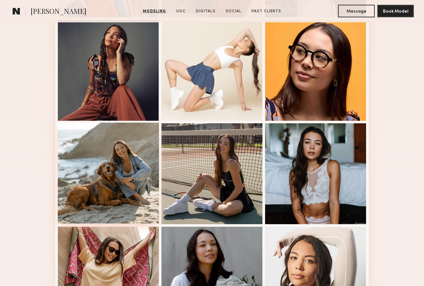
click at [131, 181] on div at bounding box center [108, 173] width 101 height 101
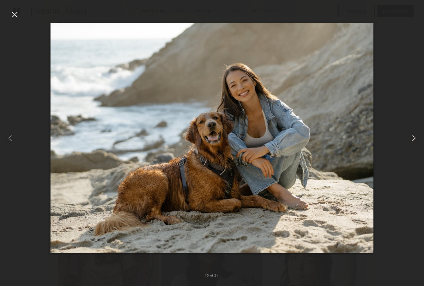
click at [412, 139] on common-icon at bounding box center [413, 138] width 10 height 10
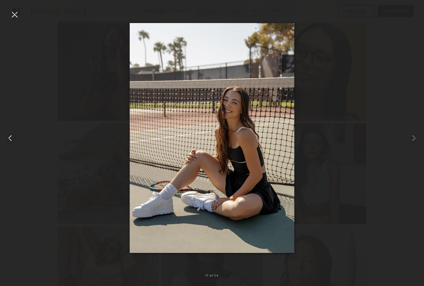
click at [16, 140] on div at bounding box center [8, 138] width 17 height 256
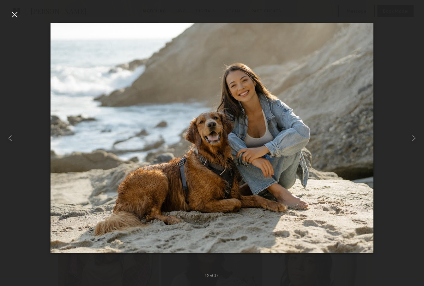
click at [15, 16] on div at bounding box center [14, 14] width 10 height 10
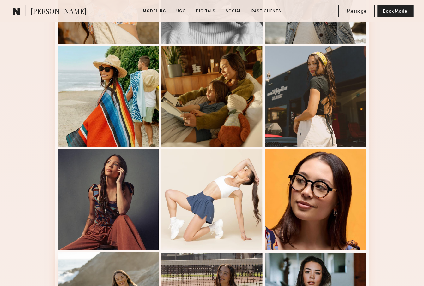
scroll to position [222, 0]
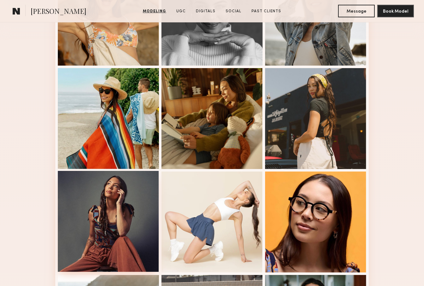
click at [114, 237] on div at bounding box center [108, 221] width 101 height 101
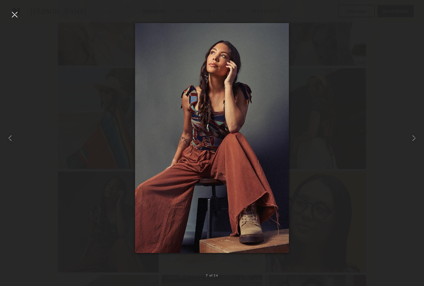
click at [17, 15] on div at bounding box center [14, 14] width 10 height 10
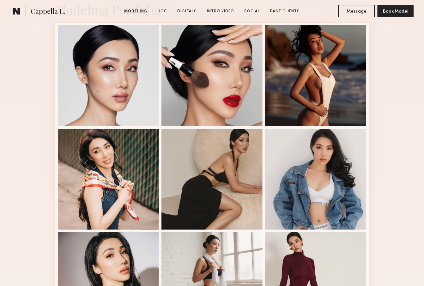
scroll to position [163, 0]
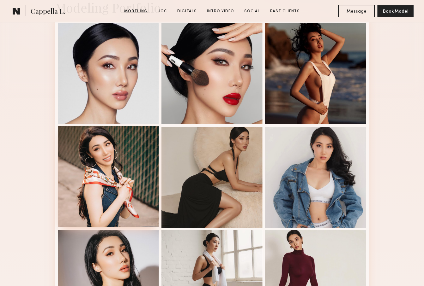
click at [122, 190] on div at bounding box center [108, 176] width 101 height 101
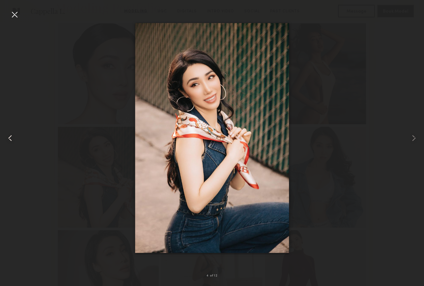
click at [8, 15] on div at bounding box center [8, 138] width 17 height 256
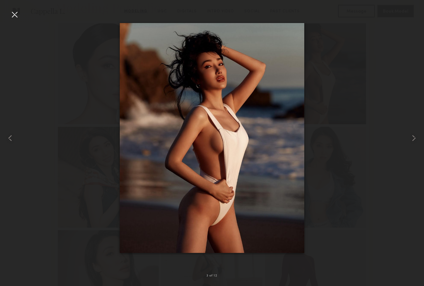
click at [12, 14] on div at bounding box center [14, 14] width 10 height 10
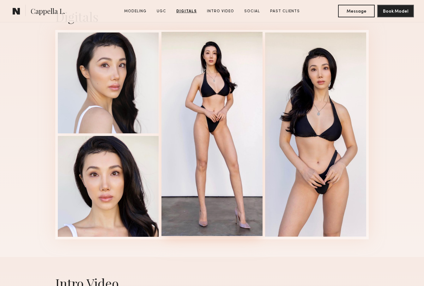
scroll to position [1366, 0]
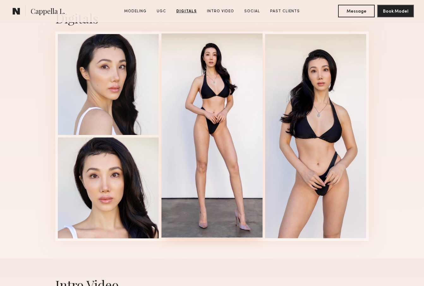
click at [229, 71] on div at bounding box center [211, 135] width 101 height 205
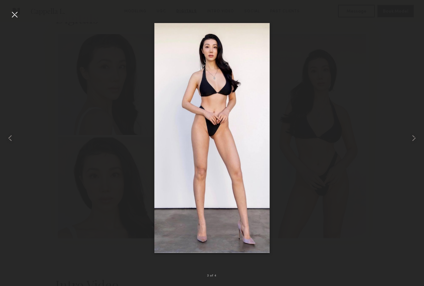
click at [18, 13] on div at bounding box center [14, 14] width 10 height 10
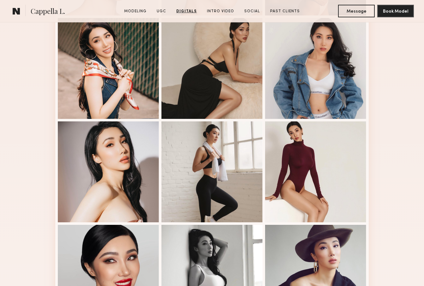
scroll to position [0, 0]
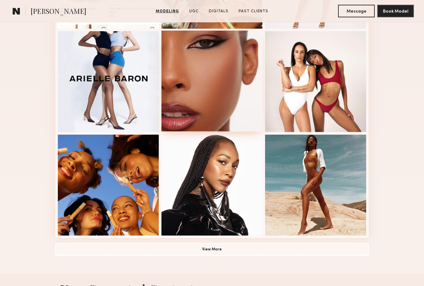
scroll to position [362, 0]
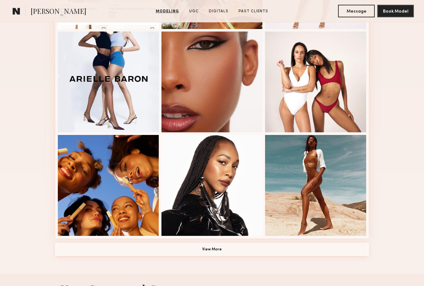
click at [224, 249] on button "View More" at bounding box center [211, 249] width 313 height 13
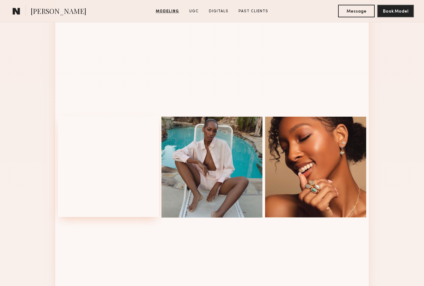
scroll to position [678, 0]
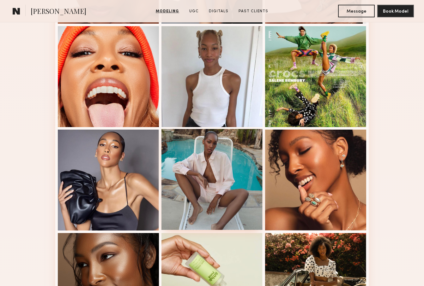
click at [208, 180] on div at bounding box center [211, 179] width 101 height 101
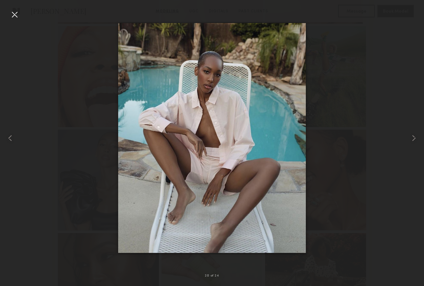
click at [15, 15] on div at bounding box center [14, 14] width 10 height 10
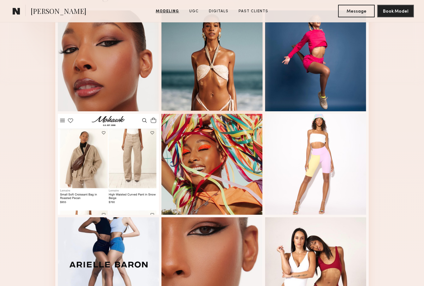
scroll to position [82, 0]
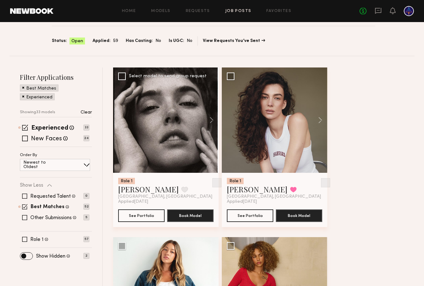
scroll to position [151, 0]
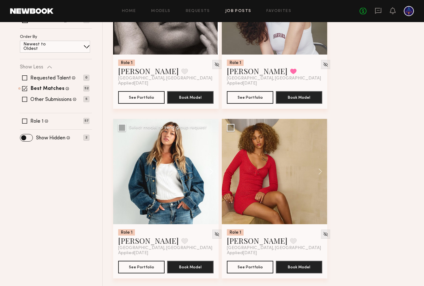
click at [213, 172] on button at bounding box center [208, 171] width 20 height 105
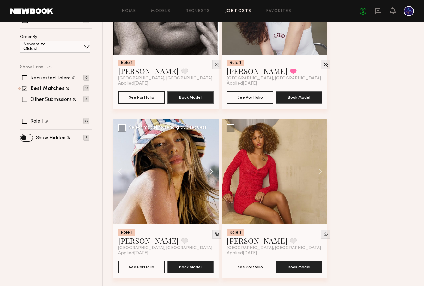
click at [213, 172] on button at bounding box center [208, 171] width 20 height 105
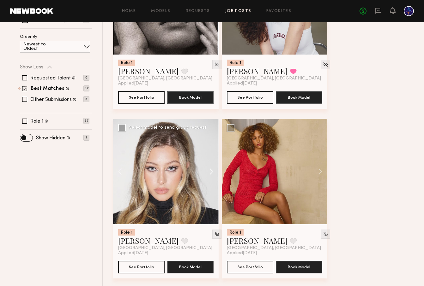
click at [213, 172] on button at bounding box center [208, 171] width 20 height 105
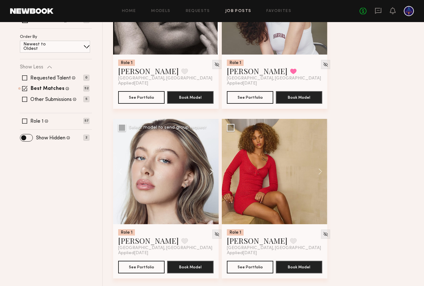
click at [213, 172] on button at bounding box center [208, 171] width 20 height 105
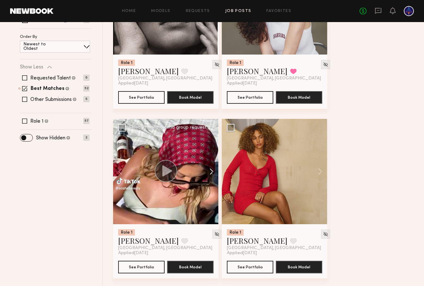
click at [213, 172] on button at bounding box center [208, 171] width 20 height 105
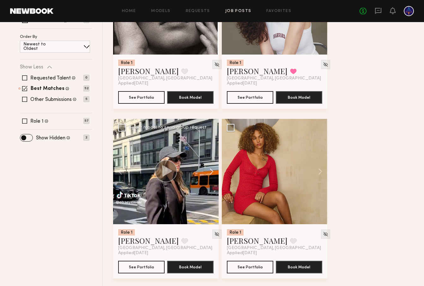
click at [213, 174] on button at bounding box center [208, 171] width 20 height 105
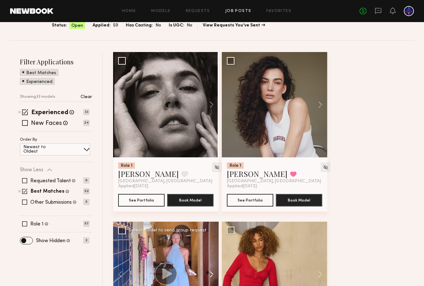
scroll to position [37, 0]
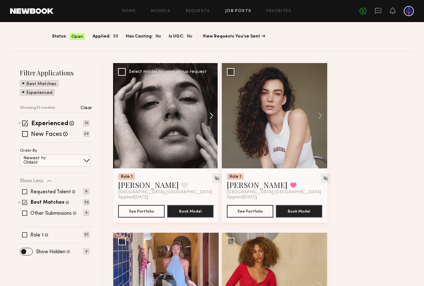
click at [210, 114] on button at bounding box center [208, 115] width 20 height 105
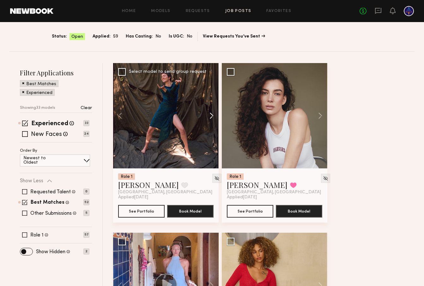
click at [210, 114] on button at bounding box center [208, 115] width 20 height 105
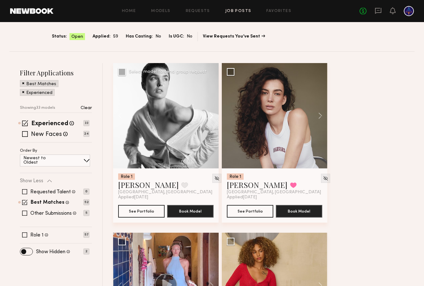
click at [210, 114] on button at bounding box center [208, 115] width 20 height 105
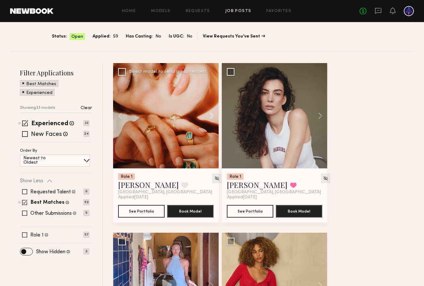
click at [210, 114] on button at bounding box center [208, 115] width 20 height 105
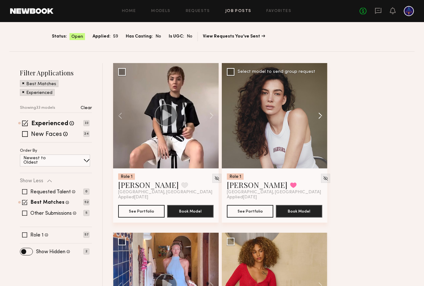
click at [322, 116] on button at bounding box center [317, 115] width 20 height 105
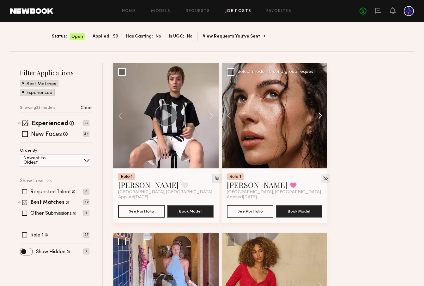
click at [319, 116] on button at bounding box center [317, 115] width 20 height 105
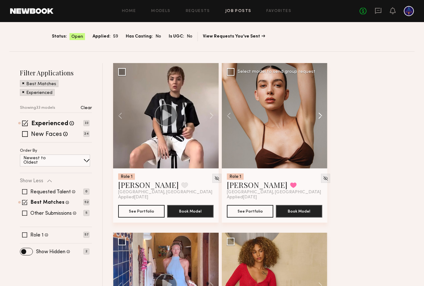
click at [319, 116] on button at bounding box center [317, 115] width 20 height 105
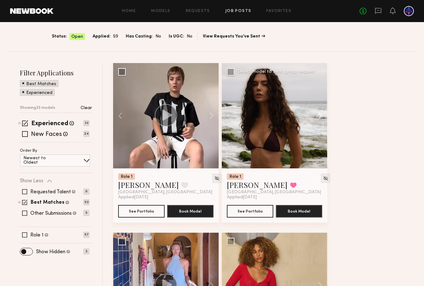
click at [319, 116] on button at bounding box center [317, 115] width 20 height 105
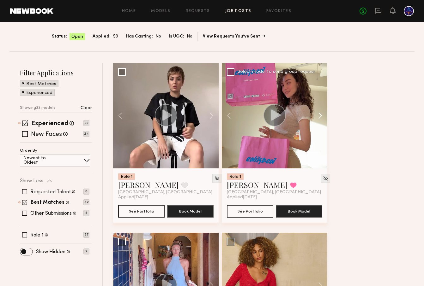
click at [319, 116] on button at bounding box center [317, 115] width 20 height 105
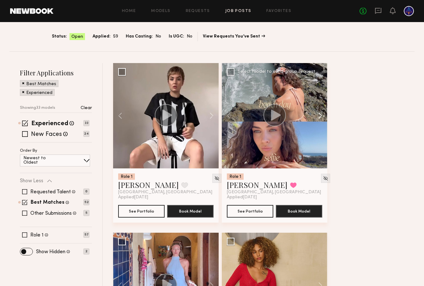
click at [319, 116] on button at bounding box center [317, 115] width 20 height 105
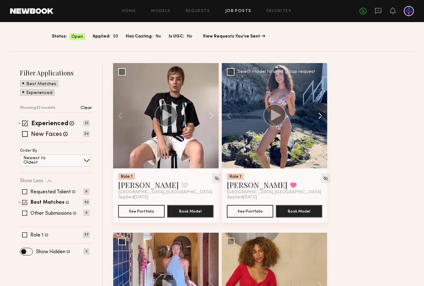
click at [319, 116] on button at bounding box center [317, 115] width 20 height 105
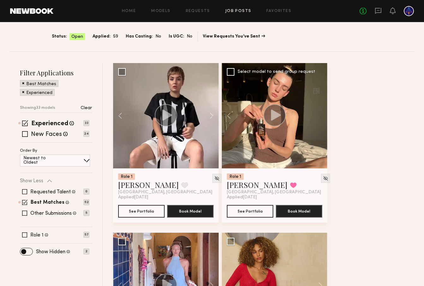
click at [319, 116] on div at bounding box center [274, 115] width 105 height 105
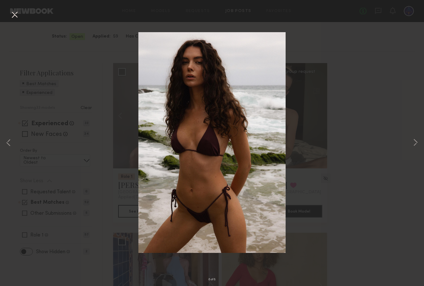
click at [15, 16] on button at bounding box center [14, 14] width 10 height 11
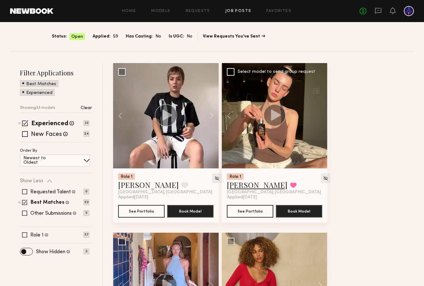
click at [244, 183] on link "[PERSON_NAME]" at bounding box center [257, 185] width 61 height 10
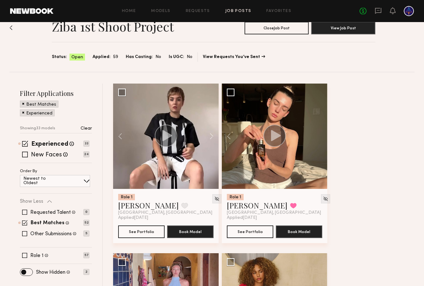
scroll to position [0, 0]
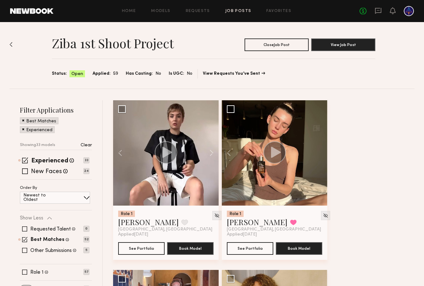
click at [247, 15] on div "Home Models Requests Job Posts Favorites Sign Out No fees up to $5,000" at bounding box center [233, 11] width 360 height 10
click at [243, 10] on link "Job Posts" at bounding box center [238, 11] width 26 height 4
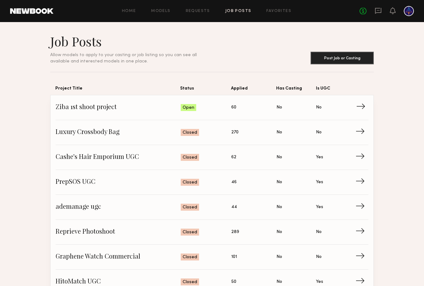
click at [84, 110] on span "Ziba 1st shoot project" at bounding box center [118, 107] width 125 height 9
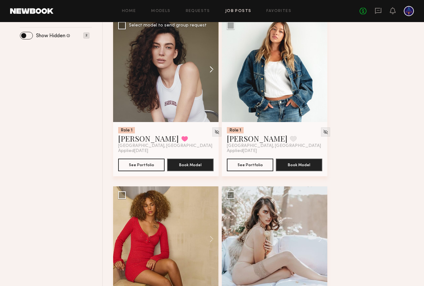
scroll to position [211, 0]
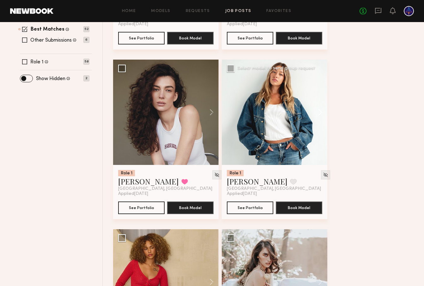
click at [320, 114] on button at bounding box center [317, 112] width 20 height 105
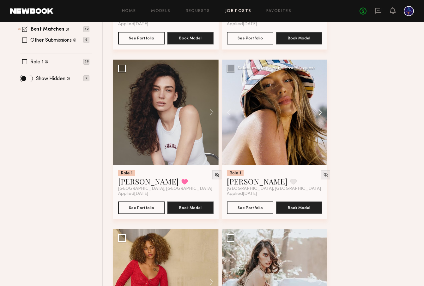
click at [320, 114] on button at bounding box center [317, 112] width 20 height 105
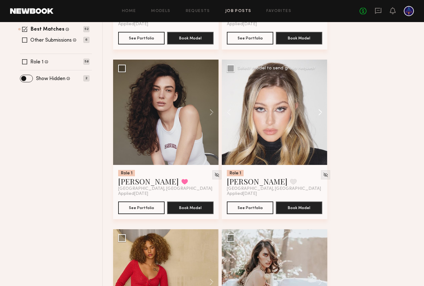
click at [320, 114] on button at bounding box center [317, 112] width 20 height 105
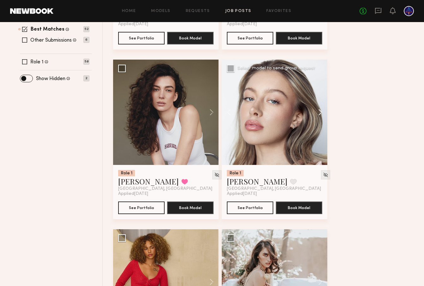
click at [320, 114] on button at bounding box center [317, 112] width 20 height 105
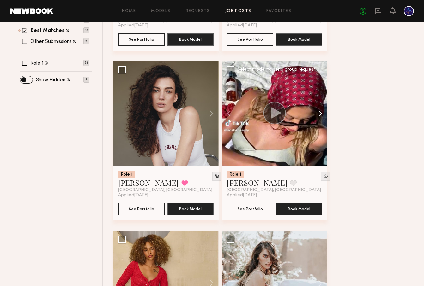
click at [320, 114] on button at bounding box center [317, 113] width 20 height 105
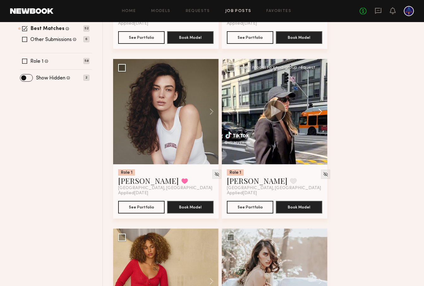
click at [320, 114] on button at bounding box center [317, 111] width 20 height 105
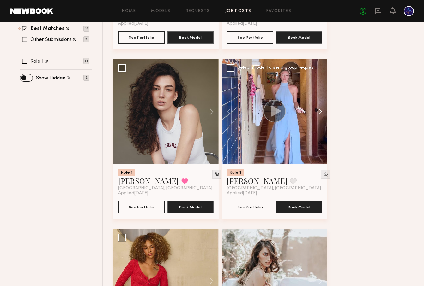
click at [320, 114] on button at bounding box center [317, 111] width 20 height 105
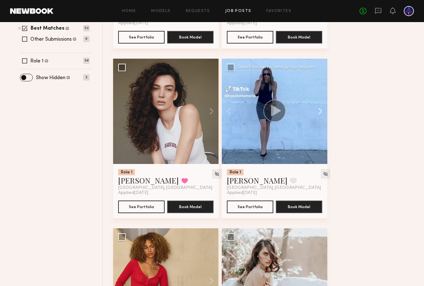
click at [320, 114] on button at bounding box center [317, 111] width 20 height 105
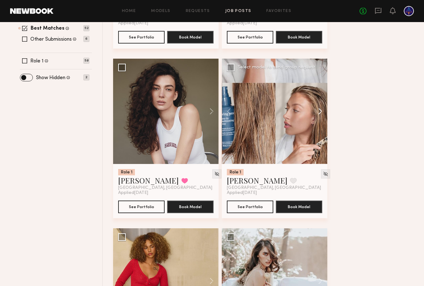
click at [320, 114] on button at bounding box center [317, 111] width 20 height 105
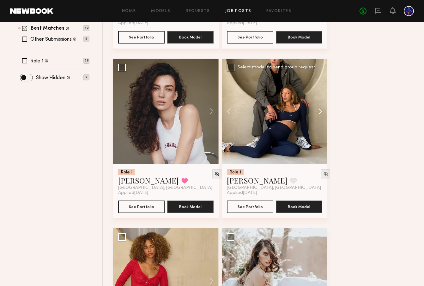
scroll to position [212, 0]
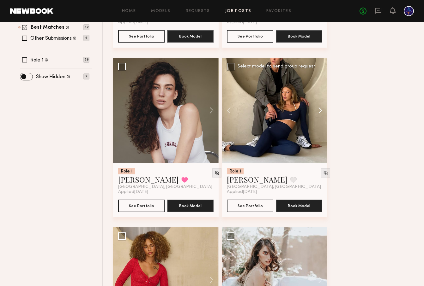
click at [320, 114] on button at bounding box center [317, 110] width 20 height 105
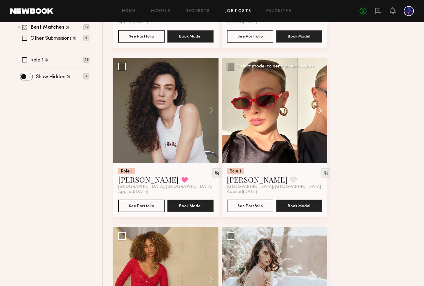
click at [320, 114] on button at bounding box center [317, 110] width 20 height 105
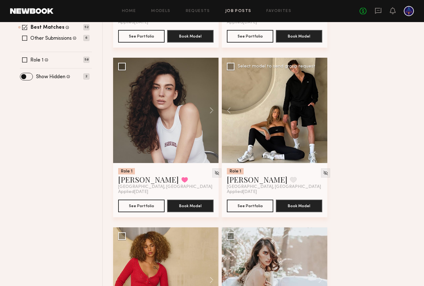
click at [320, 114] on div at bounding box center [274, 110] width 105 height 105
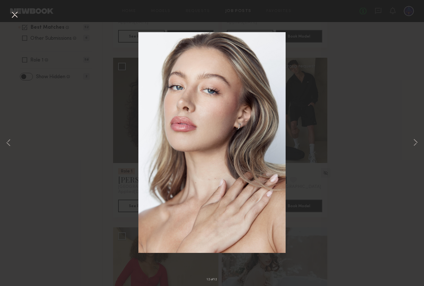
click at [17, 16] on button at bounding box center [14, 14] width 10 height 11
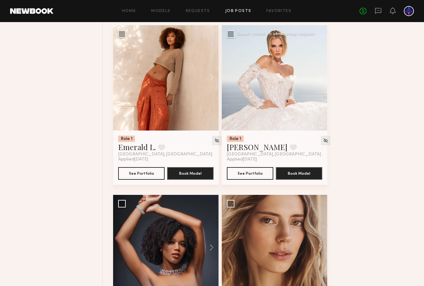
scroll to position [579, 0]
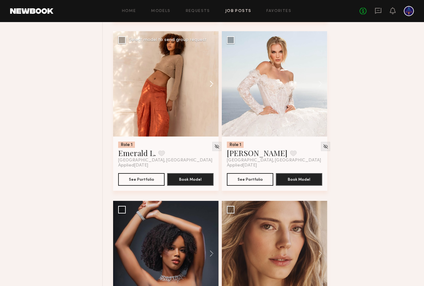
click at [213, 84] on button at bounding box center [208, 83] width 20 height 105
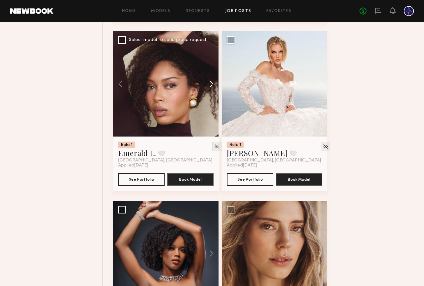
click at [213, 84] on button at bounding box center [208, 83] width 20 height 105
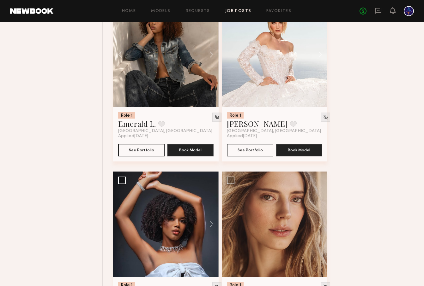
scroll to position [620, 0]
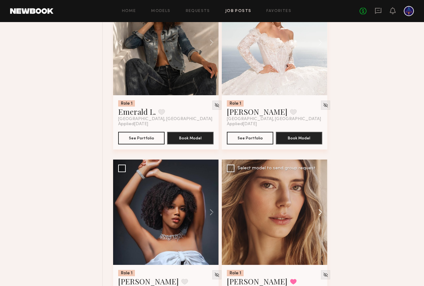
click at [321, 215] on button at bounding box center [317, 212] width 20 height 105
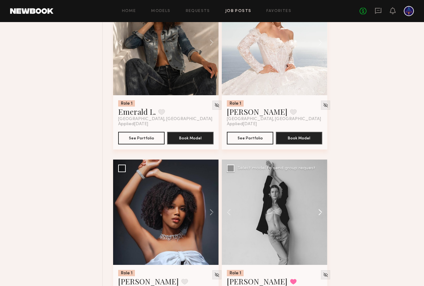
click at [321, 215] on button at bounding box center [317, 212] width 20 height 105
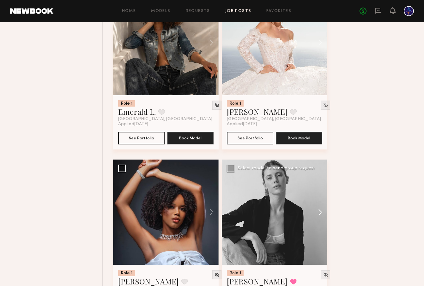
click at [321, 215] on button at bounding box center [317, 212] width 20 height 105
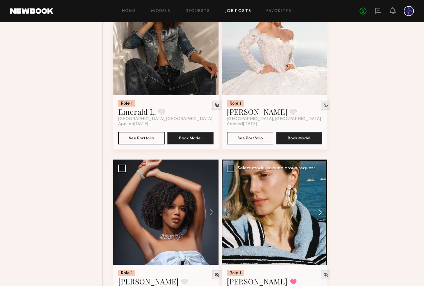
click at [321, 215] on button at bounding box center [317, 212] width 20 height 105
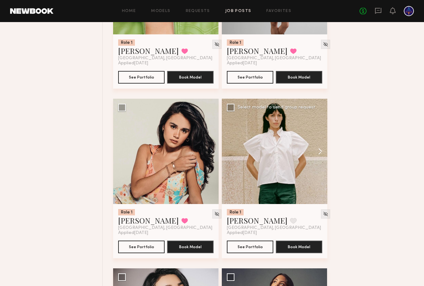
scroll to position [996, 0]
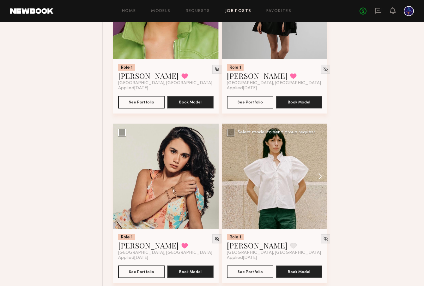
click at [317, 177] on button at bounding box center [317, 176] width 20 height 105
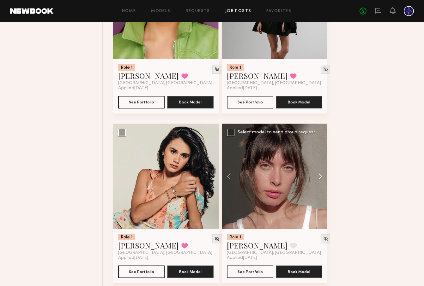
click at [319, 178] on button at bounding box center [317, 176] width 20 height 105
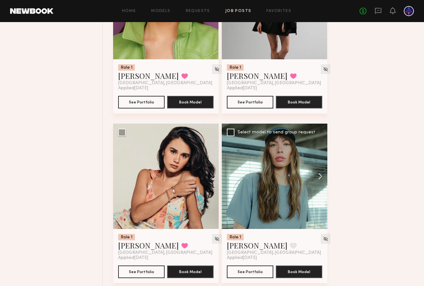
click at [319, 178] on button at bounding box center [317, 176] width 20 height 105
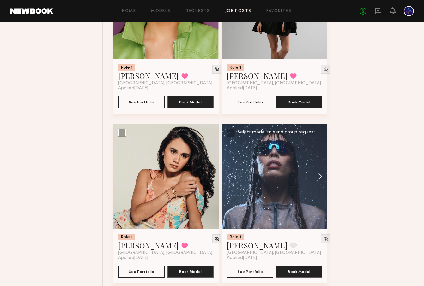
click at [319, 178] on button at bounding box center [317, 176] width 20 height 105
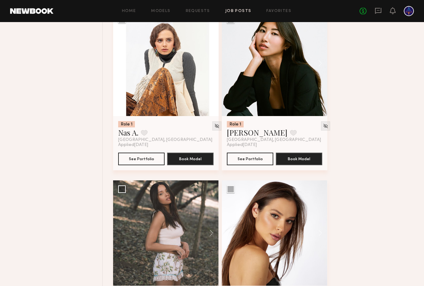
scroll to position [1838, 0]
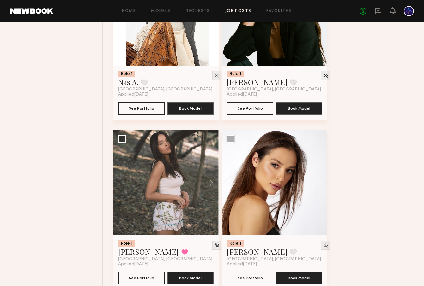
click at [319, 178] on button at bounding box center [317, 182] width 20 height 105
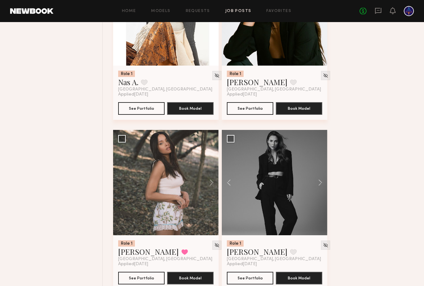
click at [319, 178] on button at bounding box center [317, 182] width 20 height 105
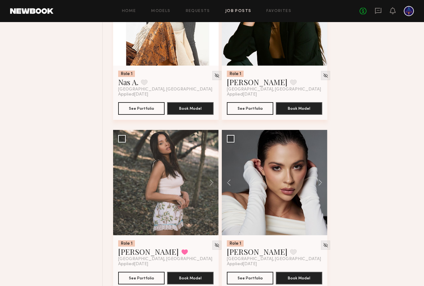
click at [319, 178] on button at bounding box center [317, 182] width 20 height 105
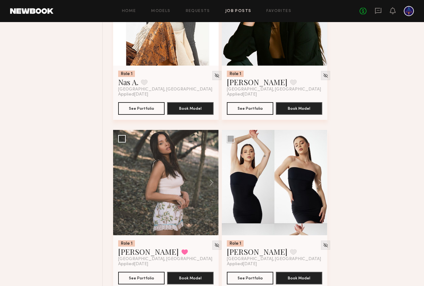
click at [319, 178] on button at bounding box center [317, 182] width 20 height 105
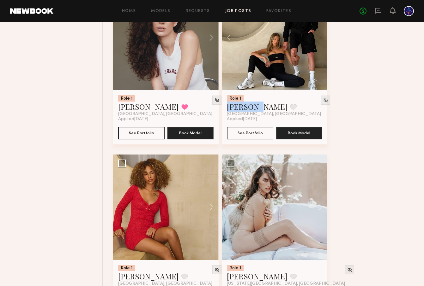
scroll to position [0, 0]
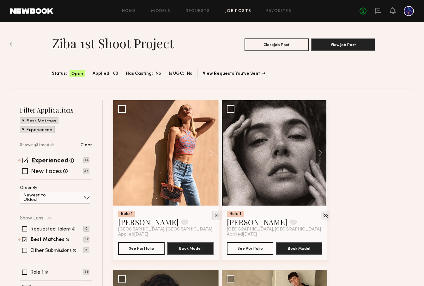
click at [24, 240] on span at bounding box center [24, 239] width 5 height 5
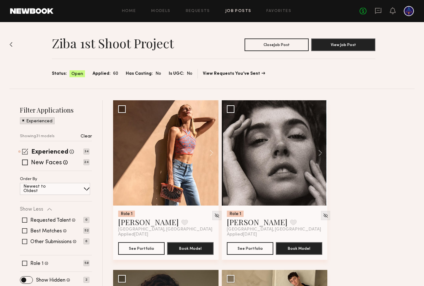
click at [28, 151] on div "Experienced Talent we've deemed to have ample paid, professional modeling exper…" at bounding box center [54, 151] width 69 height 5
click at [27, 153] on span at bounding box center [25, 152] width 6 height 6
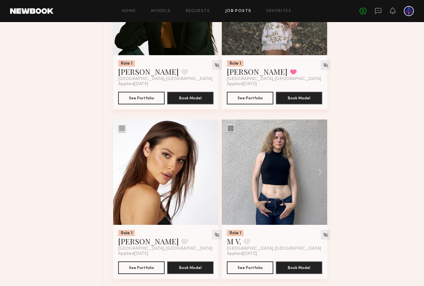
scroll to position [2528, 0]
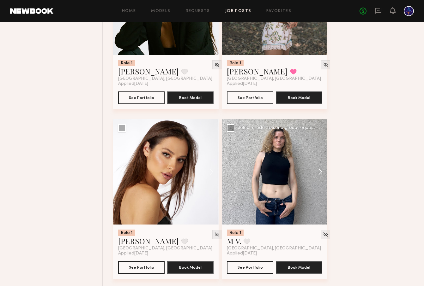
click at [318, 173] on button at bounding box center [317, 171] width 20 height 105
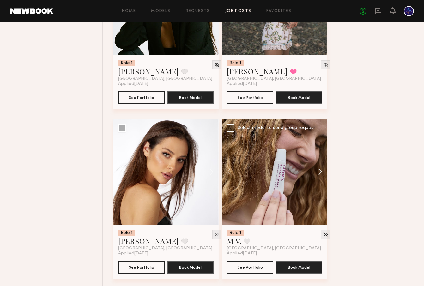
click at [318, 173] on button at bounding box center [317, 171] width 20 height 105
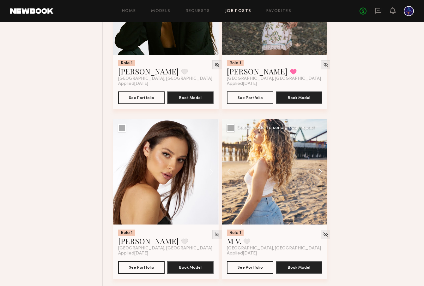
click at [318, 174] on button at bounding box center [317, 171] width 20 height 105
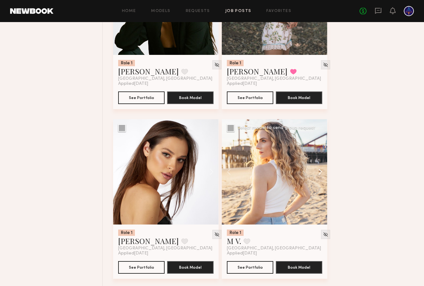
click at [318, 174] on button at bounding box center [317, 171] width 20 height 105
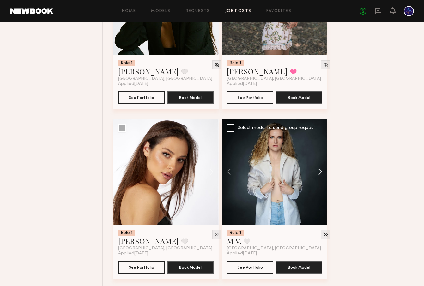
click at [318, 174] on button at bounding box center [317, 171] width 20 height 105
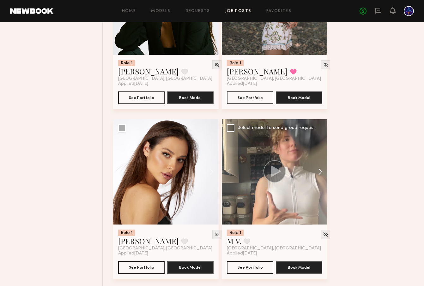
click at [318, 174] on button at bounding box center [317, 171] width 20 height 105
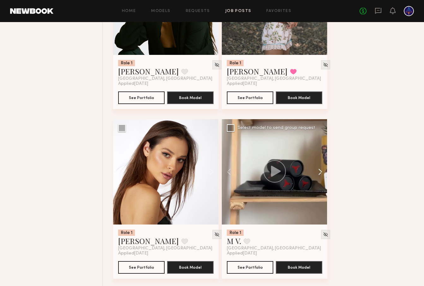
click at [318, 174] on button at bounding box center [317, 171] width 20 height 105
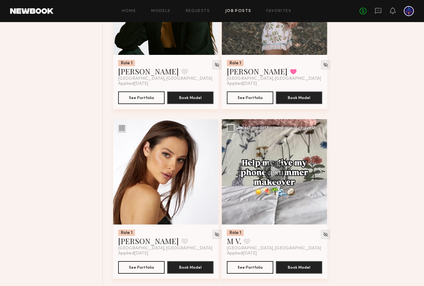
click at [318, 174] on button at bounding box center [317, 171] width 20 height 105
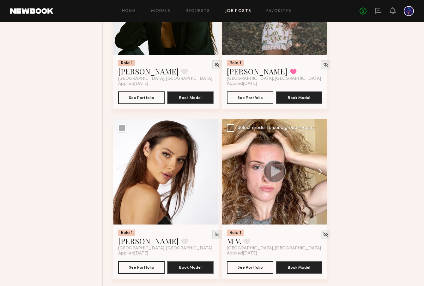
click at [318, 174] on button at bounding box center [317, 171] width 20 height 105
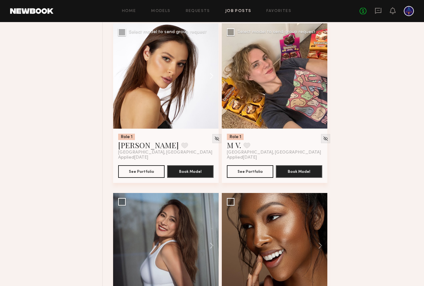
scroll to position [2699, 0]
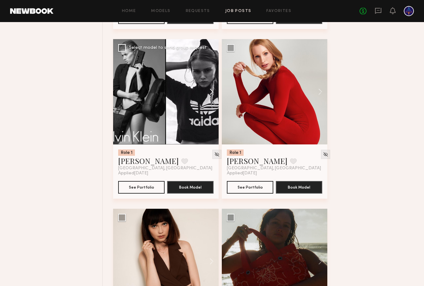
click at [208, 90] on button at bounding box center [208, 91] width 20 height 105
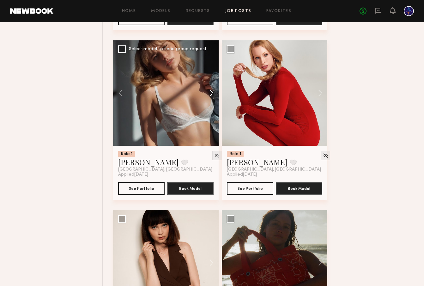
click at [207, 94] on button at bounding box center [208, 92] width 20 height 105
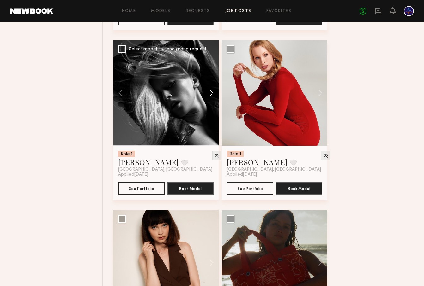
click at [207, 94] on button at bounding box center [208, 92] width 20 height 105
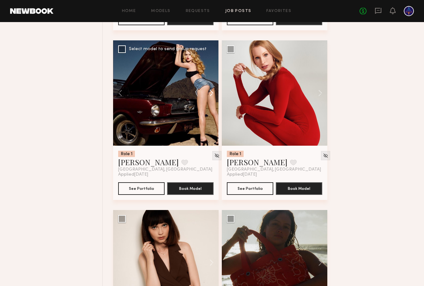
click at [207, 94] on button at bounding box center [208, 92] width 20 height 105
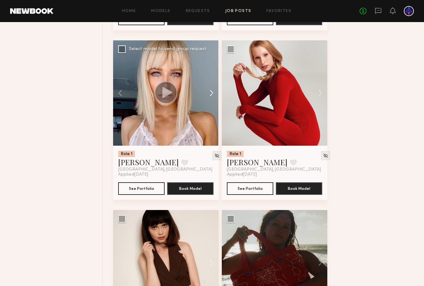
click at [207, 94] on button at bounding box center [208, 92] width 20 height 105
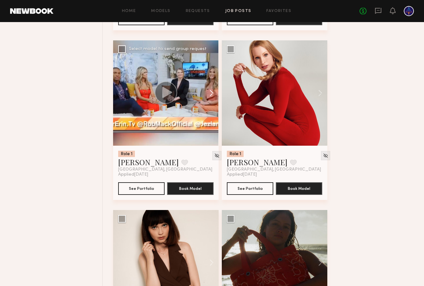
click at [207, 94] on button at bounding box center [208, 92] width 20 height 105
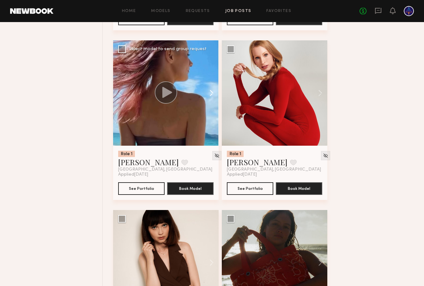
click at [207, 94] on button at bounding box center [208, 92] width 20 height 105
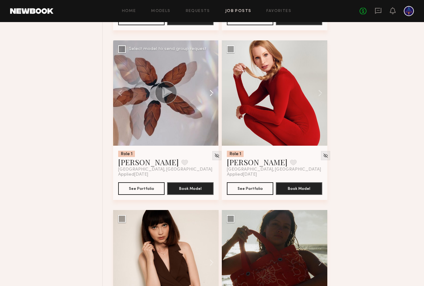
click at [207, 94] on button at bounding box center [208, 92] width 20 height 105
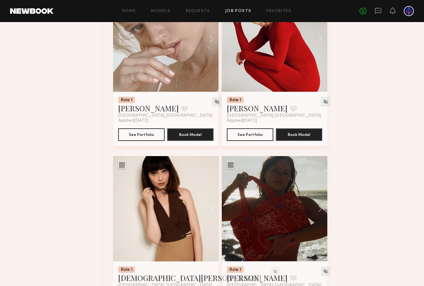
scroll to position [3764, 0]
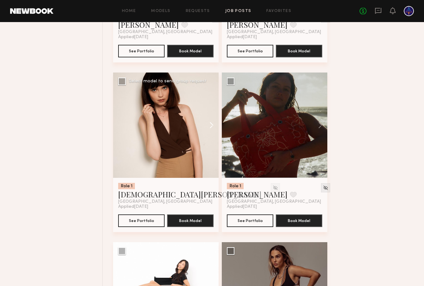
click at [209, 131] on button at bounding box center [208, 125] width 20 height 105
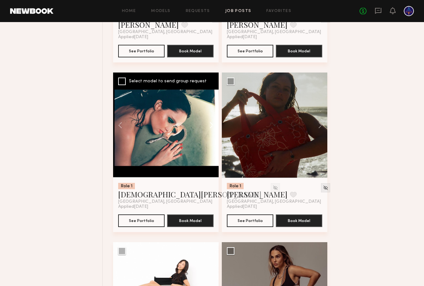
click at [209, 131] on button at bounding box center [208, 125] width 20 height 105
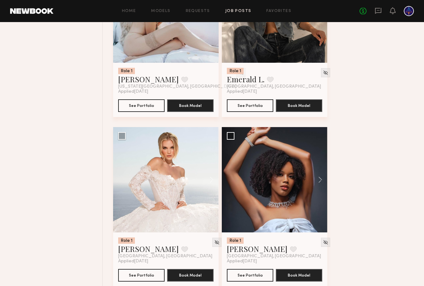
scroll to position [0, 0]
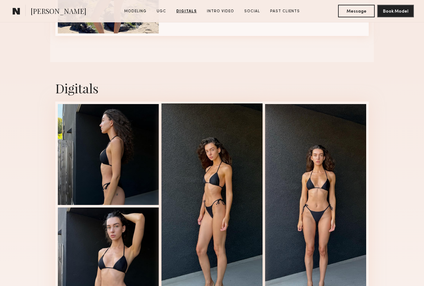
scroll to position [853, 0]
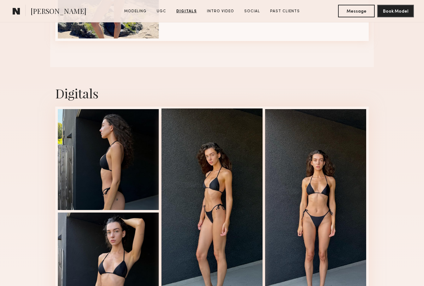
click at [229, 188] on div at bounding box center [211, 211] width 101 height 205
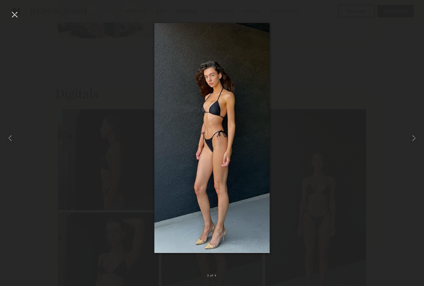
click at [12, 12] on div at bounding box center [14, 14] width 10 height 10
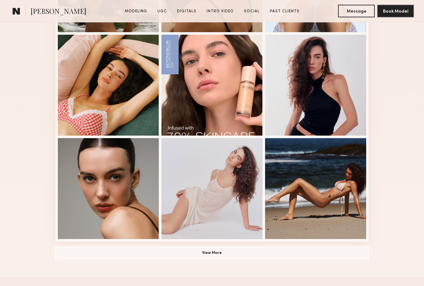
scroll to position [383, 0]
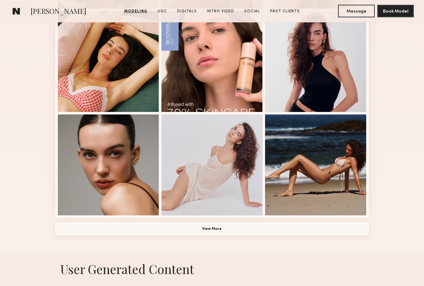
click at [216, 230] on button "View More" at bounding box center [211, 229] width 313 height 13
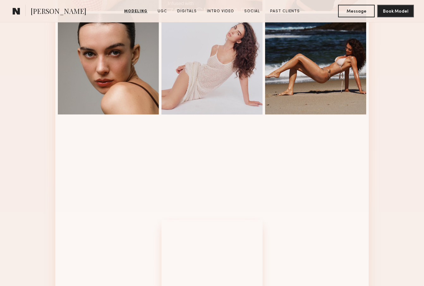
scroll to position [583, 0]
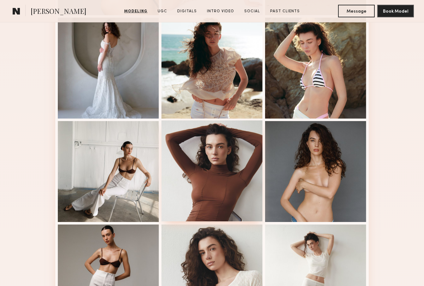
click at [228, 153] on div at bounding box center [211, 171] width 101 height 101
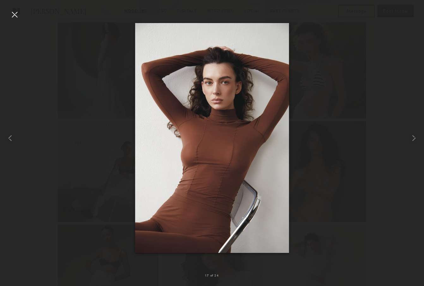
click at [19, 11] on div at bounding box center [14, 14] width 10 height 10
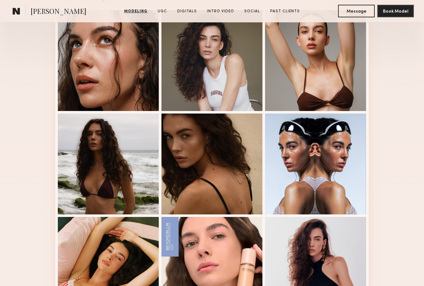
scroll to position [0, 0]
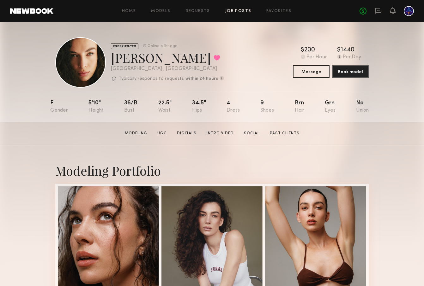
click at [237, 13] on link "Job Posts" at bounding box center [238, 11] width 26 height 4
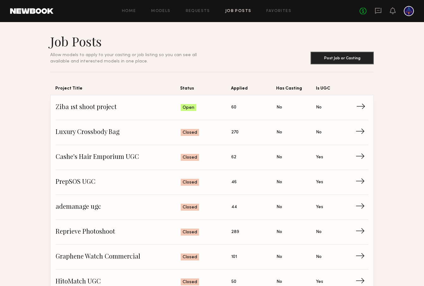
click at [123, 109] on span "Ziba 1st shoot project" at bounding box center [118, 107] width 125 height 9
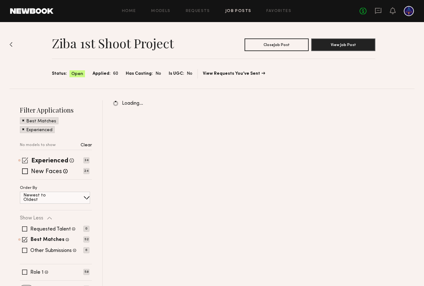
click at [26, 160] on span at bounding box center [25, 161] width 6 height 6
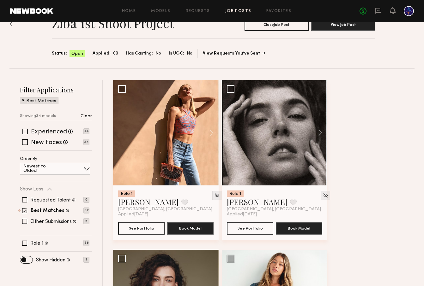
scroll to position [12, 0]
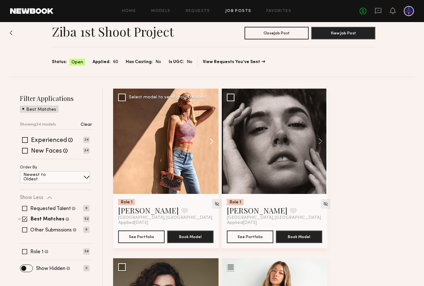
click at [207, 140] on button at bounding box center [208, 141] width 20 height 105
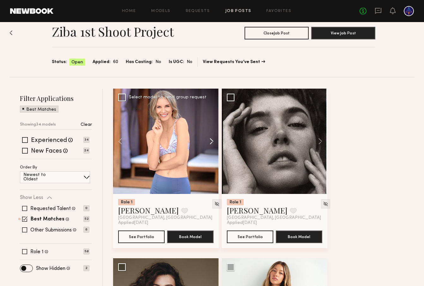
click at [208, 140] on button at bounding box center [208, 141] width 20 height 105
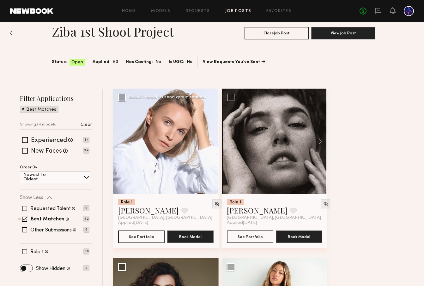
click at [208, 140] on button at bounding box center [208, 141] width 20 height 105
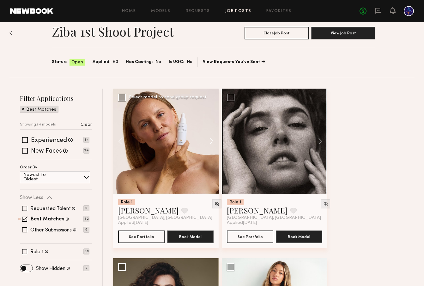
click at [208, 140] on button at bounding box center [208, 141] width 20 height 105
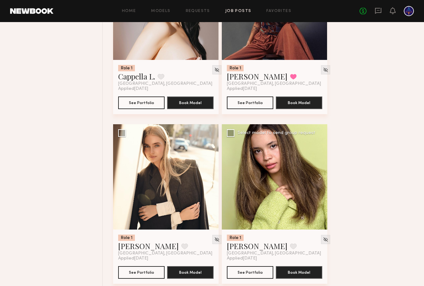
scroll to position [1355, 0]
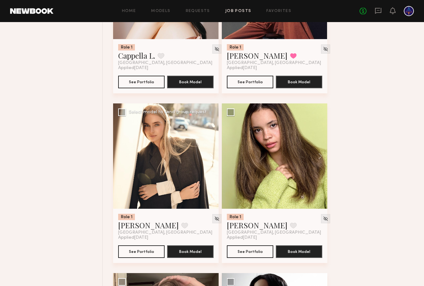
click at [209, 160] on button at bounding box center [208, 156] width 20 height 105
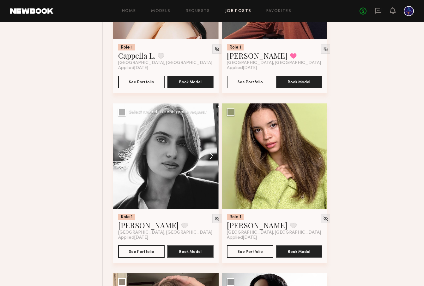
click at [209, 160] on button at bounding box center [208, 156] width 20 height 105
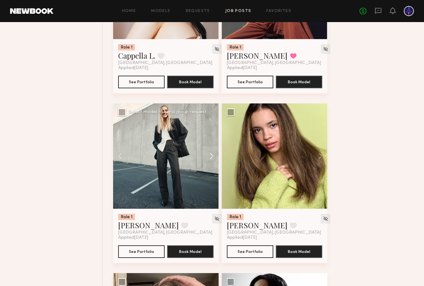
click at [209, 160] on button at bounding box center [208, 156] width 20 height 105
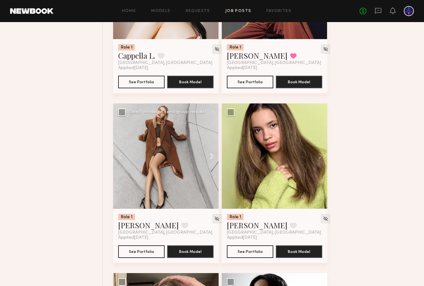
click at [209, 160] on button at bounding box center [208, 156] width 20 height 105
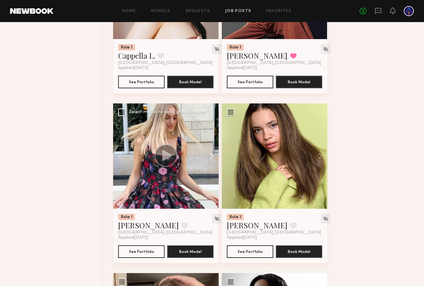
click at [209, 160] on button at bounding box center [208, 156] width 20 height 105
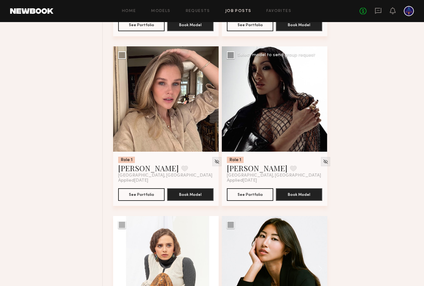
scroll to position [1567, 0]
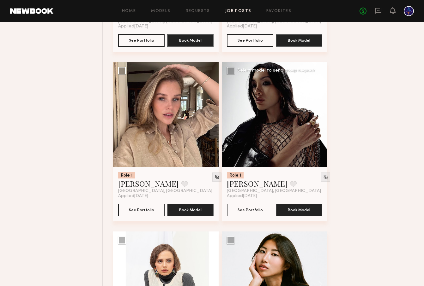
click at [320, 118] on button at bounding box center [317, 114] width 20 height 105
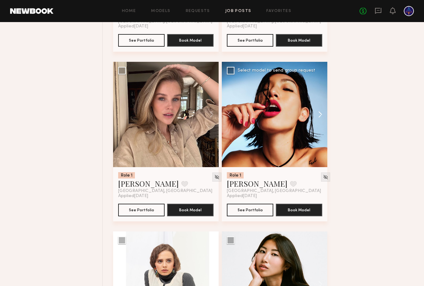
click at [320, 118] on button at bounding box center [317, 114] width 20 height 105
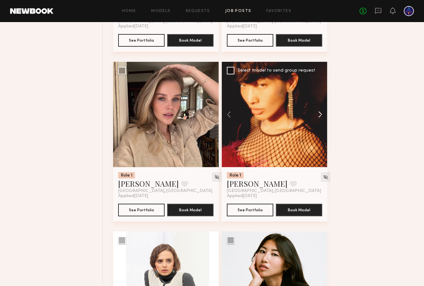
click at [320, 118] on button at bounding box center [317, 114] width 20 height 105
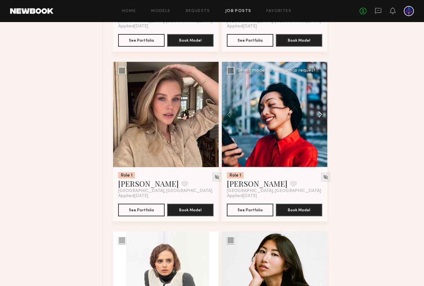
click at [320, 118] on button at bounding box center [317, 114] width 20 height 105
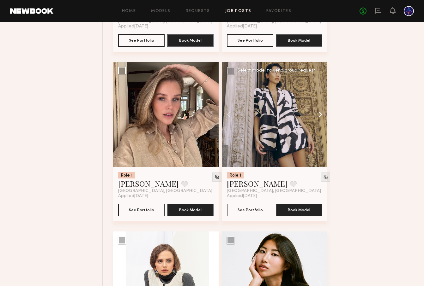
click at [320, 118] on button at bounding box center [317, 114] width 20 height 105
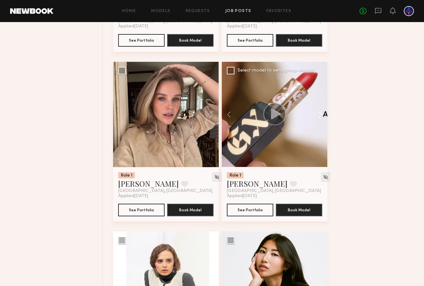
click at [320, 118] on button at bounding box center [317, 114] width 20 height 105
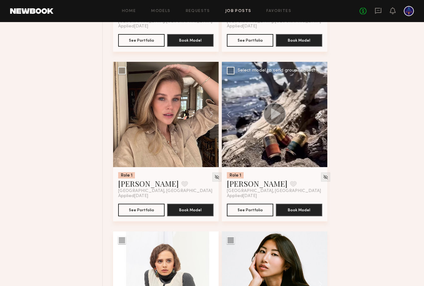
click at [320, 118] on button at bounding box center [317, 114] width 20 height 105
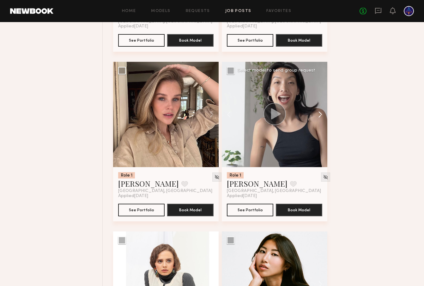
click at [320, 118] on button at bounding box center [317, 114] width 20 height 105
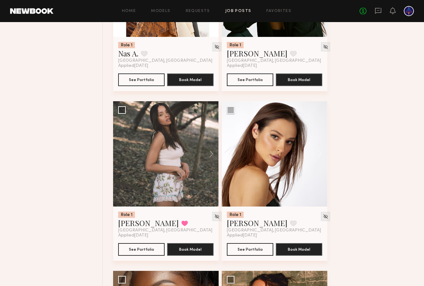
scroll to position [1868, 0]
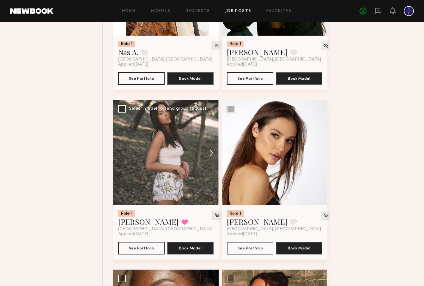
click at [209, 150] on button at bounding box center [208, 152] width 20 height 105
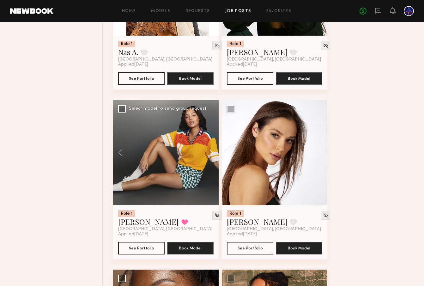
click at [210, 150] on button at bounding box center [208, 152] width 20 height 105
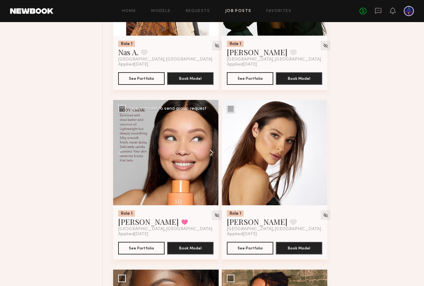
click at [210, 150] on button at bounding box center [208, 152] width 20 height 105
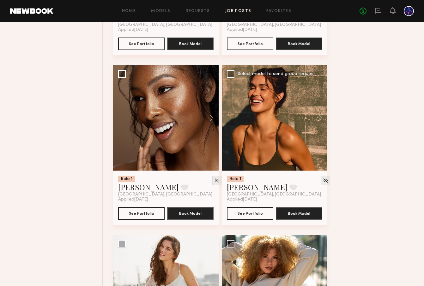
scroll to position [2107, 0]
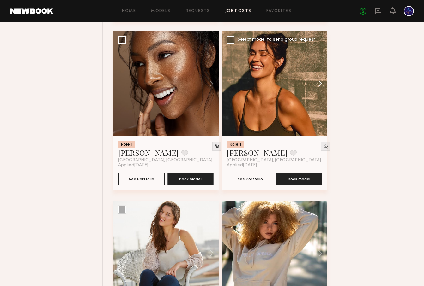
click at [323, 87] on button at bounding box center [317, 83] width 20 height 105
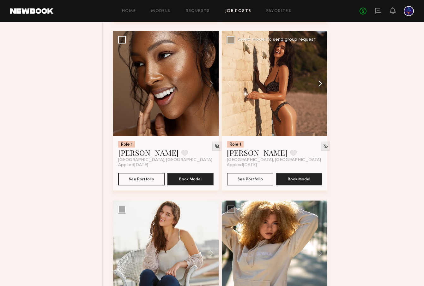
click at [323, 87] on button at bounding box center [317, 83] width 20 height 105
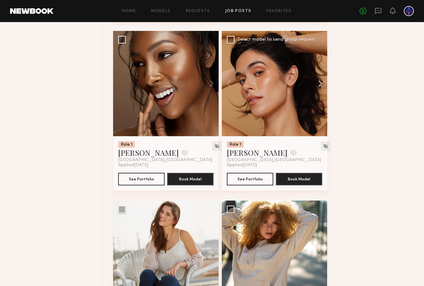
click at [323, 87] on button at bounding box center [317, 83] width 20 height 105
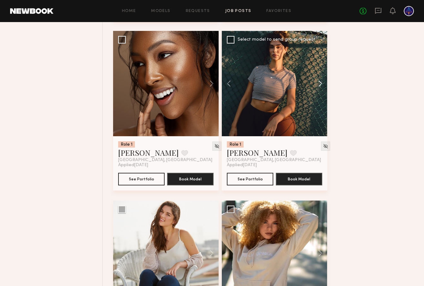
click at [323, 87] on button at bounding box center [317, 83] width 20 height 105
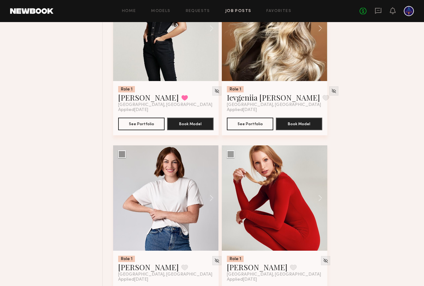
scroll to position [2691, 0]
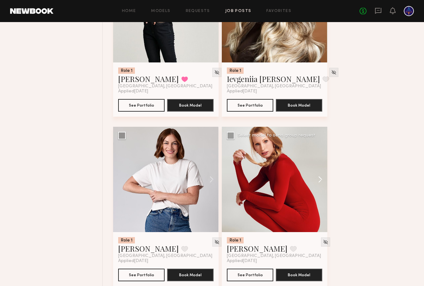
click at [323, 179] on button at bounding box center [317, 179] width 20 height 105
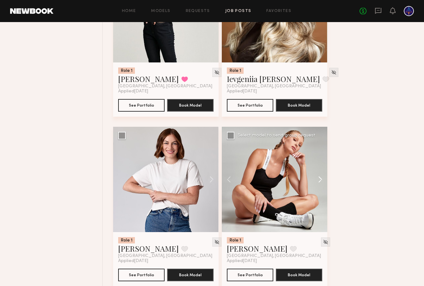
click at [323, 179] on button at bounding box center [317, 179] width 20 height 105
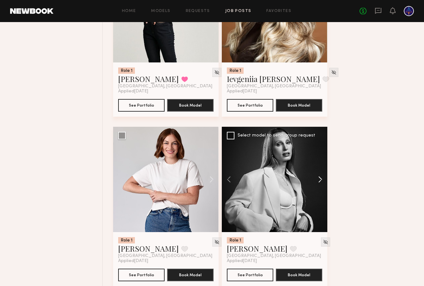
click at [323, 179] on button at bounding box center [317, 179] width 20 height 105
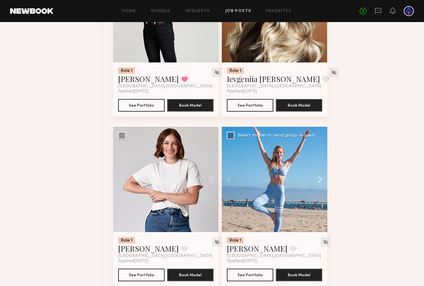
click at [323, 179] on button at bounding box center [317, 179] width 20 height 105
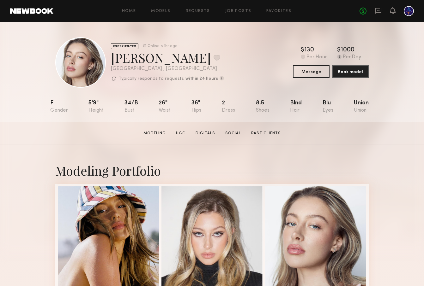
click at [128, 13] on div "Home Models Requests Job Posts Favorites Sign Out No fees up to $5,000" at bounding box center [233, 11] width 360 height 10
click at [130, 11] on link "Home" at bounding box center [129, 11] width 14 height 4
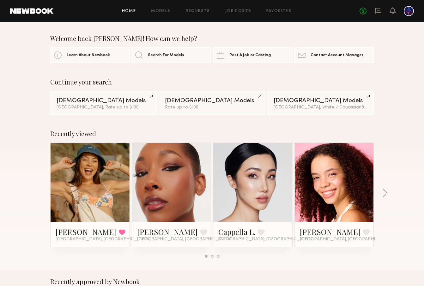
click at [237, 14] on div "Home Models Requests Job Posts Favorites Sign Out No fees up to $5,000" at bounding box center [233, 11] width 360 height 10
click at [237, 12] on link "Job Posts" at bounding box center [238, 11] width 26 height 4
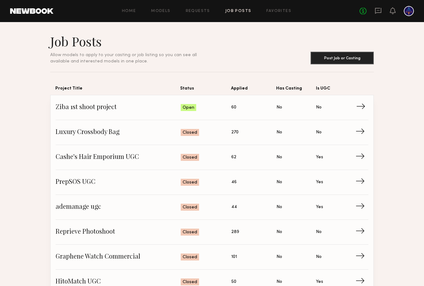
click at [90, 108] on span "Ziba 1st shoot project" at bounding box center [118, 107] width 125 height 9
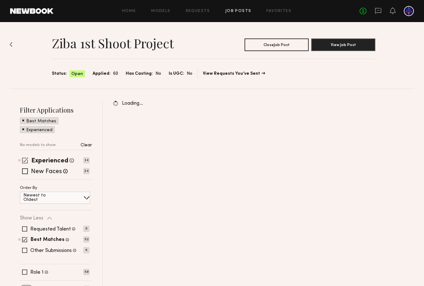
click at [26, 162] on span at bounding box center [25, 161] width 6 height 6
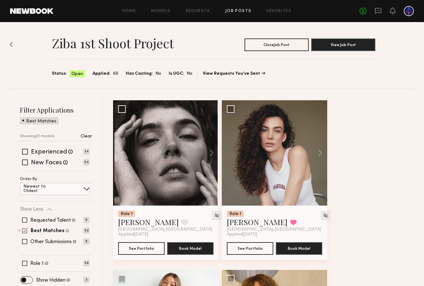
click at [24, 233] on span at bounding box center [24, 230] width 5 height 5
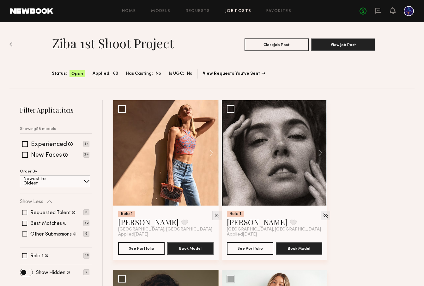
click at [26, 235] on span at bounding box center [24, 234] width 5 height 5
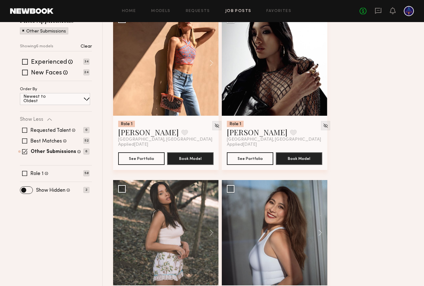
scroll to position [90, 0]
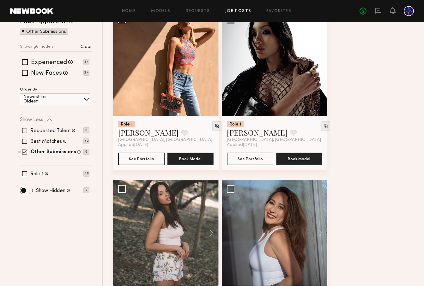
click at [23, 149] on span at bounding box center [24, 151] width 5 height 5
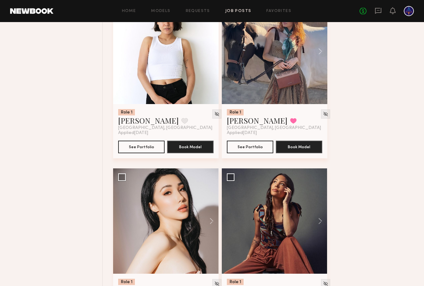
scroll to position [419, 0]
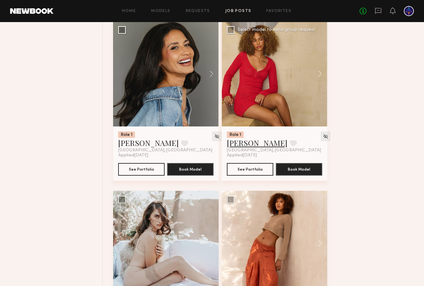
click at [239, 145] on link "[PERSON_NAME]" at bounding box center [257, 143] width 61 height 10
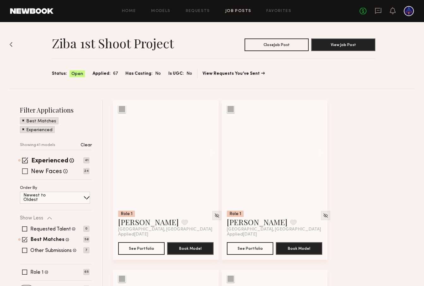
click at [24, 159] on span at bounding box center [25, 161] width 6 height 6
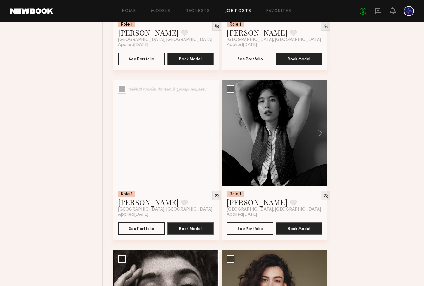
scroll to position [357, 0]
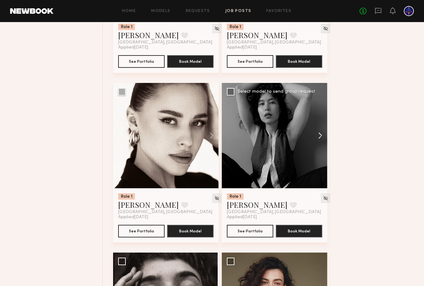
click at [316, 137] on button at bounding box center [317, 135] width 20 height 105
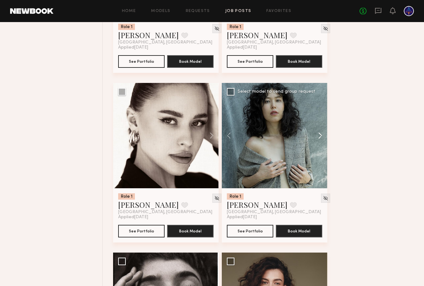
click at [316, 137] on button at bounding box center [317, 135] width 20 height 105
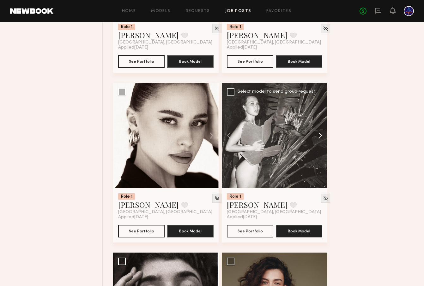
click at [316, 137] on button at bounding box center [317, 135] width 20 height 105
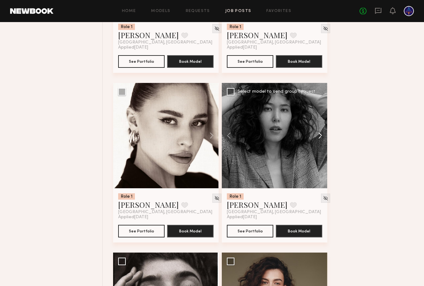
click at [316, 137] on button at bounding box center [317, 135] width 20 height 105
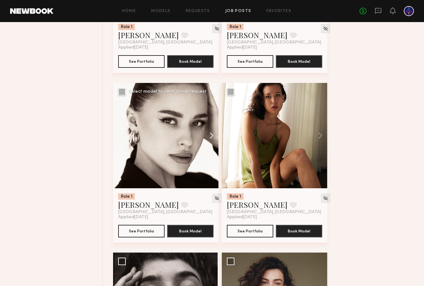
click at [204, 134] on button at bounding box center [208, 135] width 20 height 105
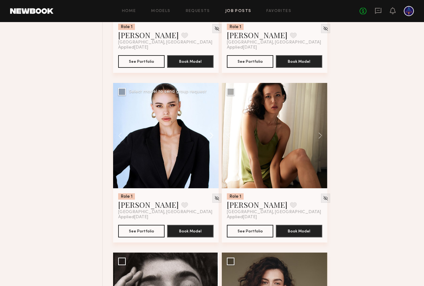
click at [205, 135] on button at bounding box center [208, 135] width 20 height 105
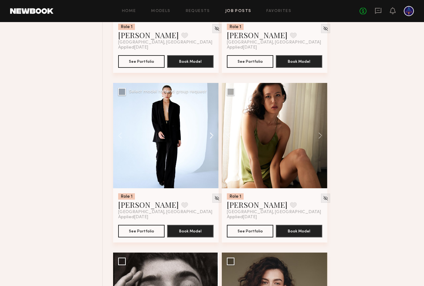
click at [205, 135] on button at bounding box center [208, 135] width 20 height 105
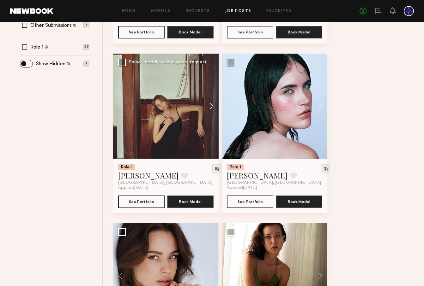
scroll to position [215, 0]
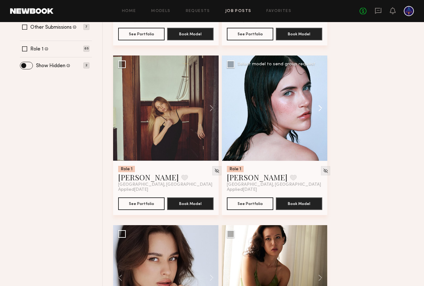
click at [313, 109] on button at bounding box center [317, 108] width 20 height 105
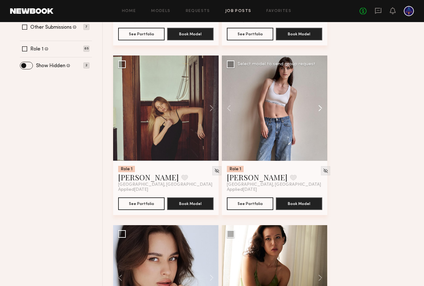
click at [316, 109] on button at bounding box center [317, 108] width 20 height 105
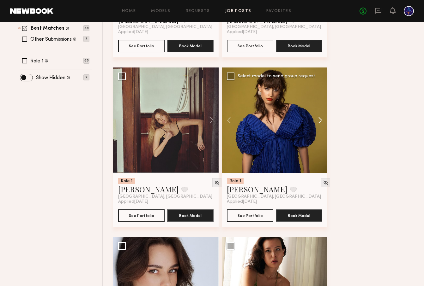
scroll to position [197, 0]
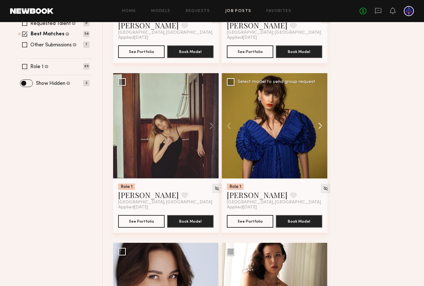
click at [314, 125] on button at bounding box center [317, 125] width 20 height 105
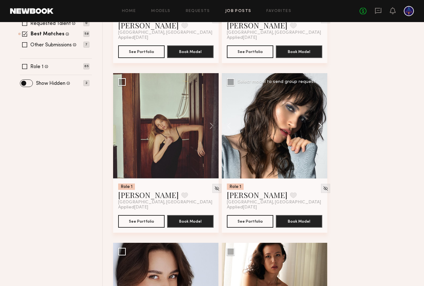
click at [314, 125] on button at bounding box center [317, 125] width 20 height 105
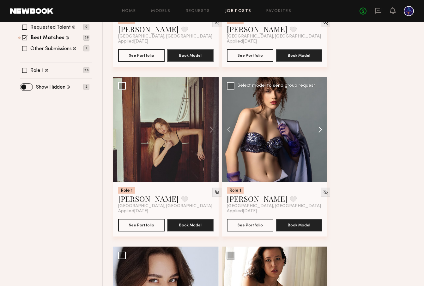
click at [314, 125] on button at bounding box center [317, 129] width 20 height 105
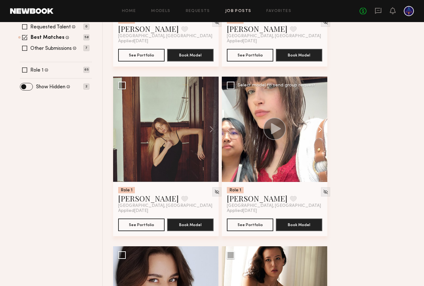
click at [314, 125] on button at bounding box center [317, 129] width 20 height 105
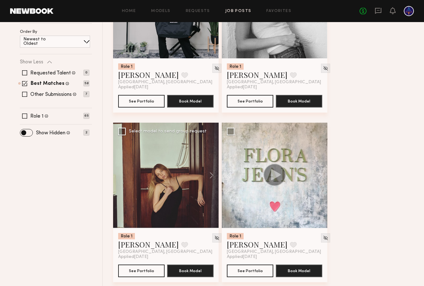
scroll to position [136, 0]
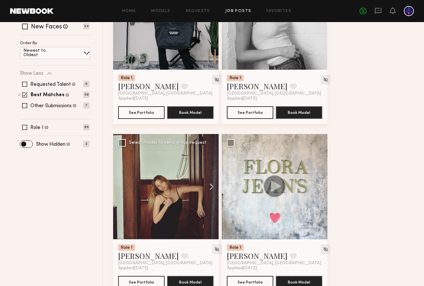
click at [205, 186] on button at bounding box center [208, 186] width 20 height 105
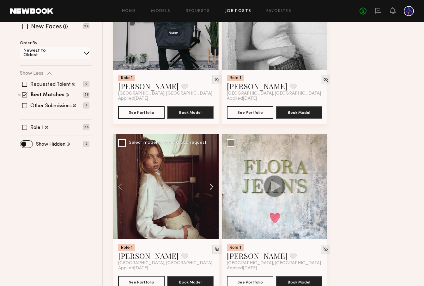
click at [205, 186] on button at bounding box center [208, 186] width 20 height 105
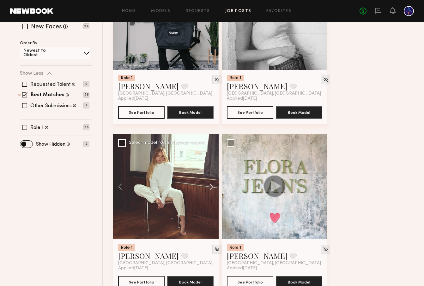
click at [205, 186] on button at bounding box center [208, 186] width 20 height 105
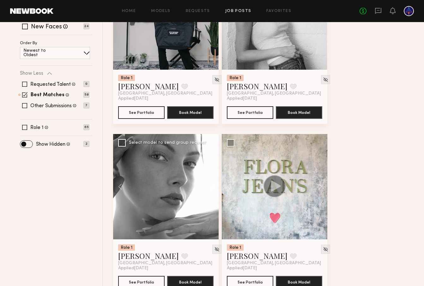
click at [205, 186] on button at bounding box center [208, 186] width 20 height 105
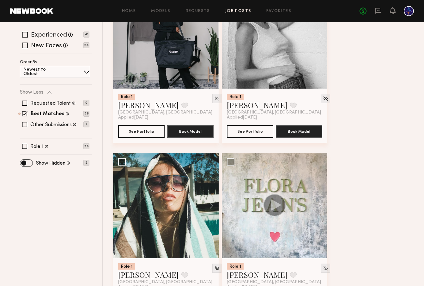
scroll to position [0, 0]
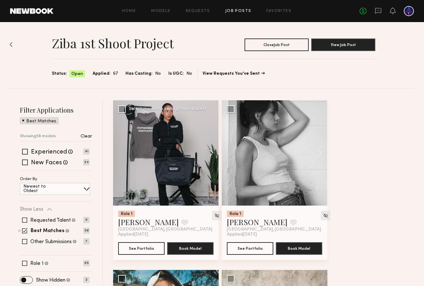
click at [212, 153] on button at bounding box center [208, 152] width 20 height 105
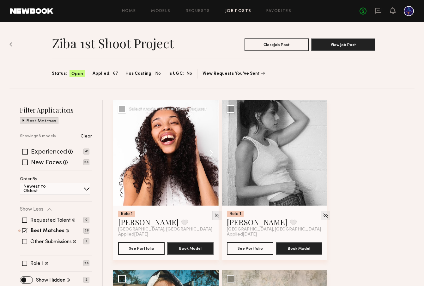
click at [212, 153] on button at bounding box center [208, 152] width 20 height 105
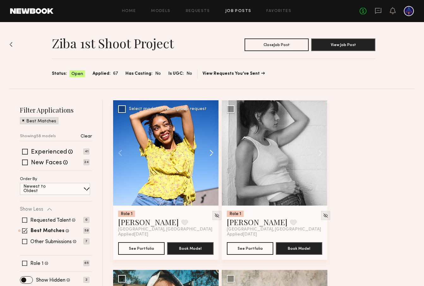
click at [212, 153] on button at bounding box center [208, 152] width 20 height 105
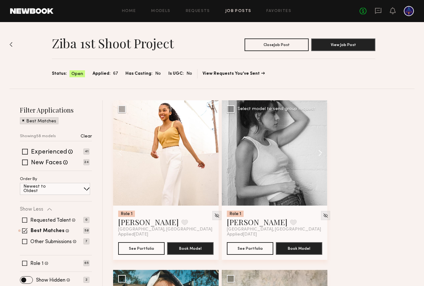
click at [315, 152] on button at bounding box center [317, 152] width 20 height 105
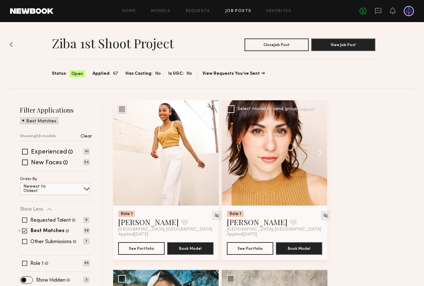
click at [315, 152] on button at bounding box center [317, 152] width 20 height 105
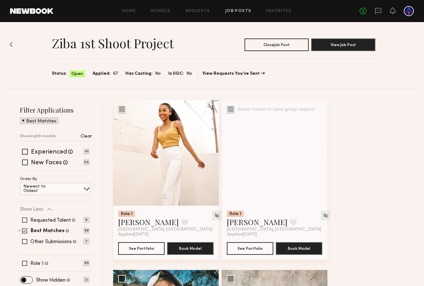
click at [314, 152] on button at bounding box center [317, 152] width 20 height 105
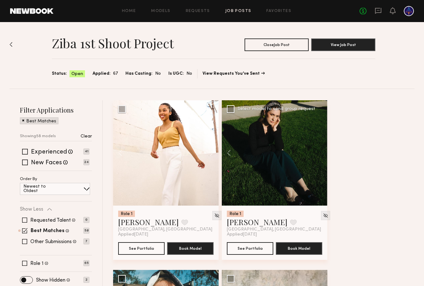
click at [314, 152] on div at bounding box center [274, 152] width 105 height 105
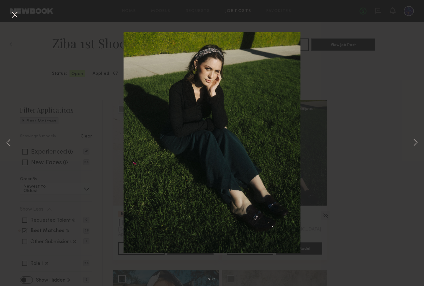
click at [17, 14] on button at bounding box center [14, 14] width 10 height 11
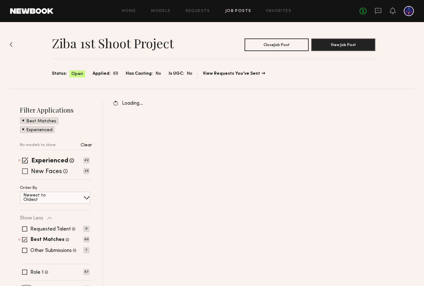
click at [26, 162] on span at bounding box center [25, 161] width 6 height 6
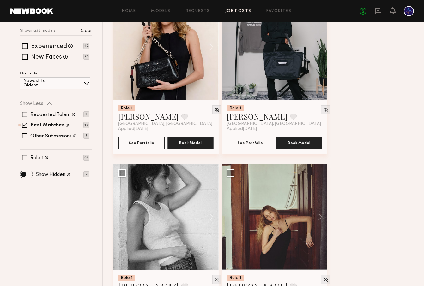
scroll to position [73, 0]
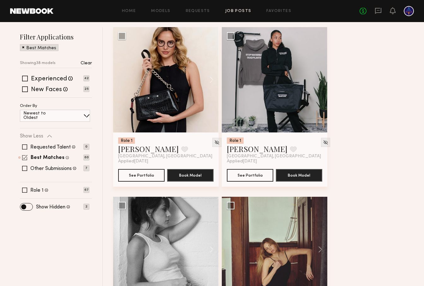
click at [24, 158] on span at bounding box center [24, 157] width 5 height 5
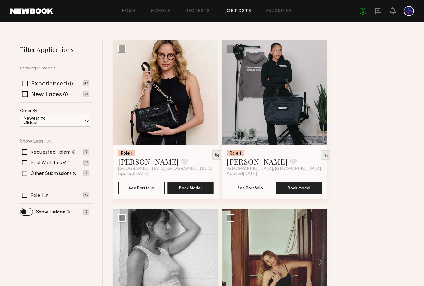
scroll to position [59, 0]
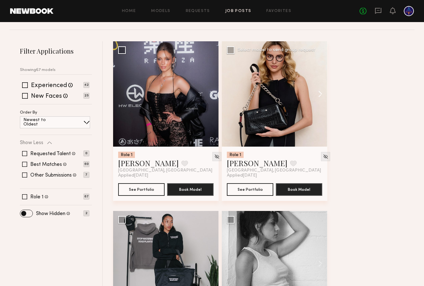
click at [320, 97] on button at bounding box center [317, 93] width 20 height 105
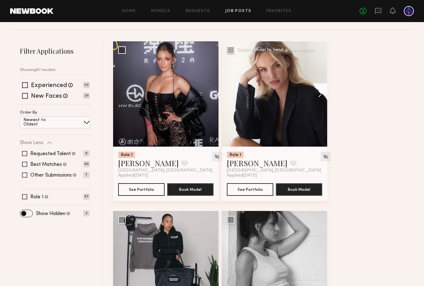
click at [320, 97] on button at bounding box center [317, 93] width 20 height 105
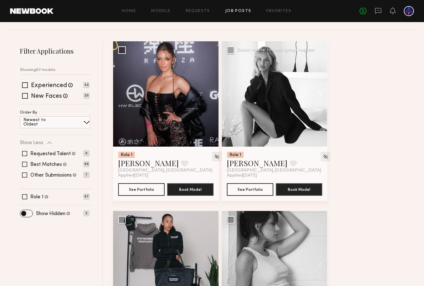
click at [320, 97] on button at bounding box center [317, 93] width 20 height 105
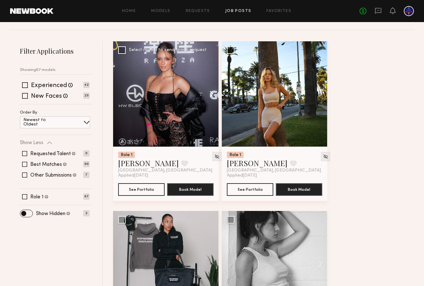
click at [209, 94] on button at bounding box center [208, 93] width 20 height 105
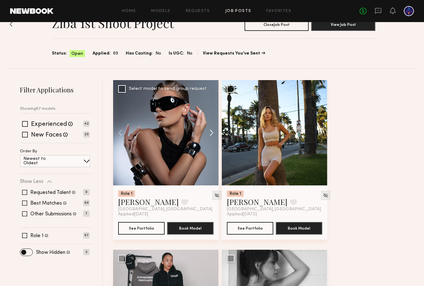
scroll to position [13, 0]
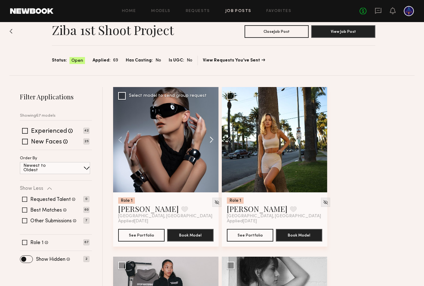
click at [211, 140] on button at bounding box center [208, 139] width 20 height 105
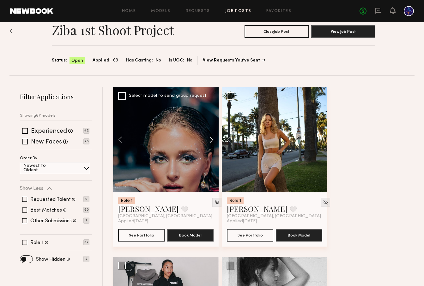
click at [211, 140] on button at bounding box center [208, 139] width 20 height 105
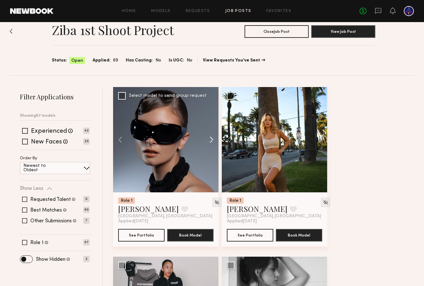
click at [211, 140] on button at bounding box center [208, 139] width 20 height 105
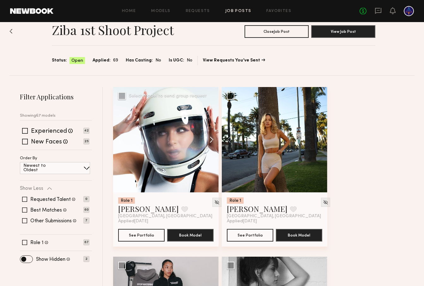
click at [211, 140] on button at bounding box center [208, 139] width 20 height 105
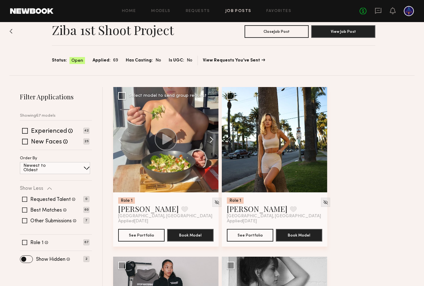
click at [211, 140] on button at bounding box center [208, 139] width 20 height 105
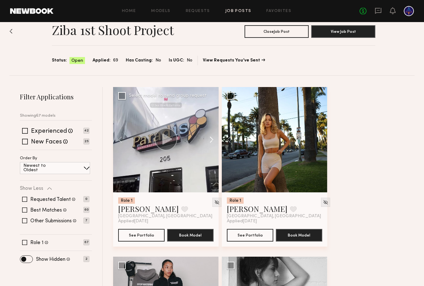
click at [211, 140] on button at bounding box center [208, 139] width 20 height 105
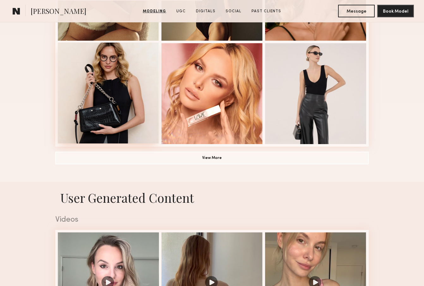
scroll to position [343, 0]
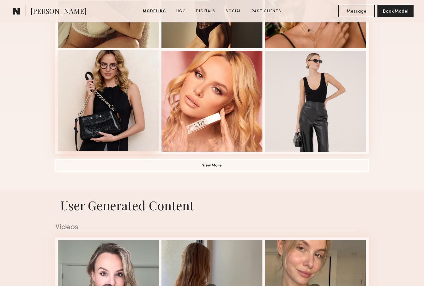
click at [114, 96] on div at bounding box center [108, 100] width 101 height 101
